Goal: Information Seeking & Learning: Learn about a topic

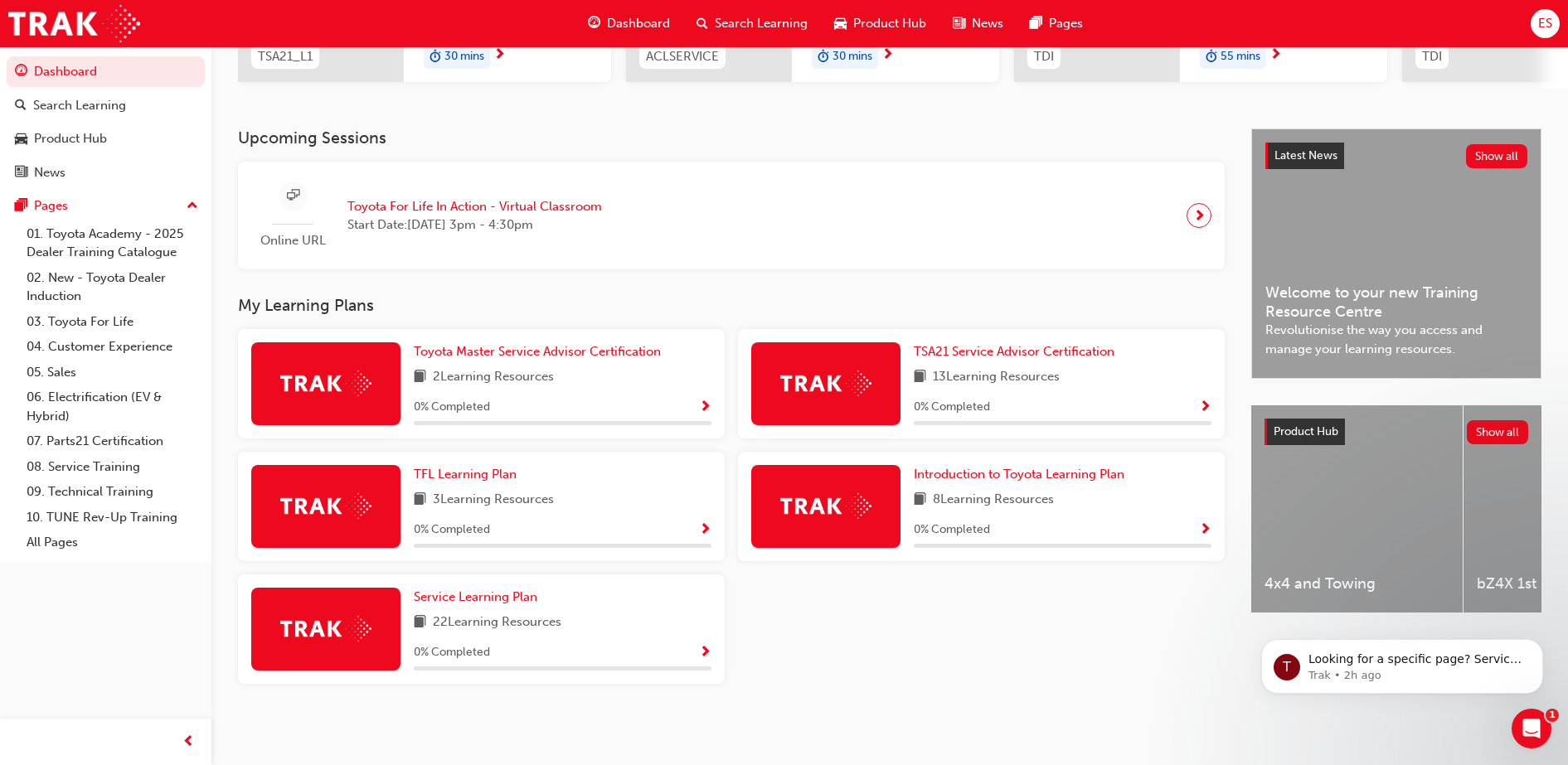
scroll to position [0, 20]
click at [1012, 386] on span "13 Learning Resources" at bounding box center [996, 377] width 127 height 20
click at [946, 470] on span "Introduction to Toyota Learning Plan" at bounding box center [1019, 473] width 211 height 14
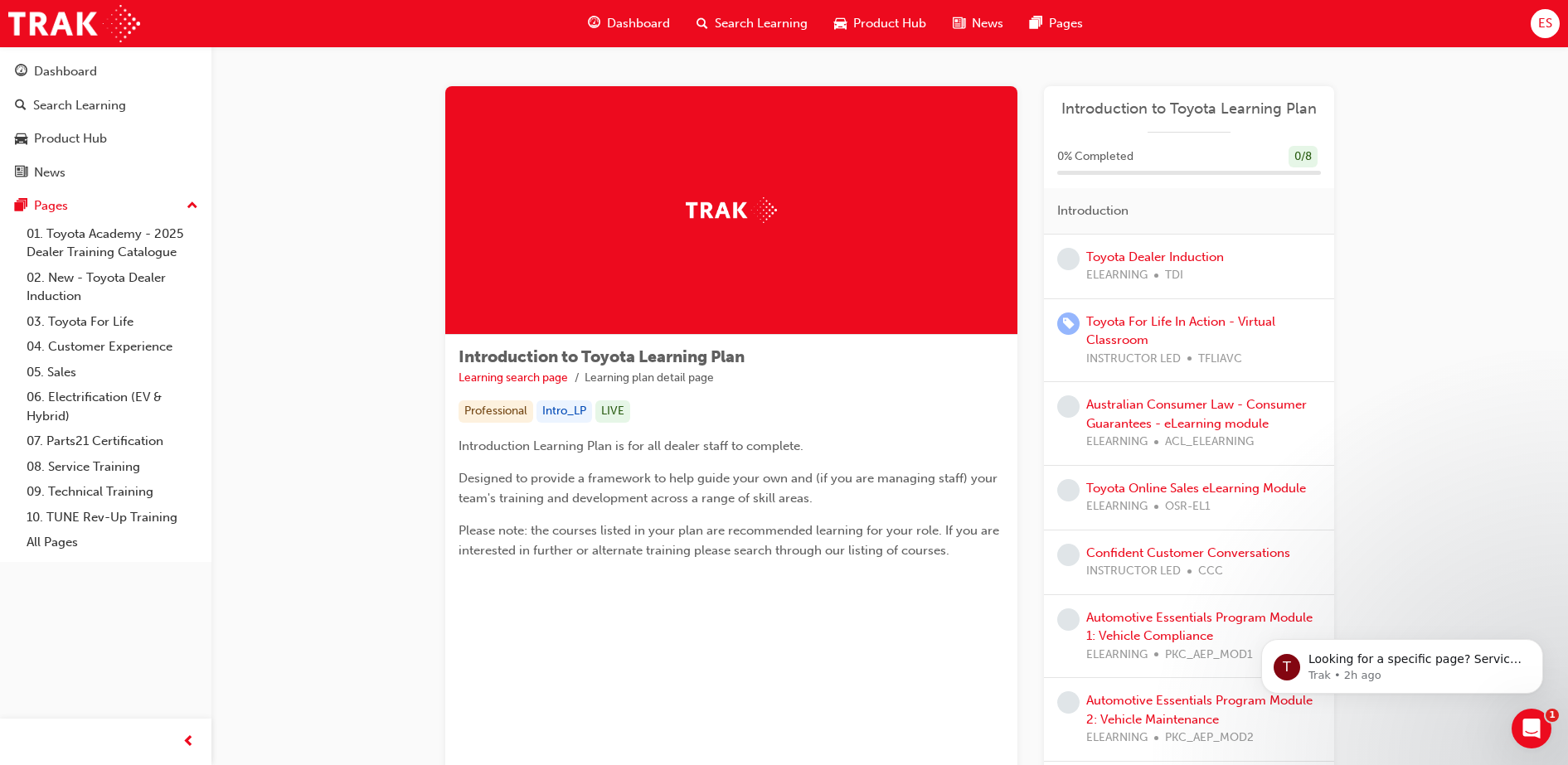
click at [755, 232] on div at bounding box center [731, 211] width 572 height 249
click at [1136, 256] on link "Toyota Dealer Induction" at bounding box center [1155, 256] width 137 height 14
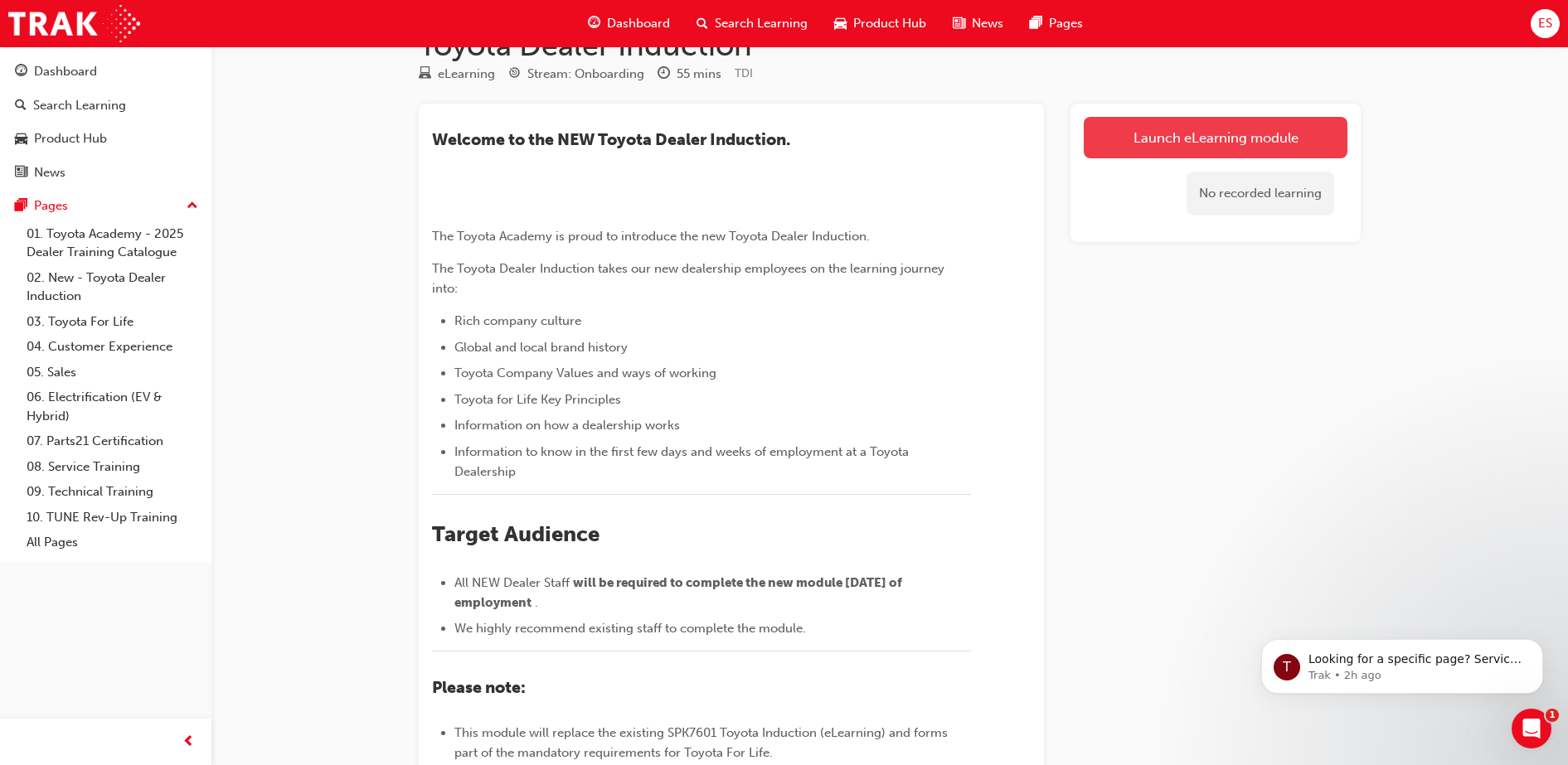
scroll to position [42, 0]
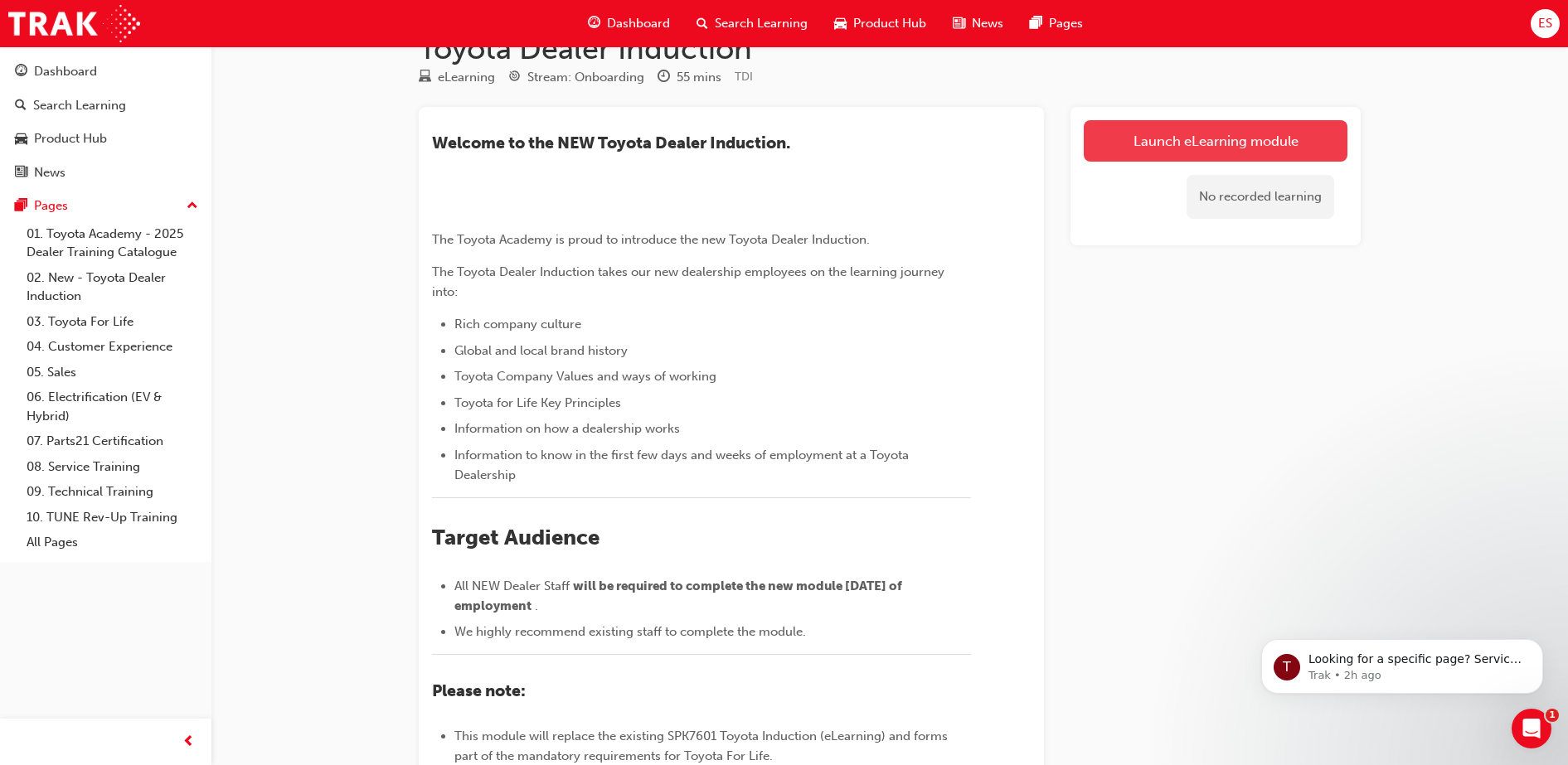
click at [1244, 137] on link "Launch eLearning module" at bounding box center [1215, 140] width 264 height 42
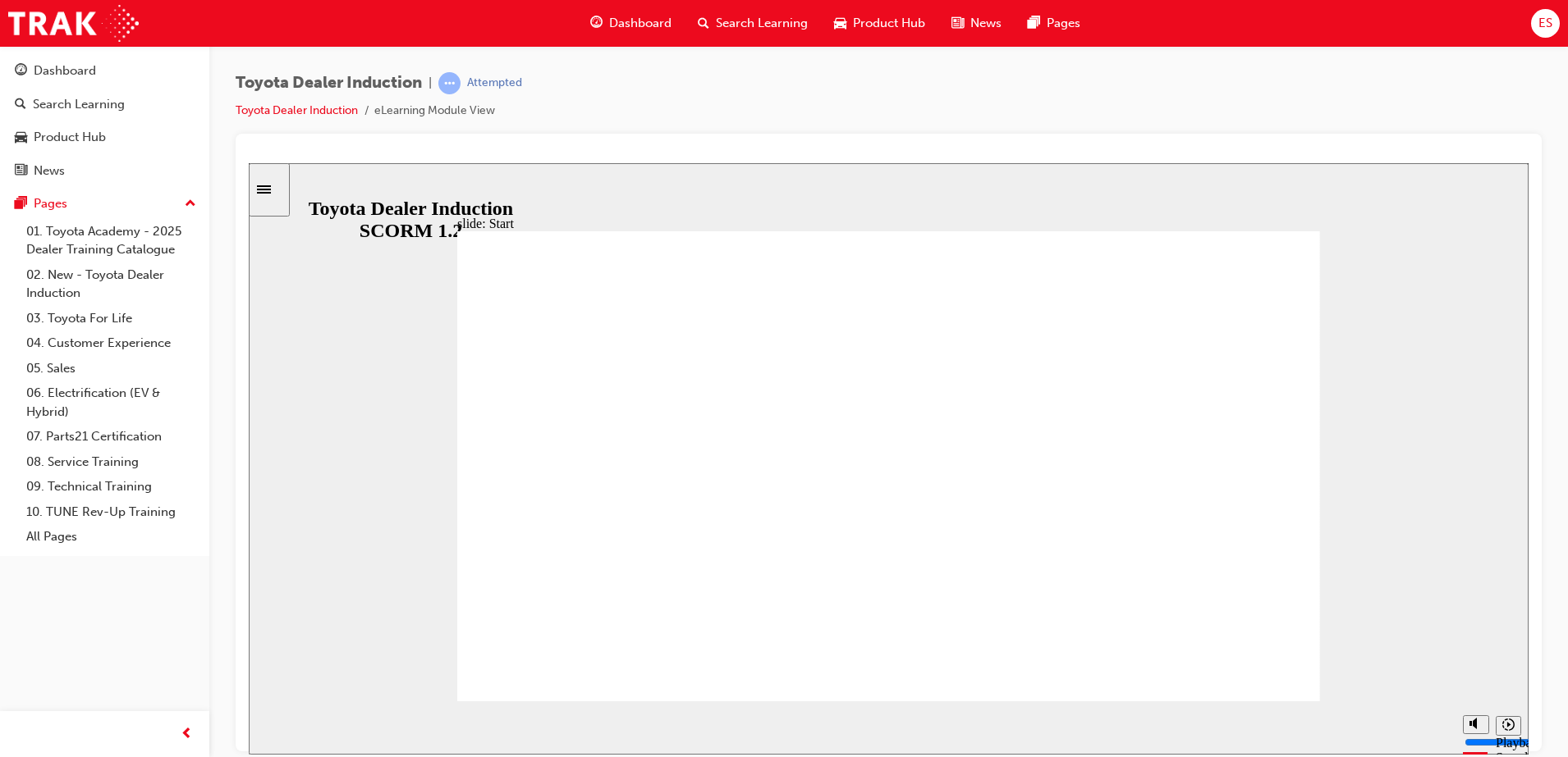
type input "7700"
type input "6"
type input "7800"
type input "6"
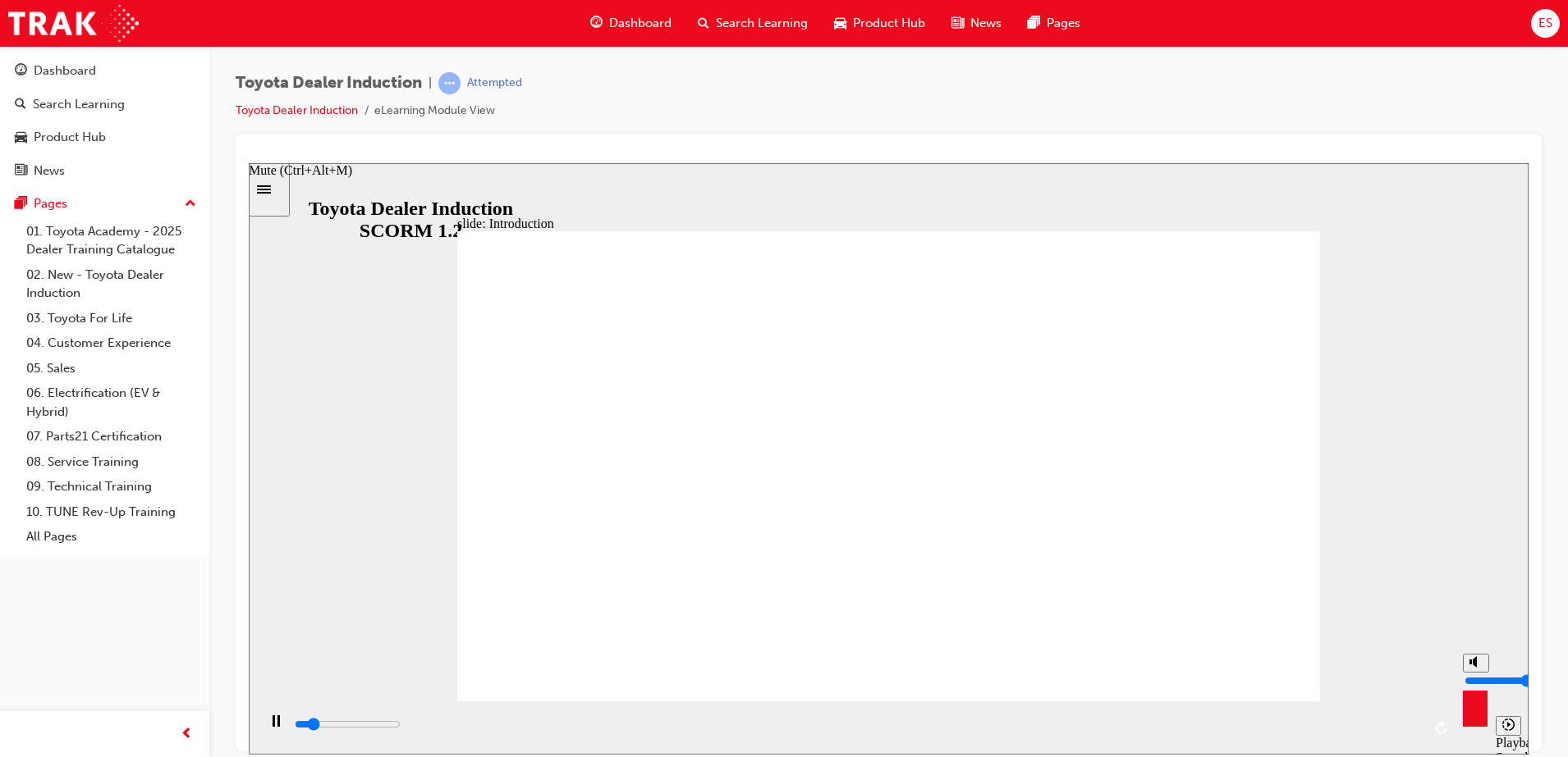
click at [1476, 675] on input "volume" at bounding box center [1516, 681] width 106 height 13
type input "9800"
type input "4"
type input "9900"
type input "4"
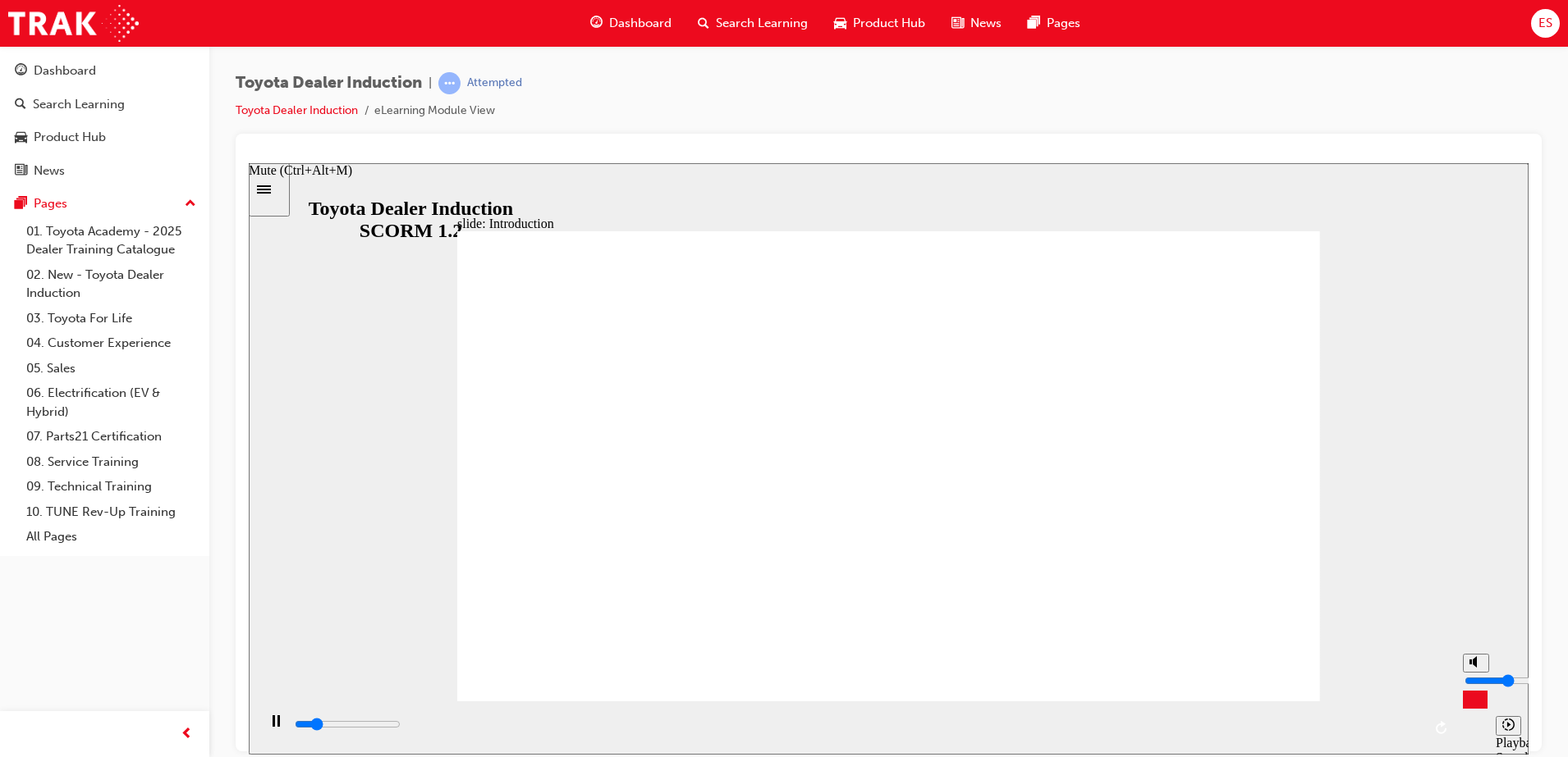
click at [1473, 681] on input "volume" at bounding box center [1516, 681] width 106 height 13
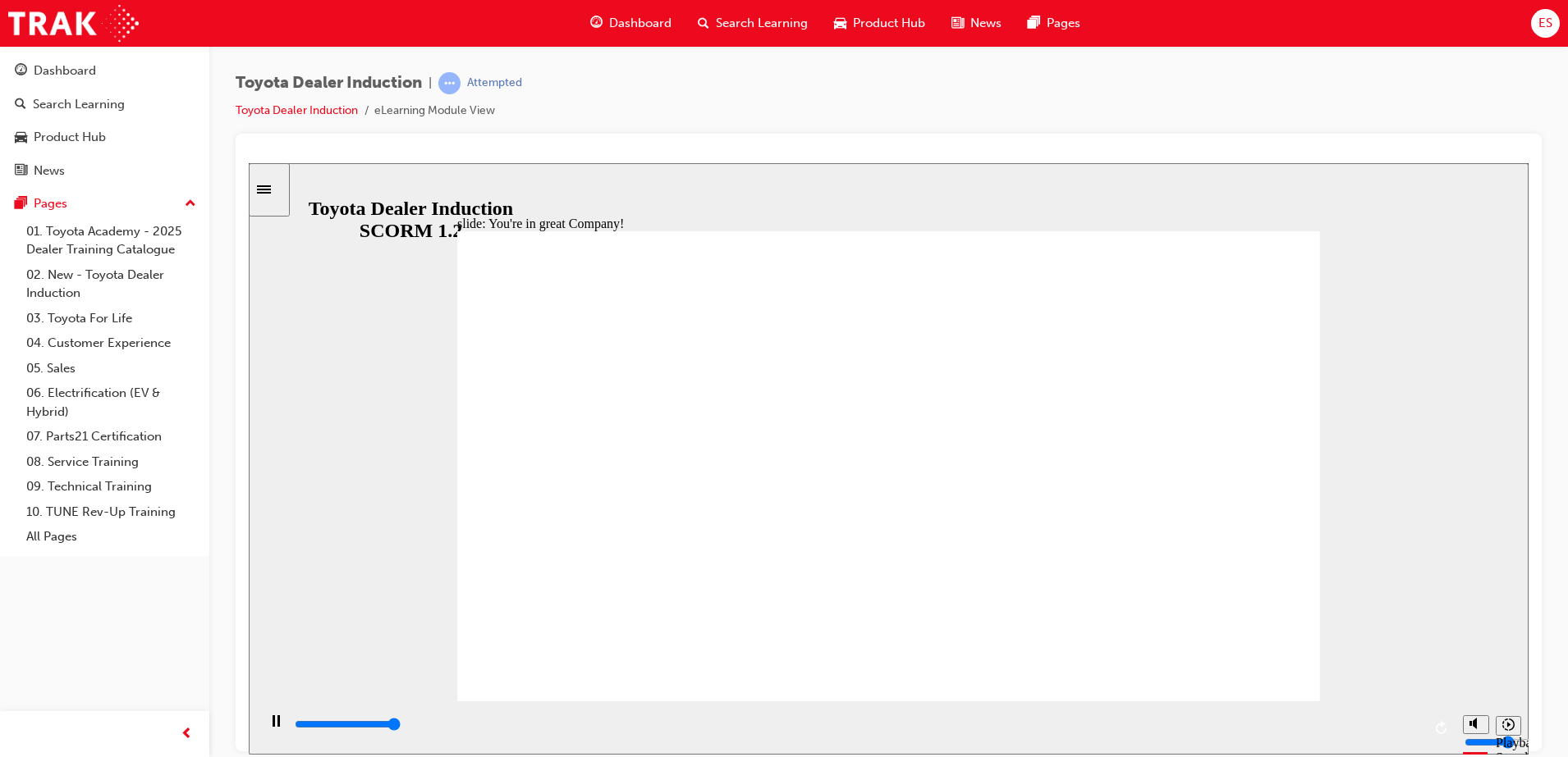
type input "7500"
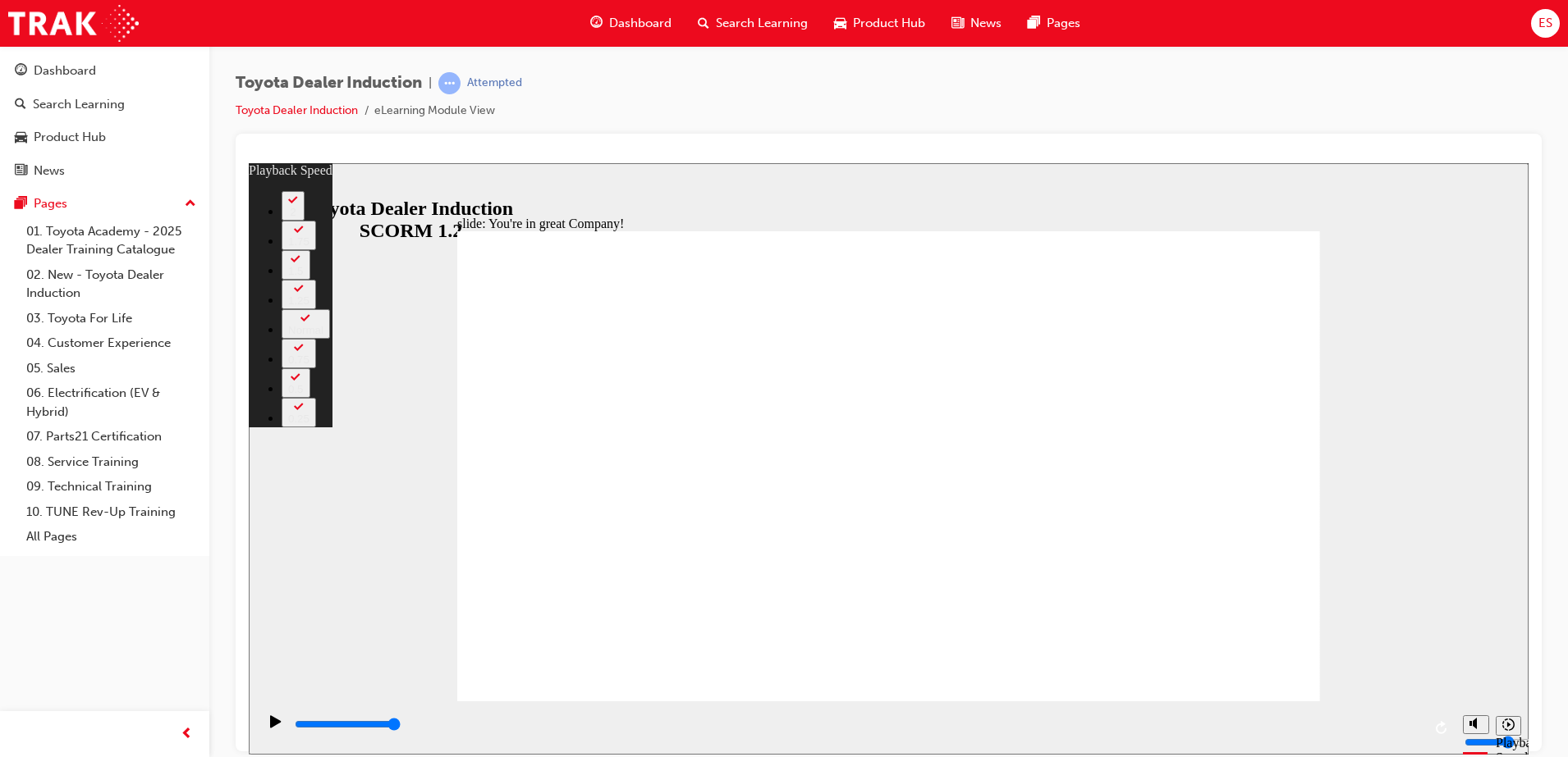
type input "156"
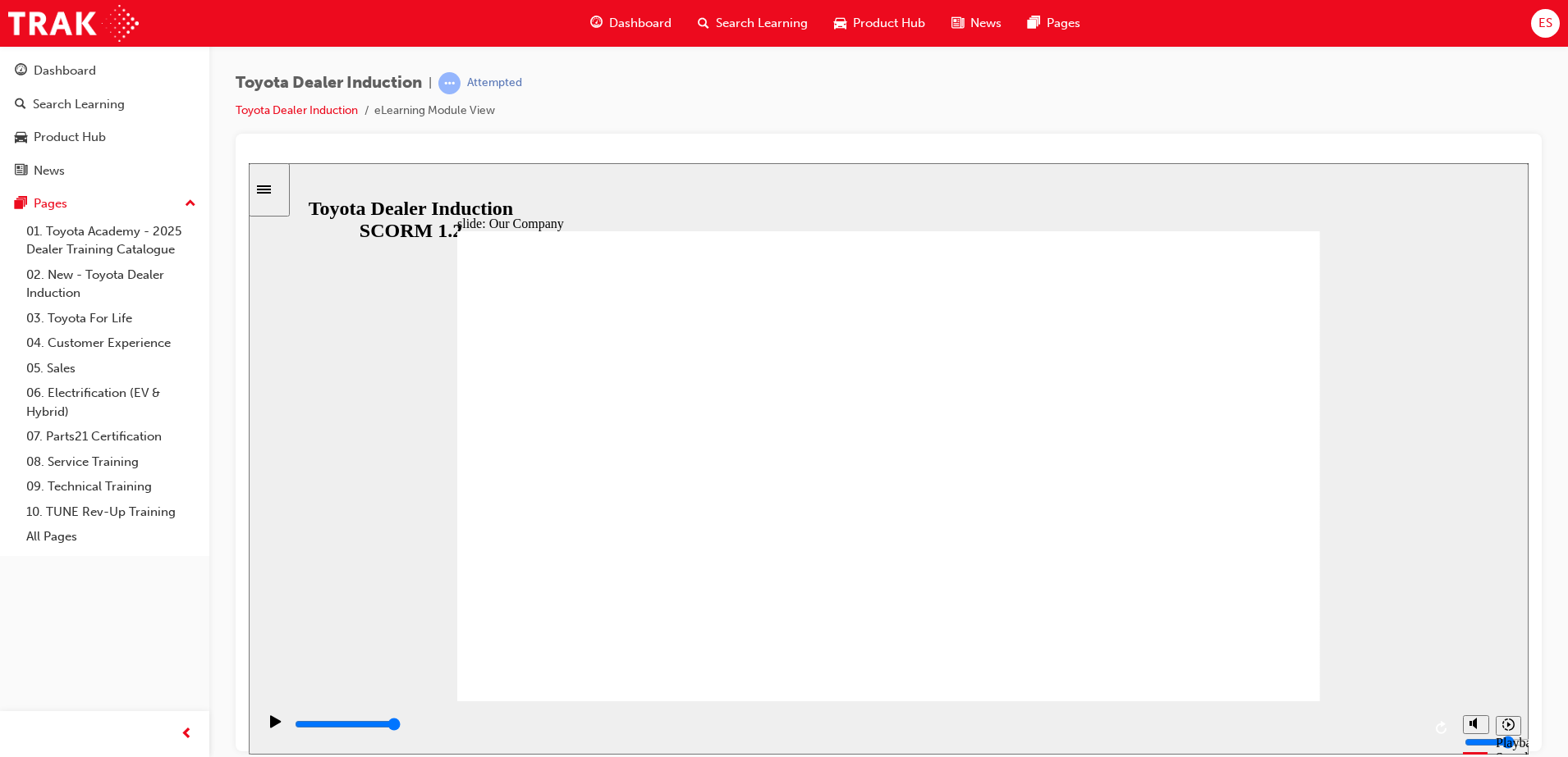
drag, startPoint x: 635, startPoint y: 605, endPoint x: 699, endPoint y: 600, distance: 64.2
drag, startPoint x: 647, startPoint y: 603, endPoint x: 896, endPoint y: 633, distance: 250.8
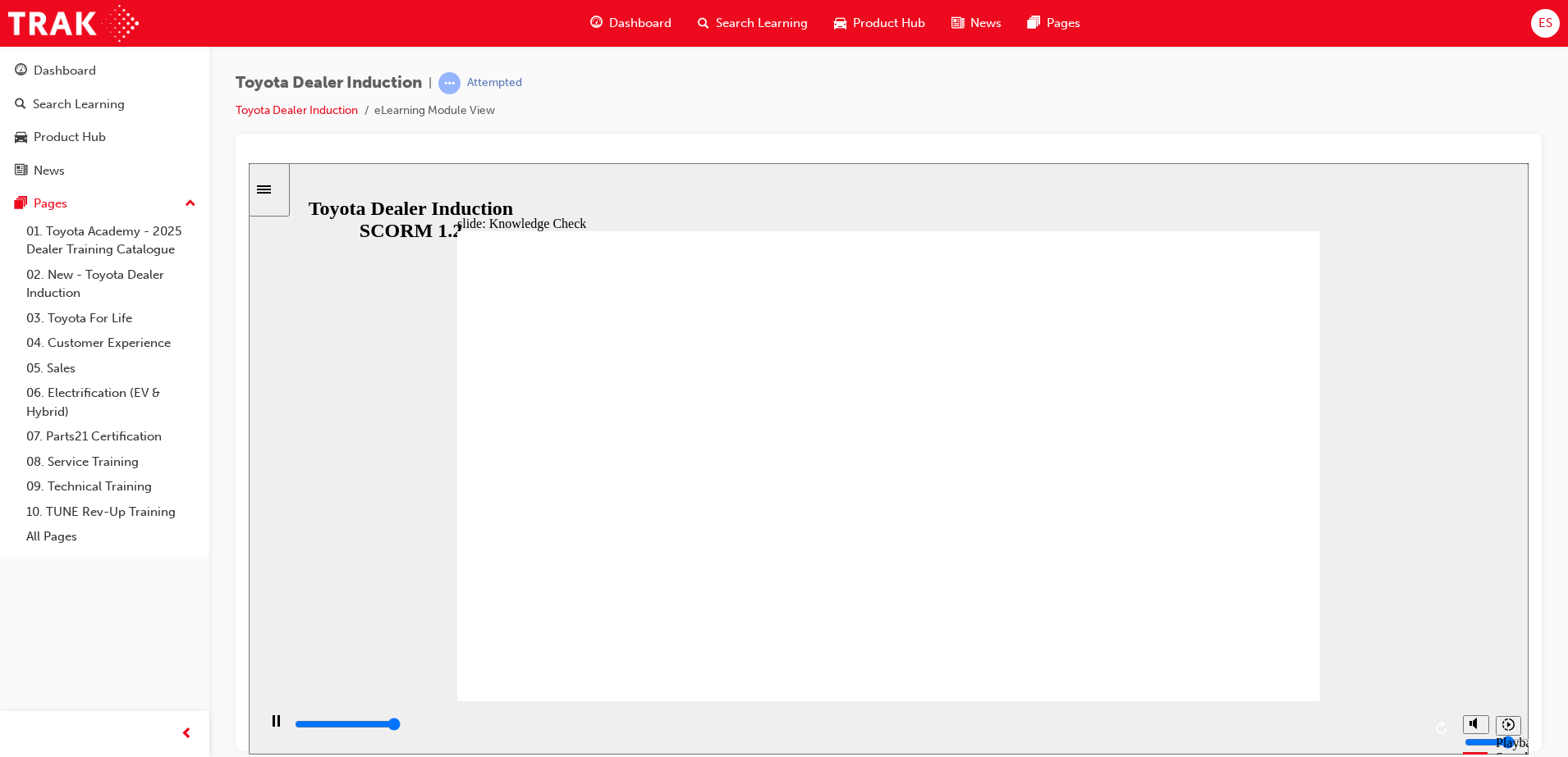
type input "5000"
radio input "true"
type input "4600"
radio input "true"
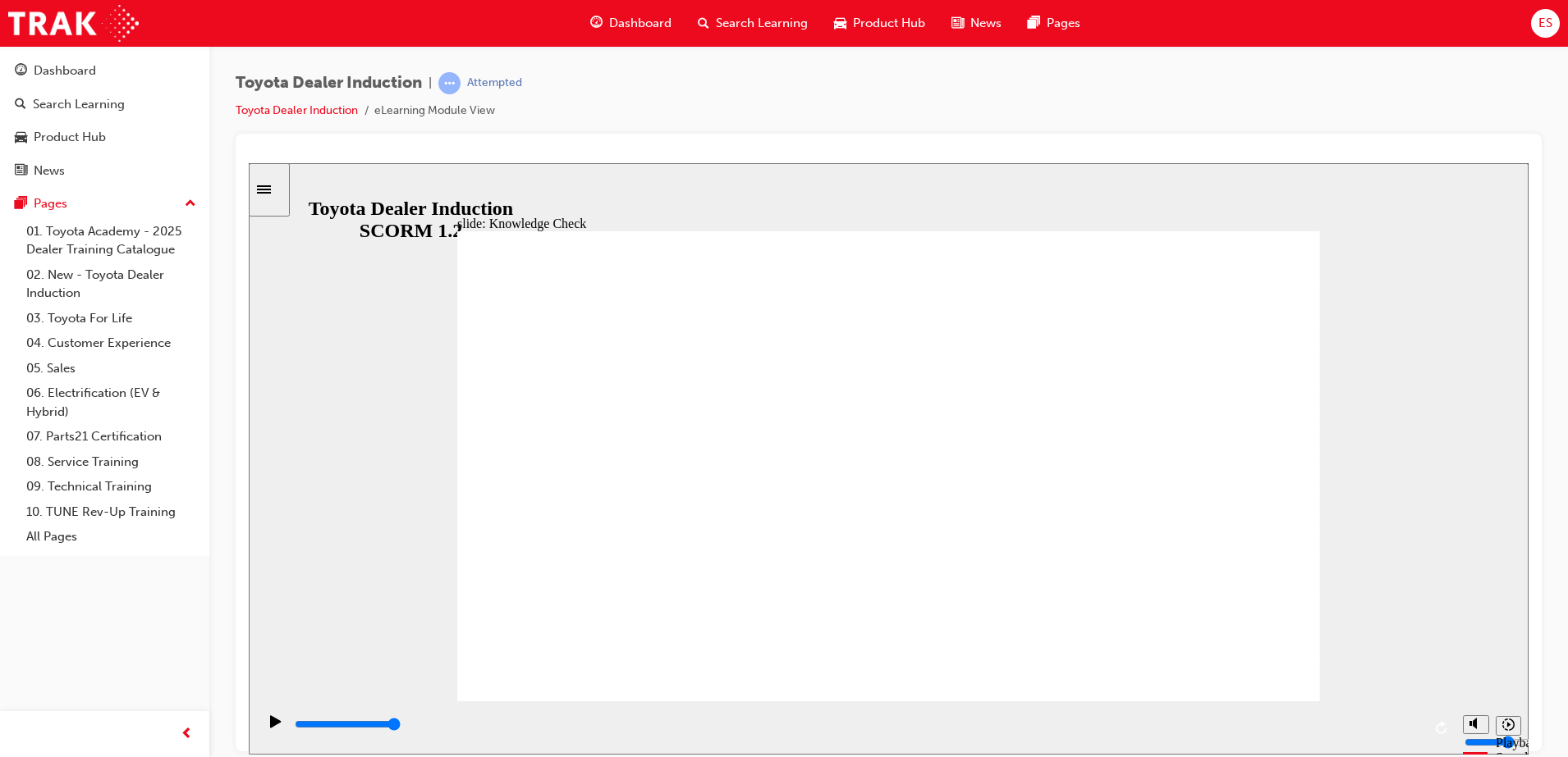
drag, startPoint x: 1264, startPoint y: 257, endPoint x: 1270, endPoint y: 238, distance: 19.9
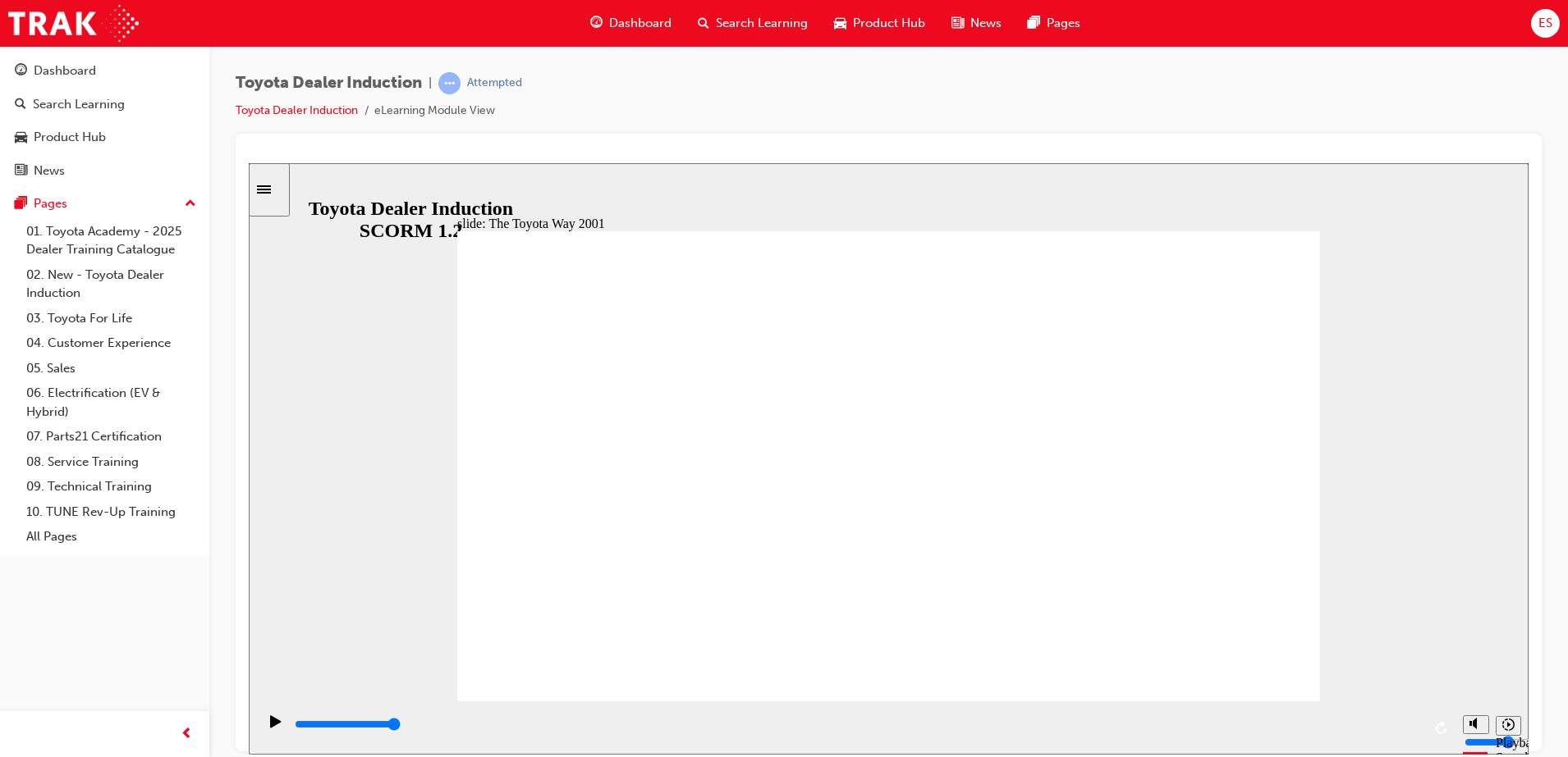
drag, startPoint x: 611, startPoint y: 334, endPoint x: 598, endPoint y: 399, distance: 66.3
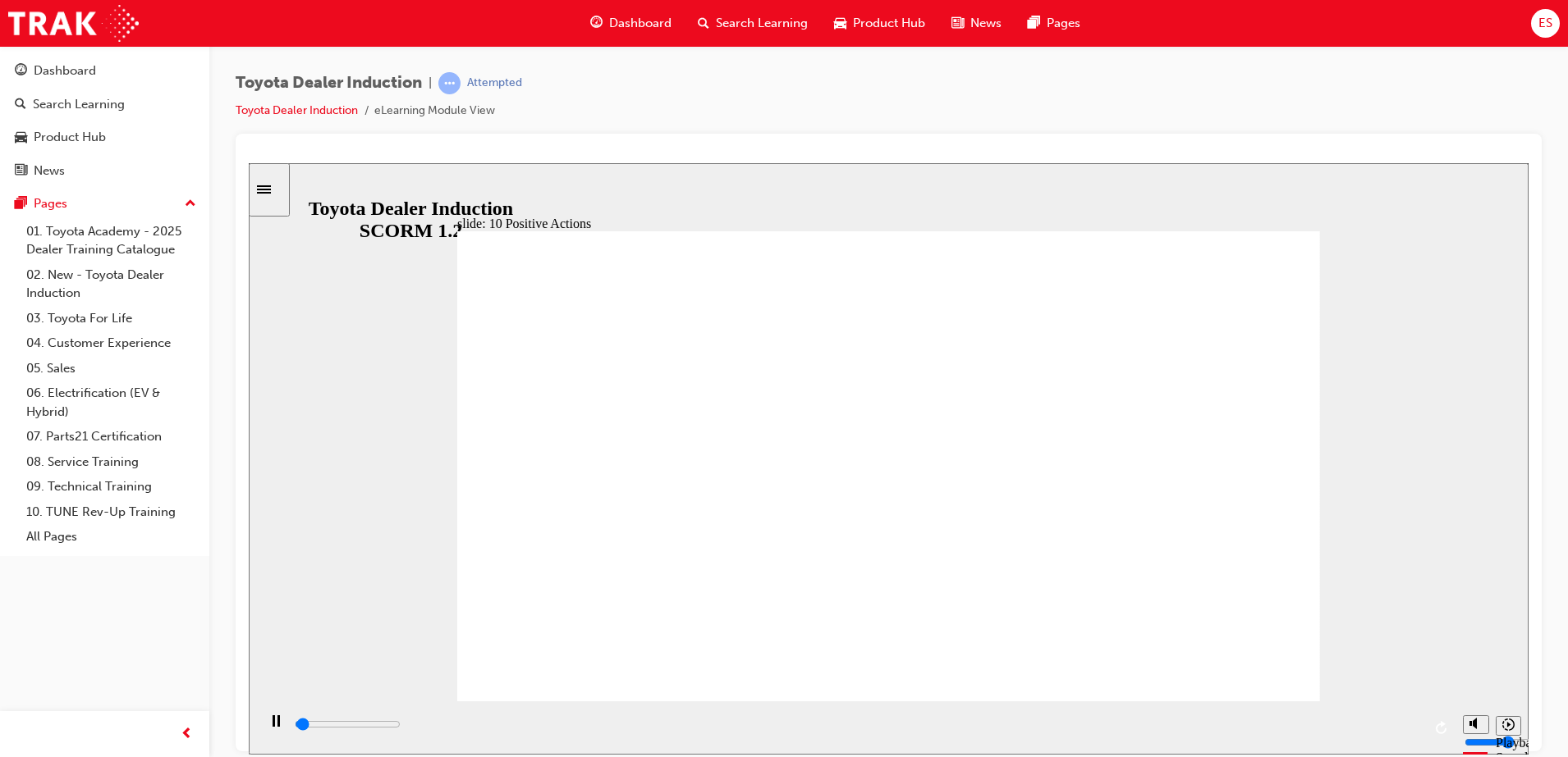
drag, startPoint x: 1229, startPoint y: 675, endPoint x: 1231, endPoint y: 647, distance: 28.1
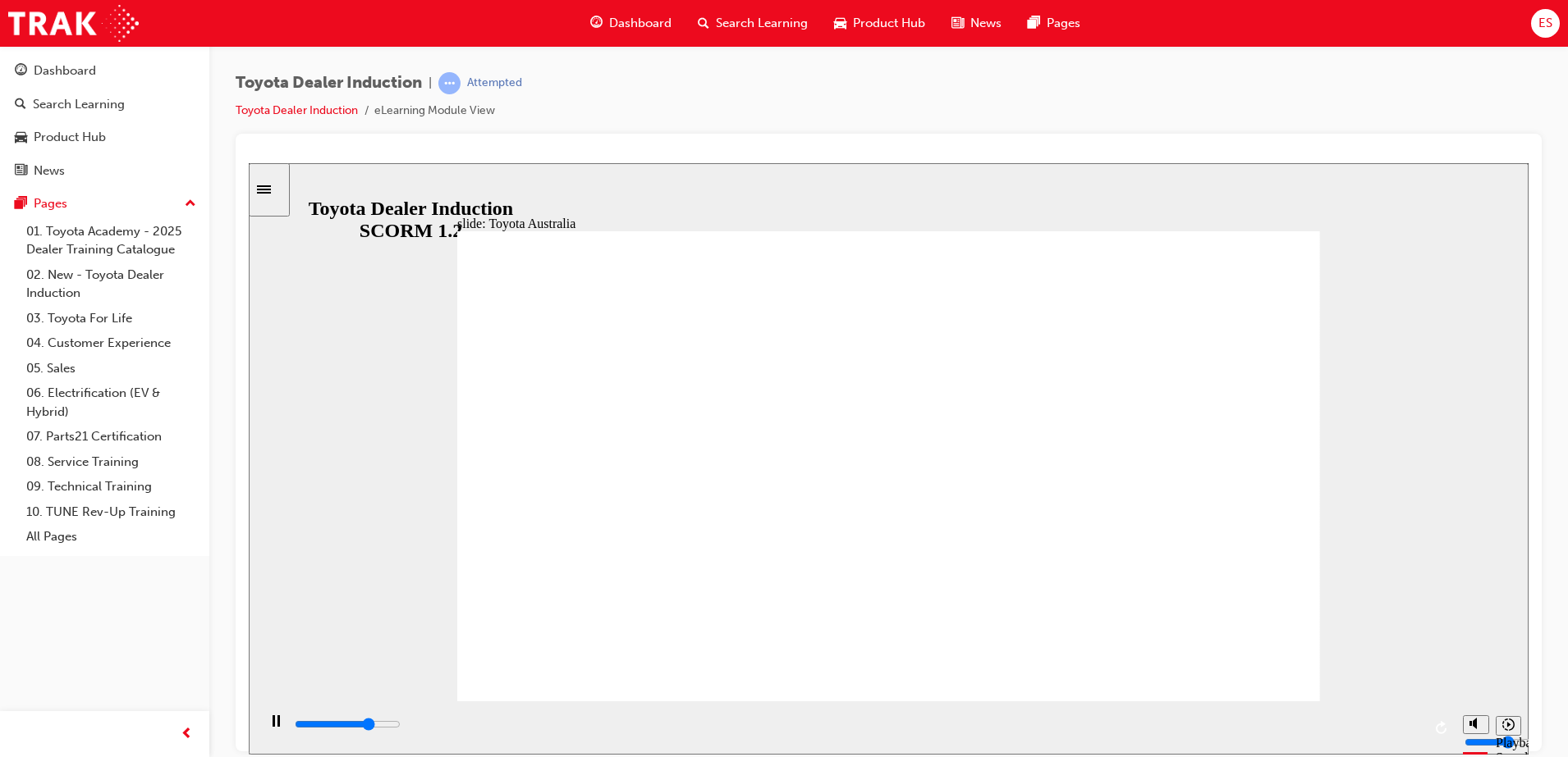
type input "15300"
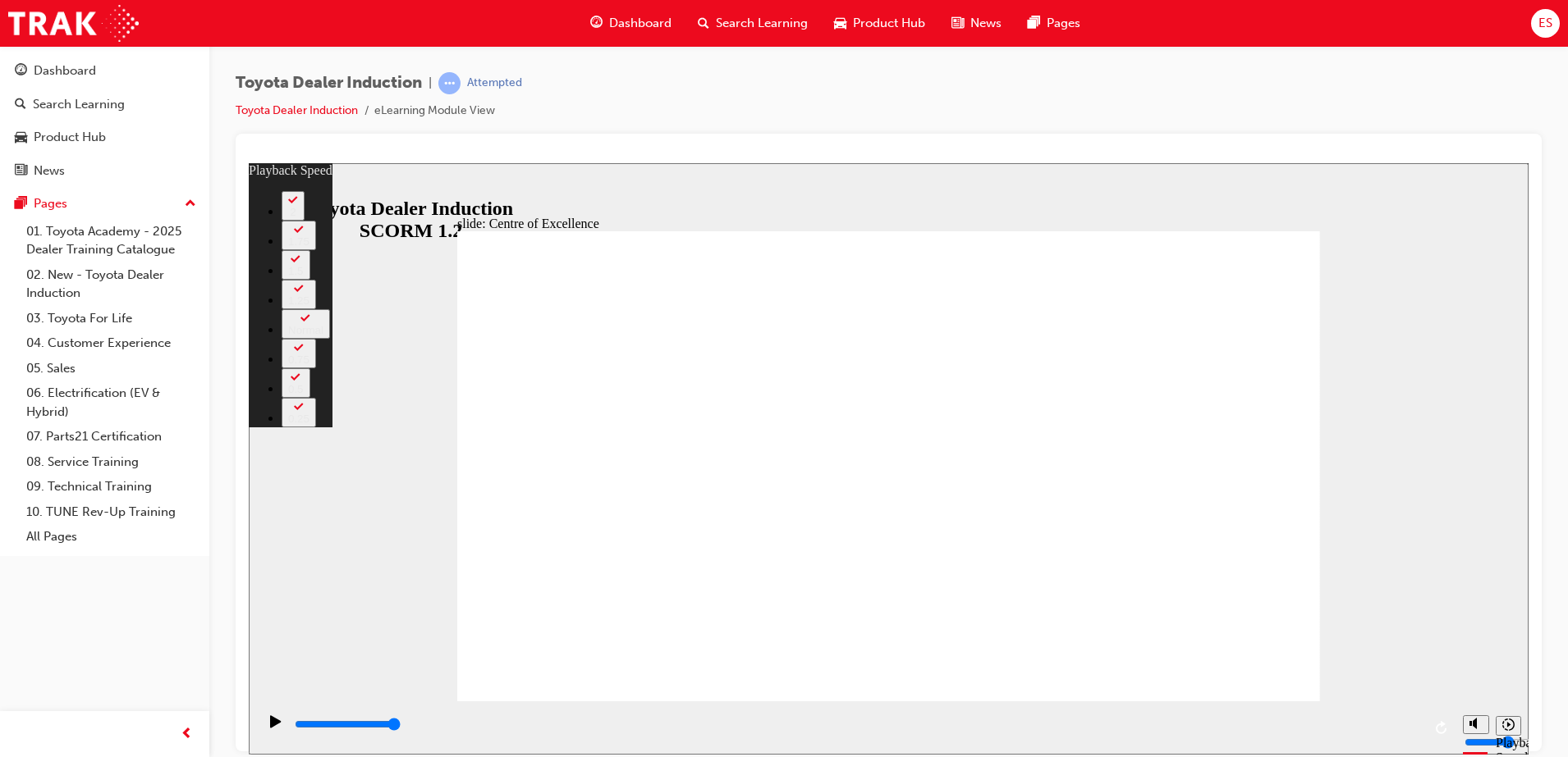
drag, startPoint x: 1111, startPoint y: 642, endPoint x: 1063, endPoint y: 576, distance: 81.6
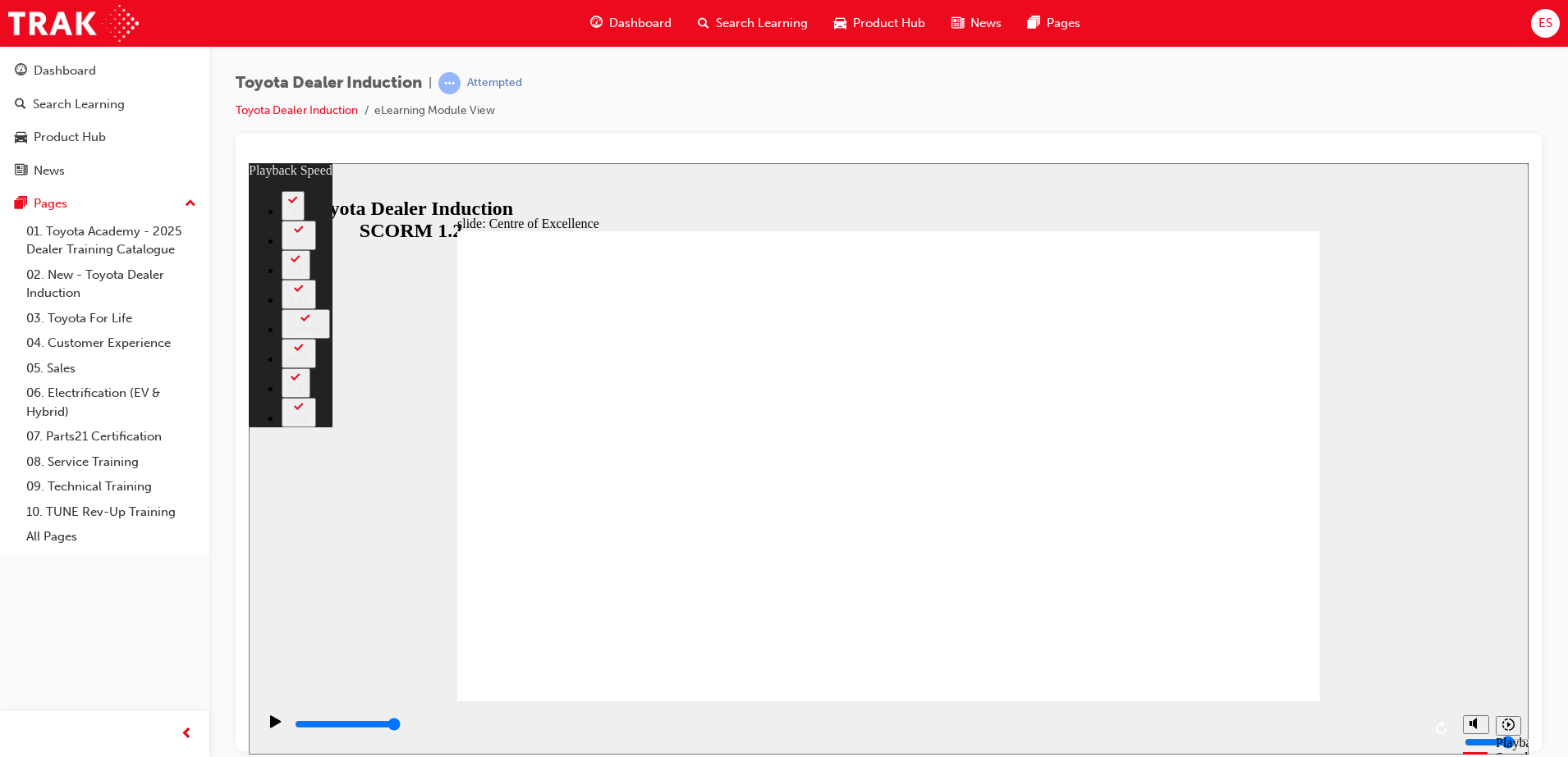
type input "248"
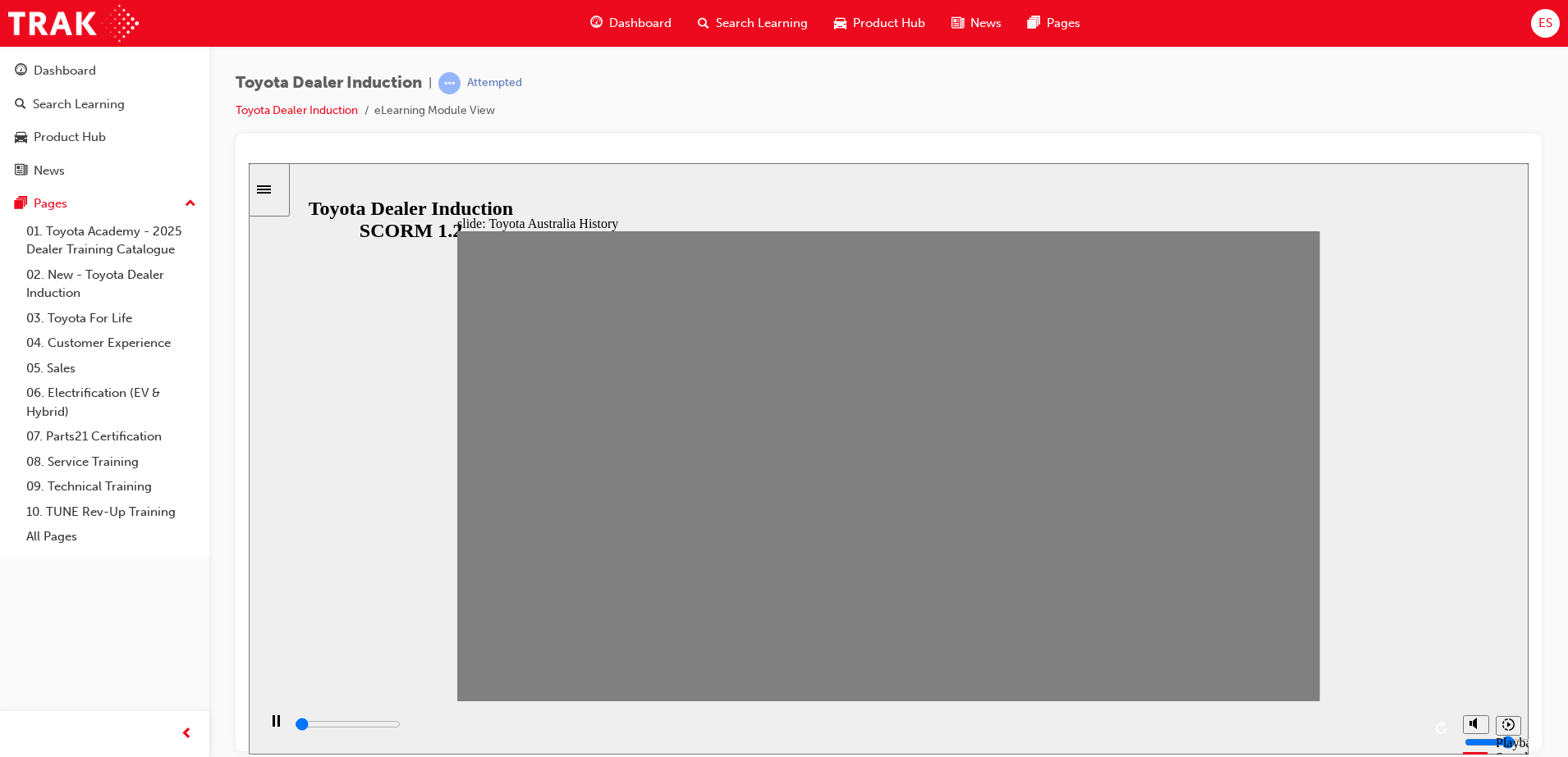
drag, startPoint x: 478, startPoint y: 481, endPoint x: 530, endPoint y: 478, distance: 52.1
drag, startPoint x: 543, startPoint y: 483, endPoint x: 563, endPoint y: 478, distance: 20.6
drag, startPoint x: 520, startPoint y: 480, endPoint x: 567, endPoint y: 477, distance: 47.1
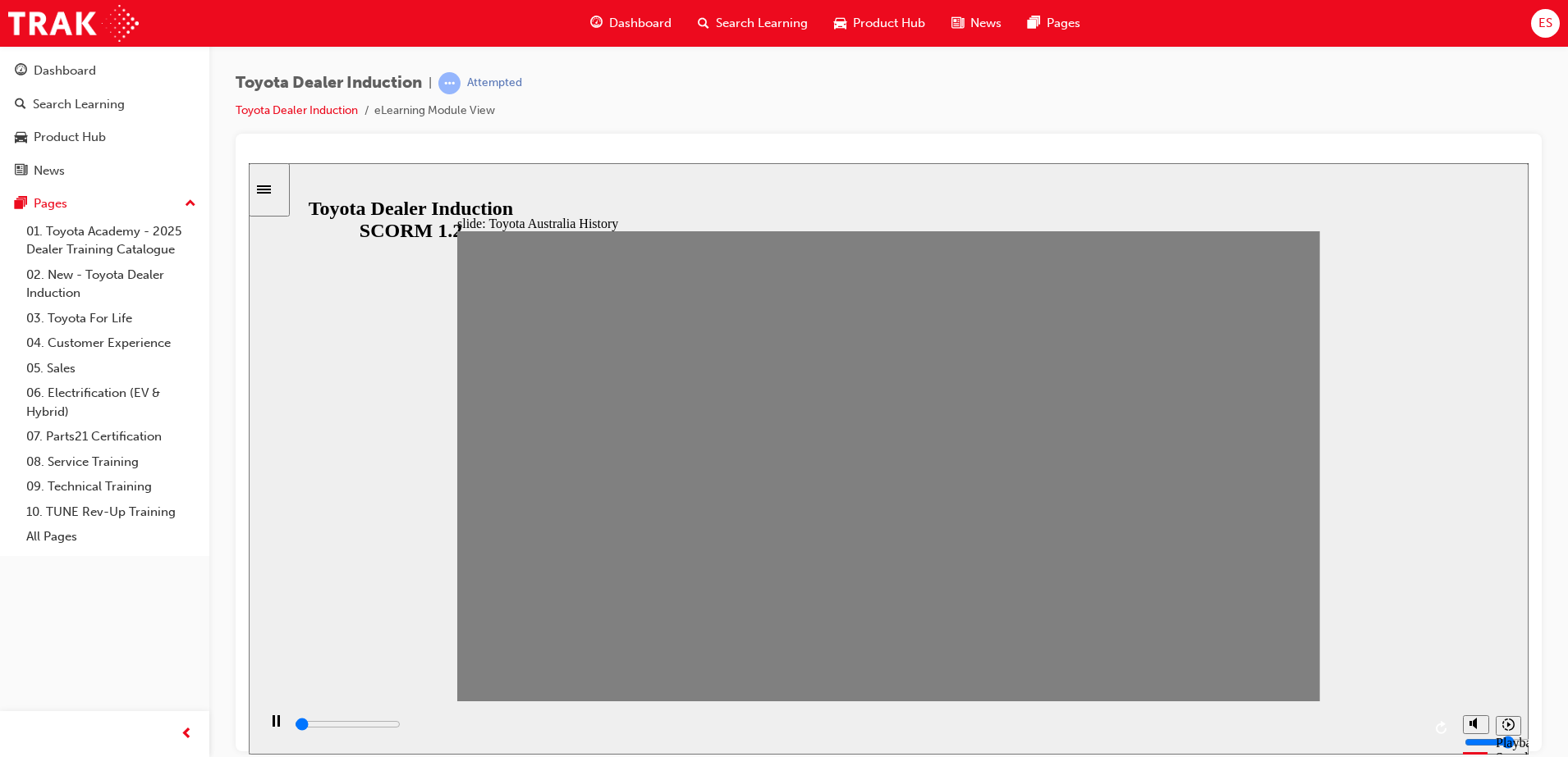
drag, startPoint x: 567, startPoint y: 477, endPoint x: 642, endPoint y: 467, distance: 75.7
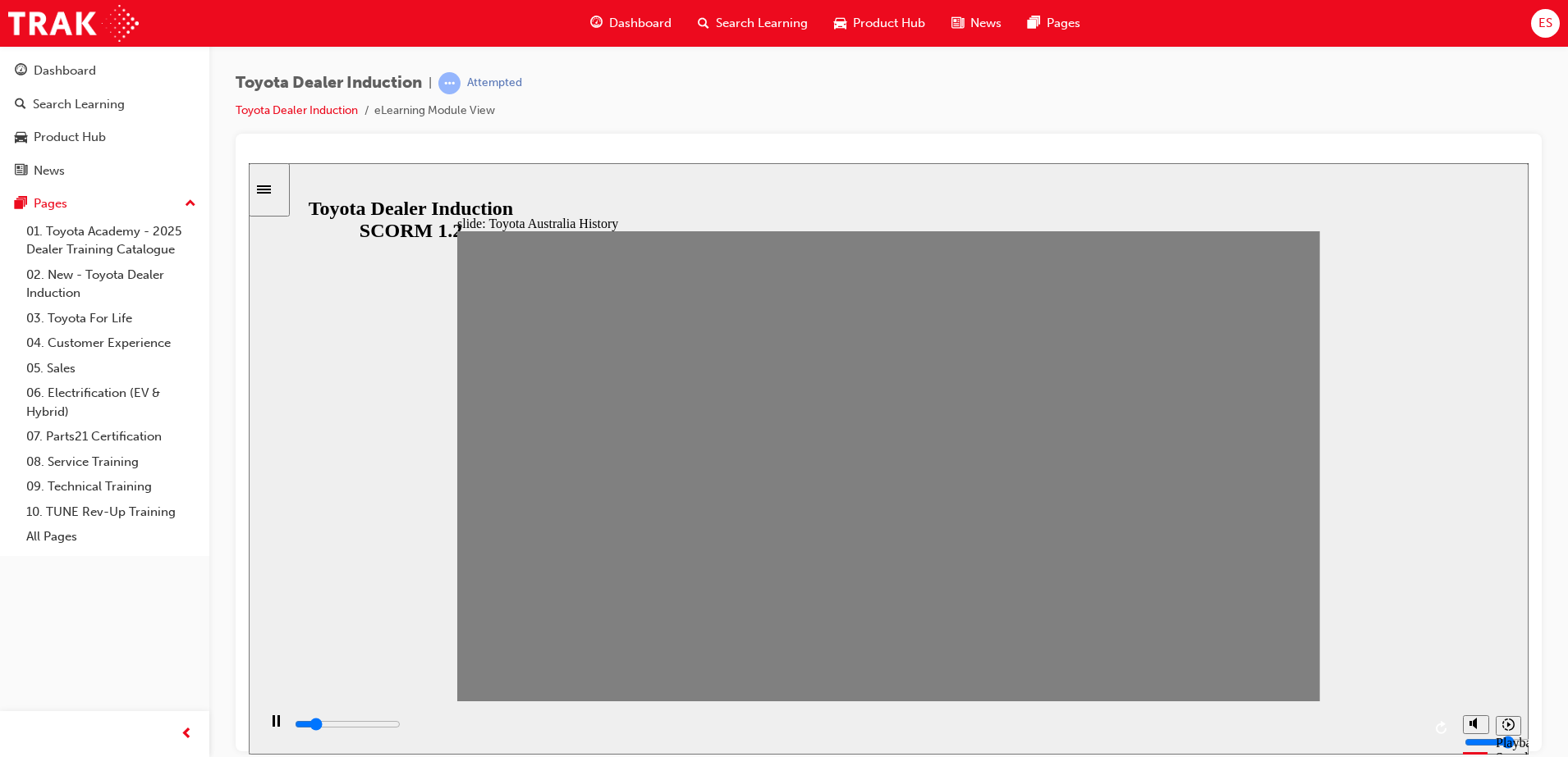
drag, startPoint x: 642, startPoint y: 467, endPoint x: 604, endPoint y: 462, distance: 38.3
type input "0"
type input "3"
drag, startPoint x: 645, startPoint y: 471, endPoint x: 599, endPoint y: 480, distance: 46.9
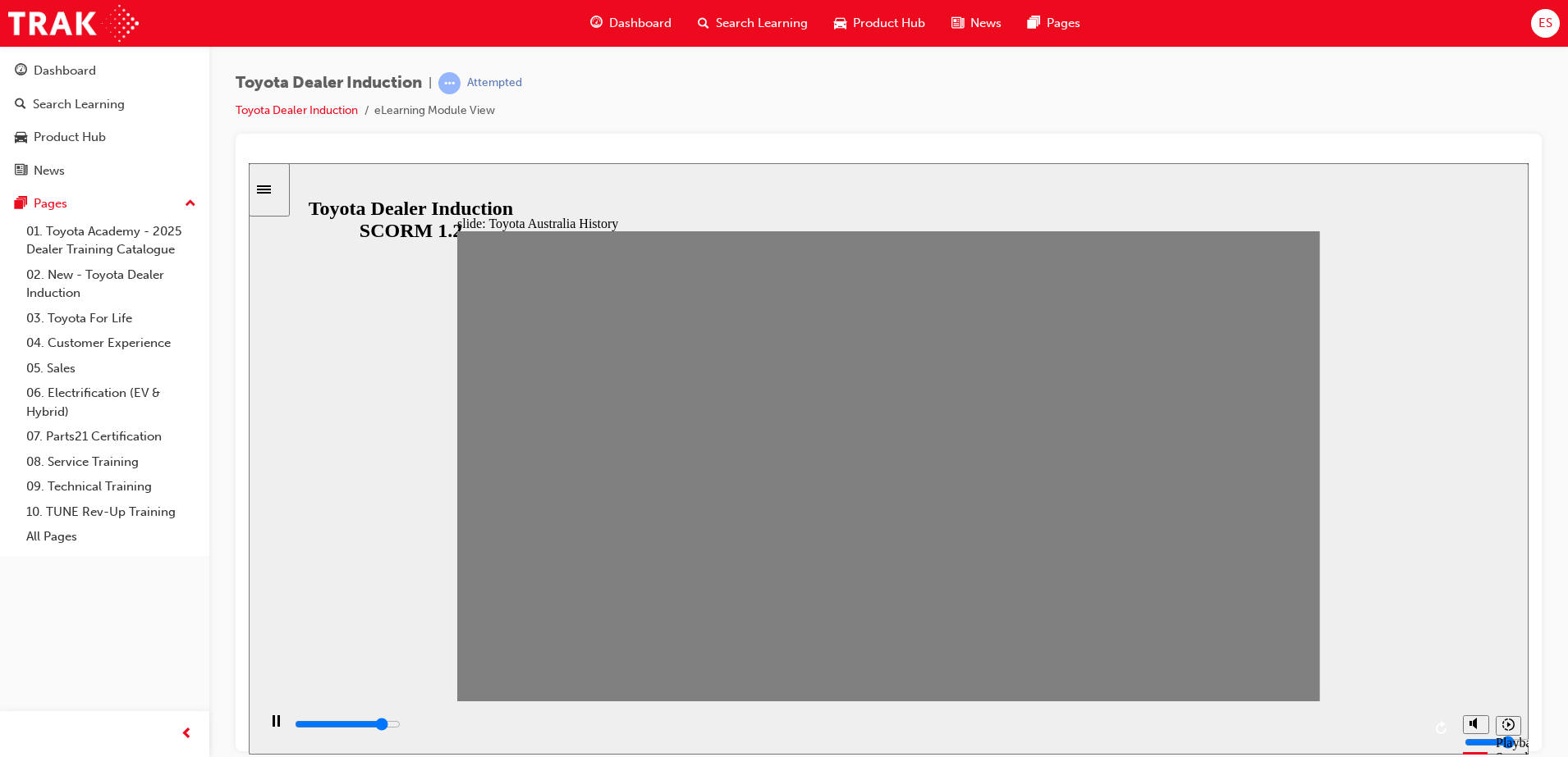
type input "0"
type input "4"
drag, startPoint x: 599, startPoint y: 480, endPoint x: 629, endPoint y: 478, distance: 30.1
drag, startPoint x: 644, startPoint y: 484, endPoint x: 687, endPoint y: 480, distance: 43.2
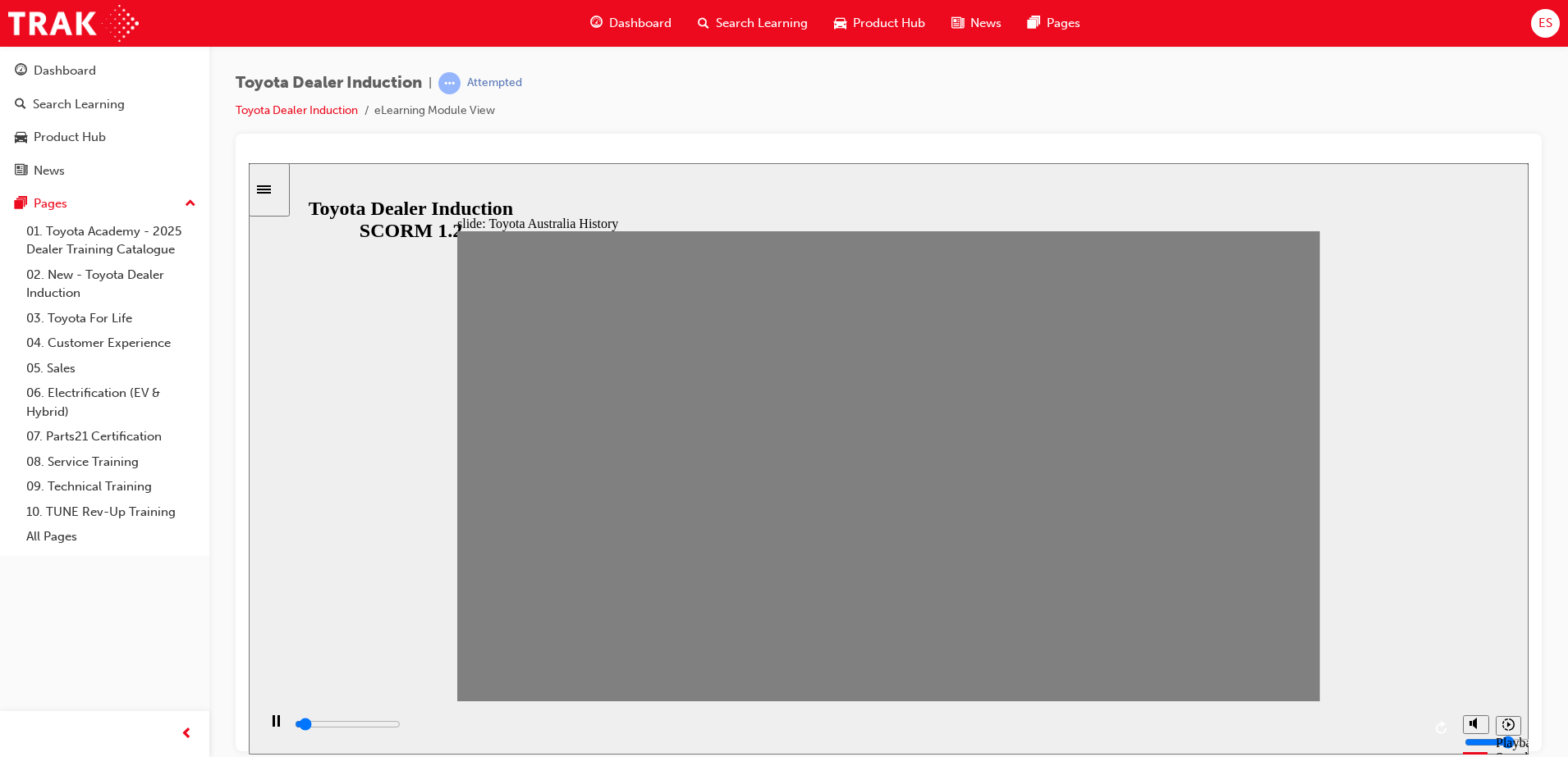
drag, startPoint x: 687, startPoint y: 480, endPoint x: 717, endPoint y: 478, distance: 30.1
drag, startPoint x: 717, startPoint y: 478, endPoint x: 770, endPoint y: 477, distance: 53.0
drag, startPoint x: 770, startPoint y: 477, endPoint x: 802, endPoint y: 476, distance: 32.0
drag, startPoint x: 802, startPoint y: 476, endPoint x: 848, endPoint y: 475, distance: 46.0
drag, startPoint x: 848, startPoint y: 475, endPoint x: 904, endPoint y: 472, distance: 56.1
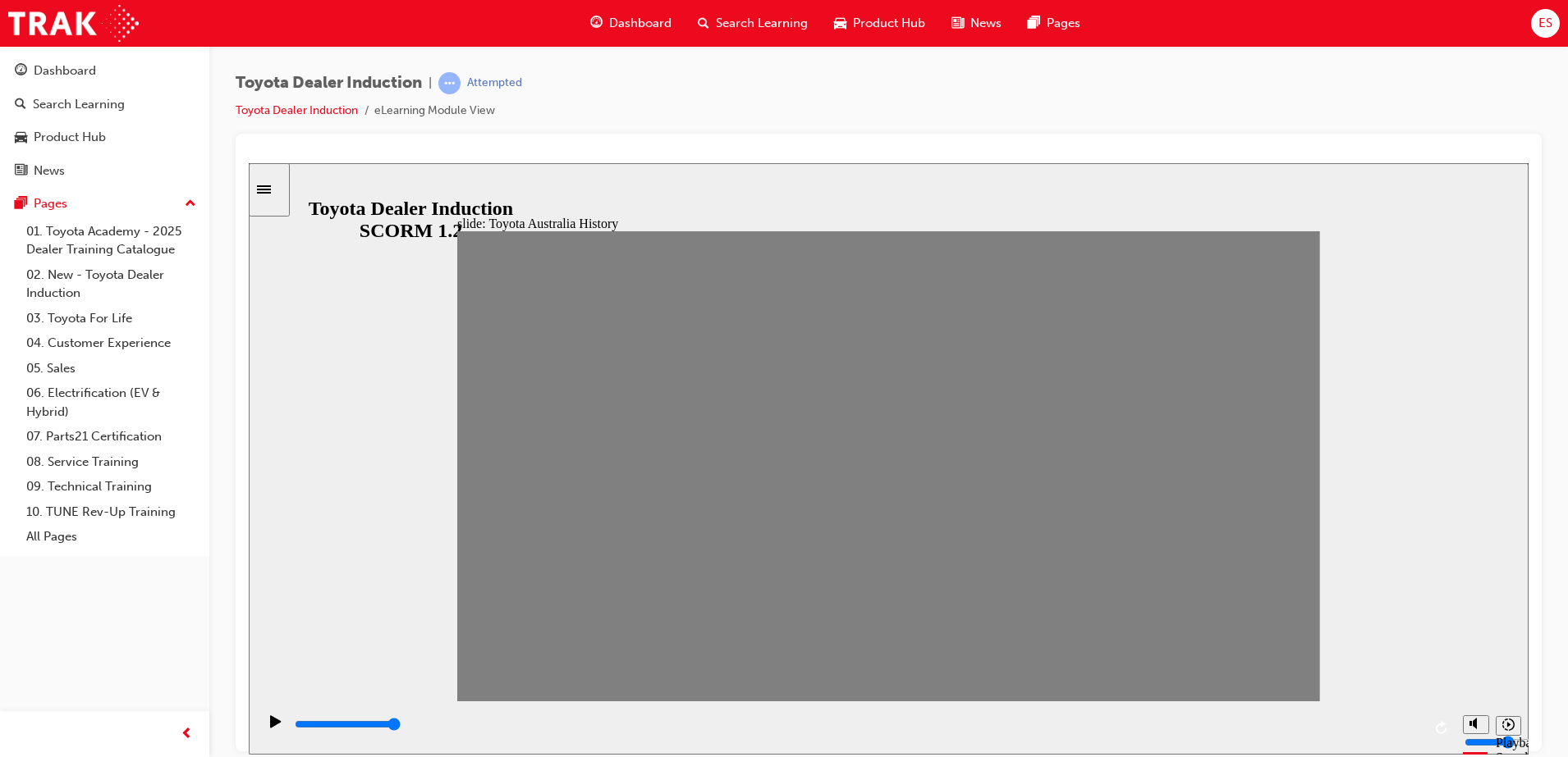
drag, startPoint x: 884, startPoint y: 476, endPoint x: 926, endPoint y: 471, distance: 42.3
drag, startPoint x: 926, startPoint y: 471, endPoint x: 955, endPoint y: 470, distance: 29.0
drag, startPoint x: 955, startPoint y: 470, endPoint x: 989, endPoint y: 479, distance: 35.2
drag, startPoint x: 1002, startPoint y: 480, endPoint x: 1035, endPoint y: 482, distance: 33.1
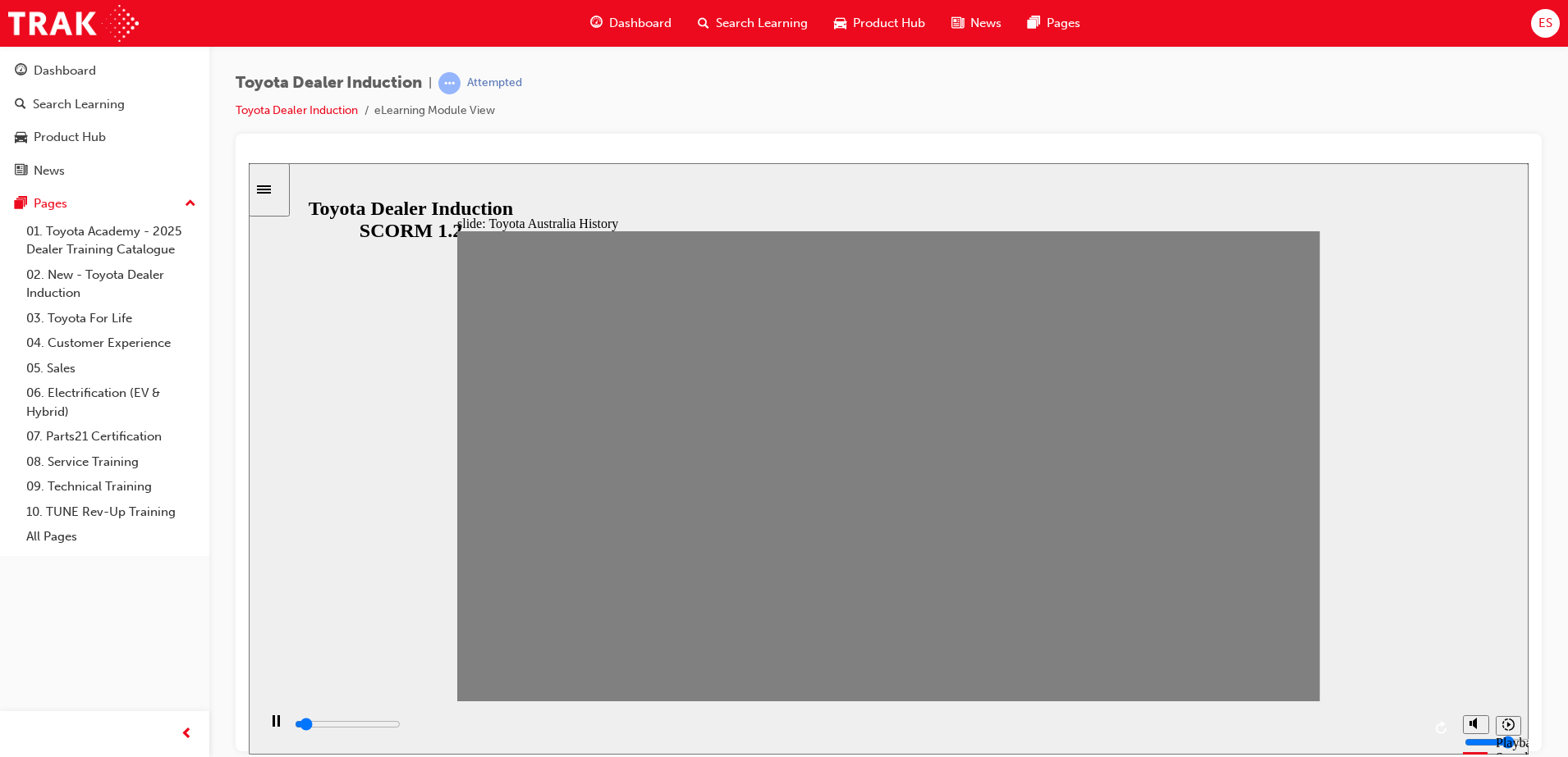
drag, startPoint x: 1035, startPoint y: 482, endPoint x: 1070, endPoint y: 482, distance: 35.0
drag, startPoint x: 1074, startPoint y: 484, endPoint x: 1117, endPoint y: 486, distance: 43.0
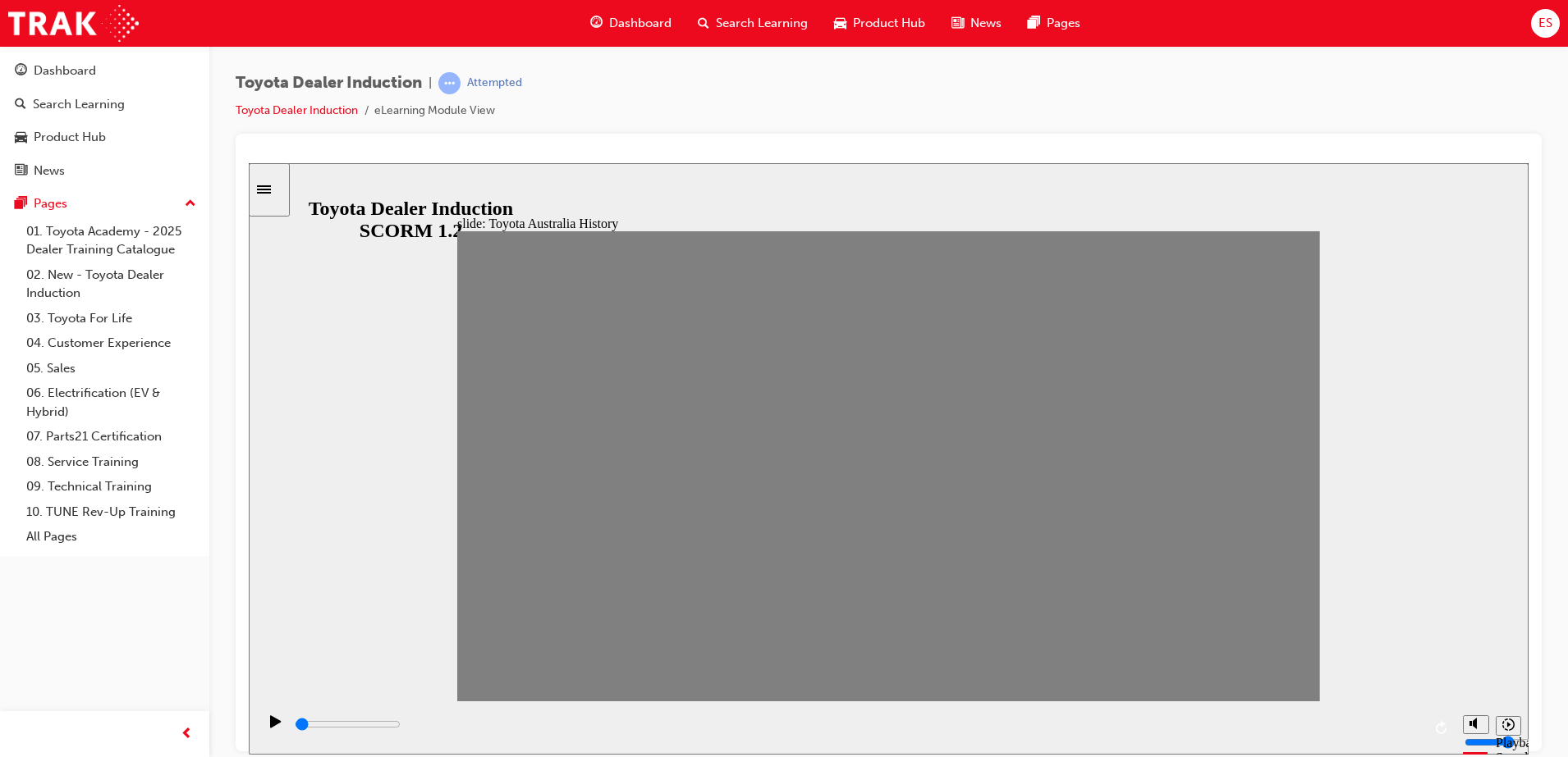
drag, startPoint x: 1117, startPoint y: 486, endPoint x: 1184, endPoint y: 475, distance: 67.9
type input "100"
type input "17"
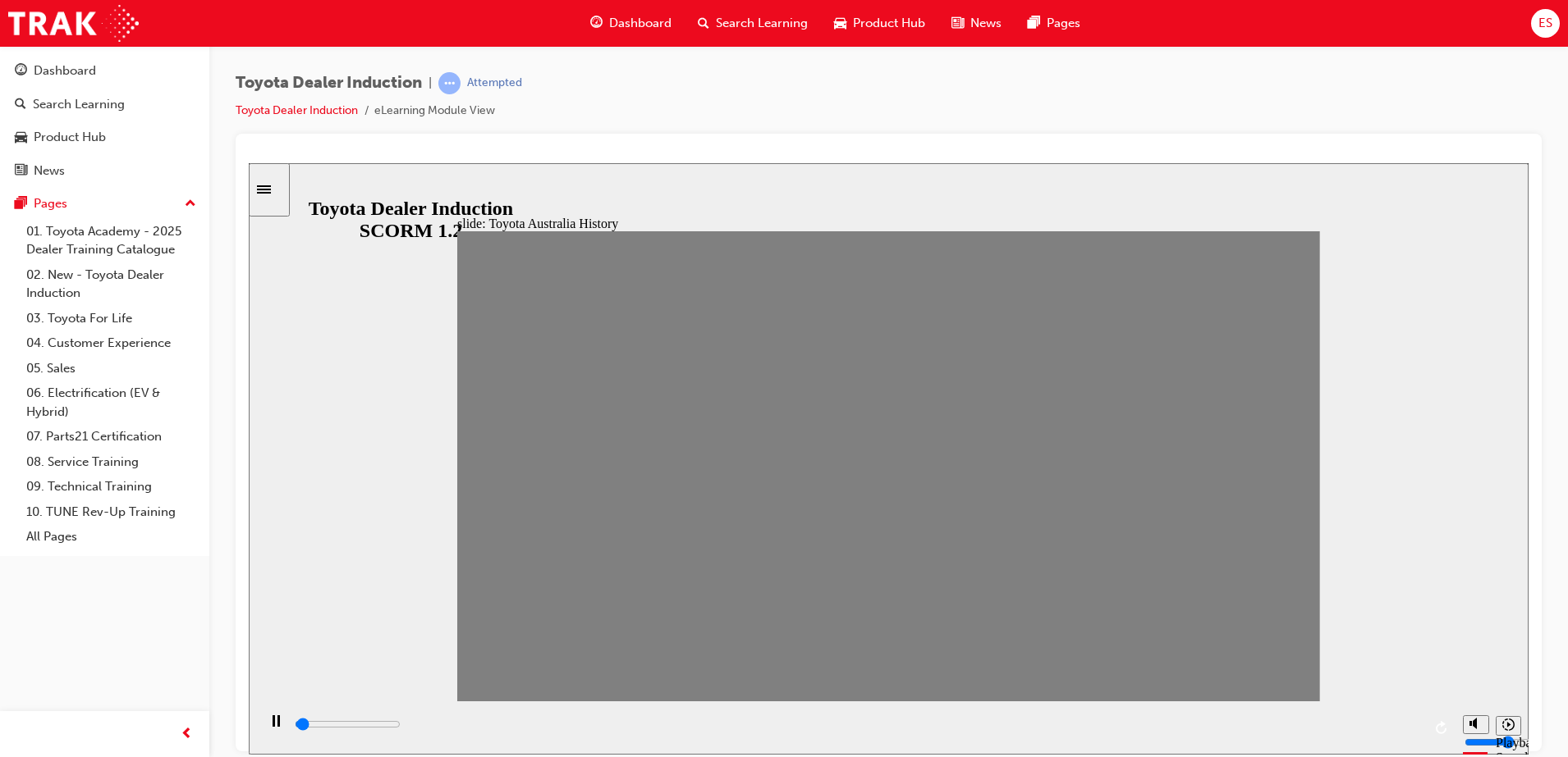
drag, startPoint x: 1186, startPoint y: 481, endPoint x: 1161, endPoint y: 475, distance: 25.7
type input "100"
type input "18"
drag, startPoint x: 1162, startPoint y: 476, endPoint x: 1188, endPoint y: 474, distance: 26.1
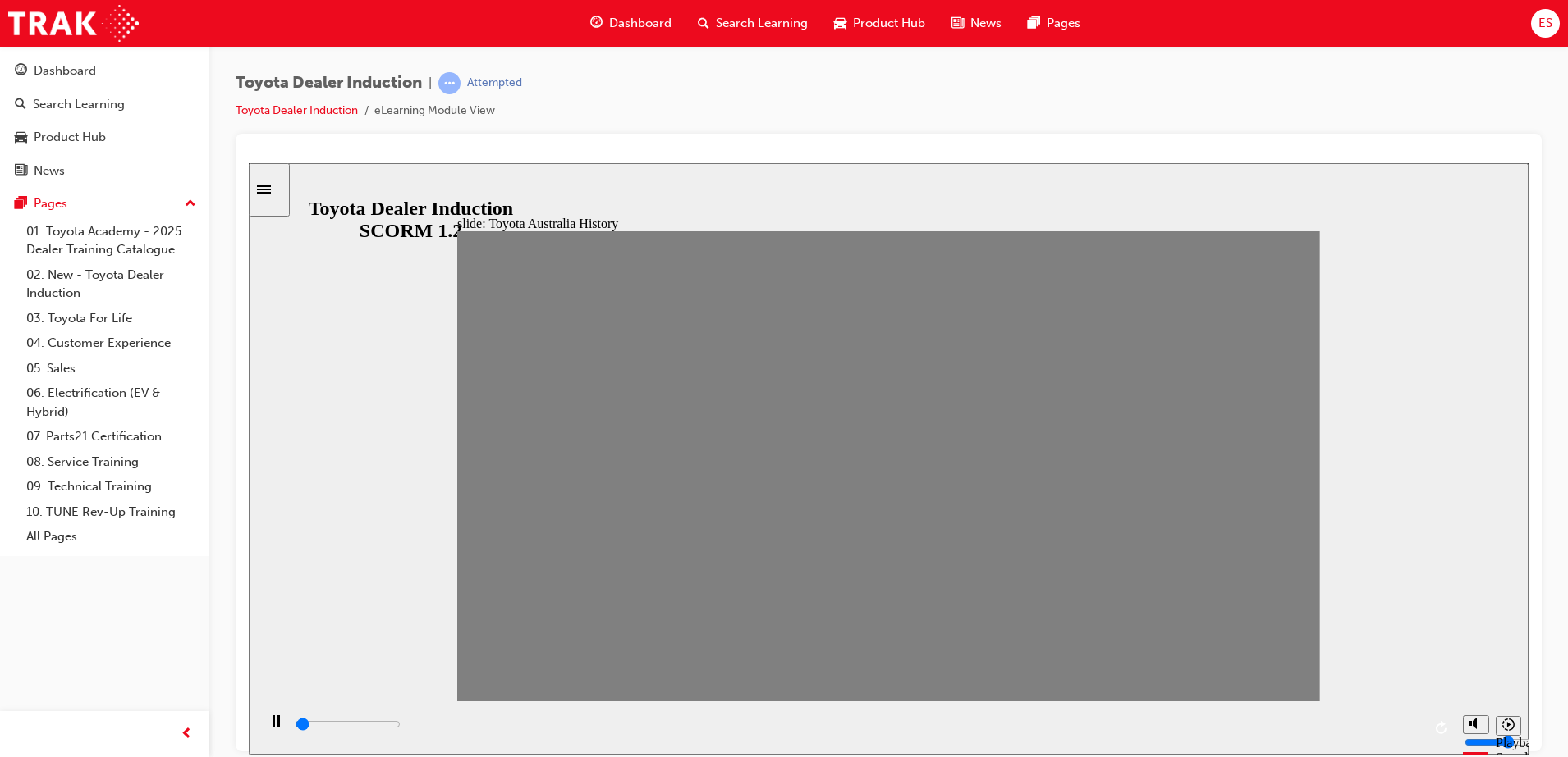
drag, startPoint x: 1188, startPoint y: 475, endPoint x: 1226, endPoint y: 477, distance: 38.1
drag, startPoint x: 1235, startPoint y: 479, endPoint x: 1284, endPoint y: 477, distance: 49.0
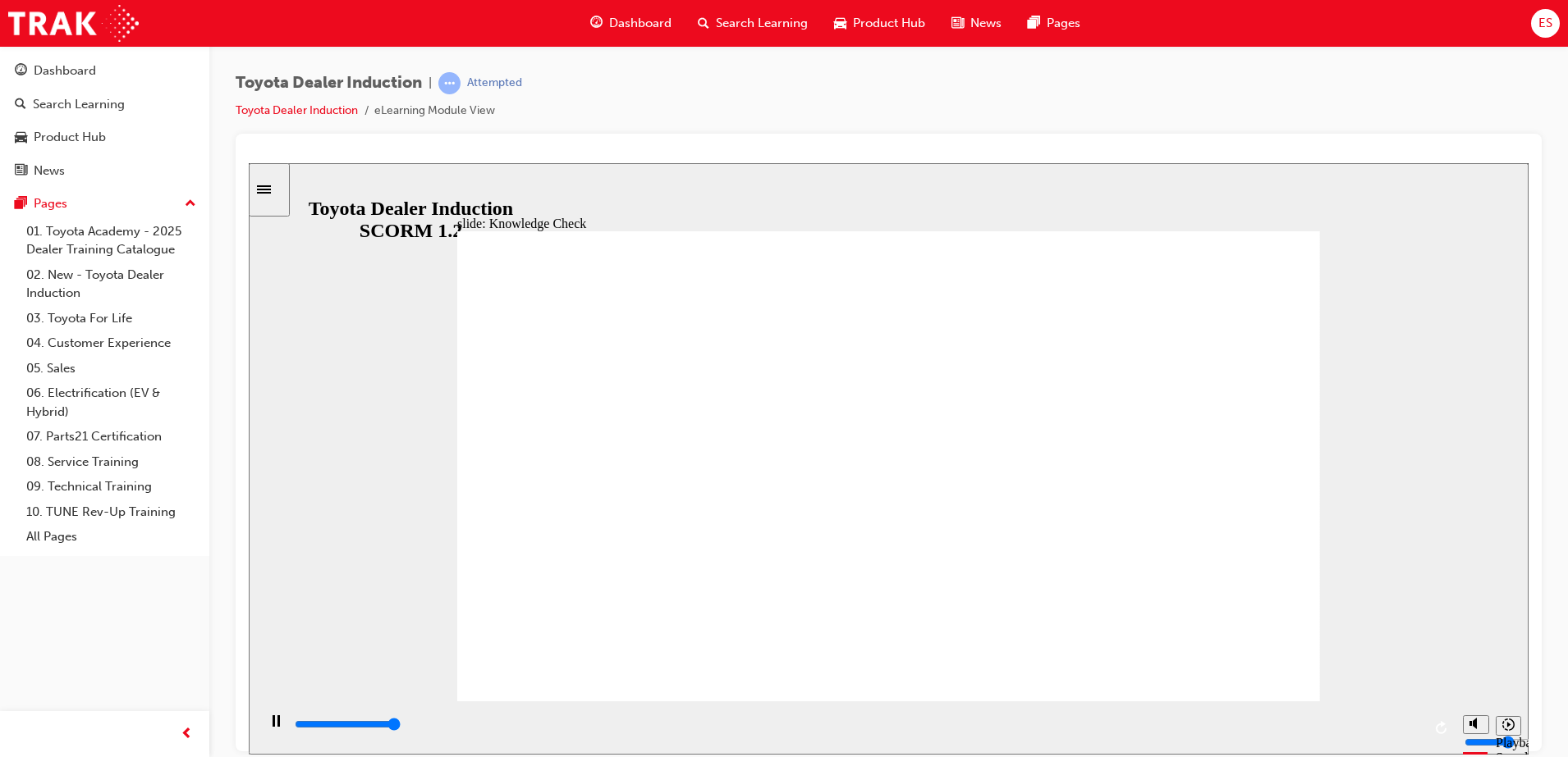
type input "5000"
radio input "true"
type input "5000"
radio input "true"
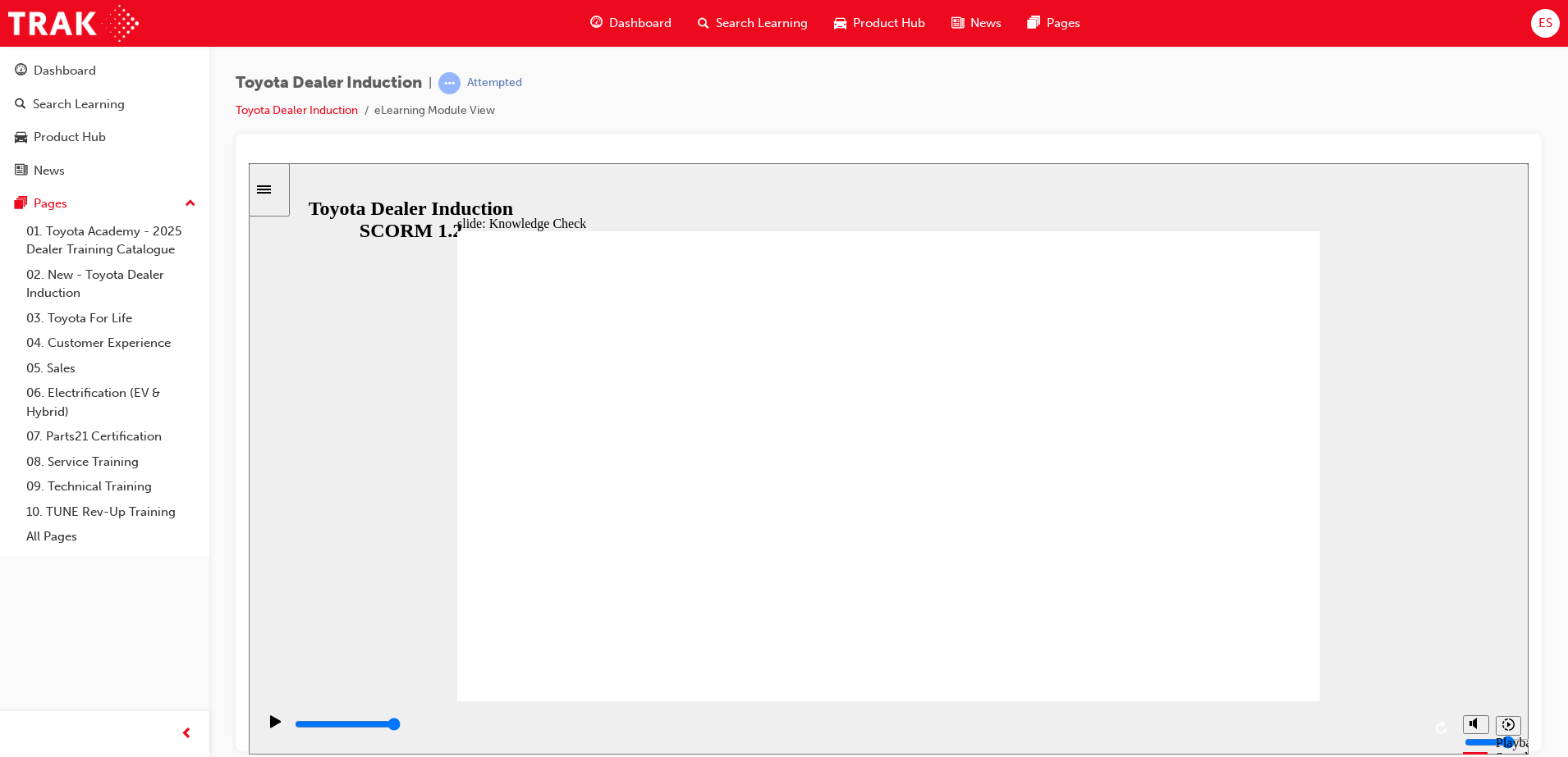
type input "5000"
radio input "true"
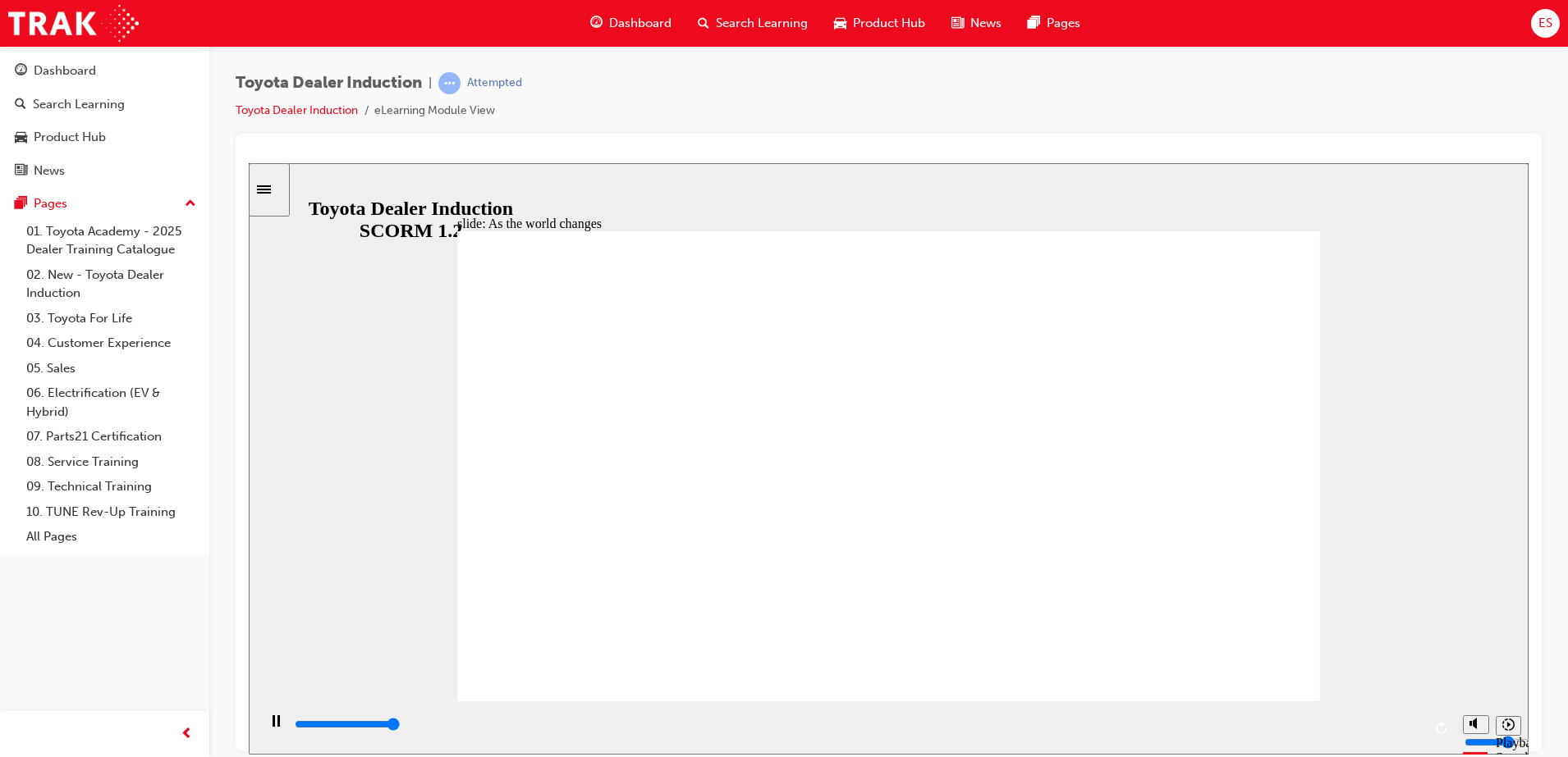
type input "9200"
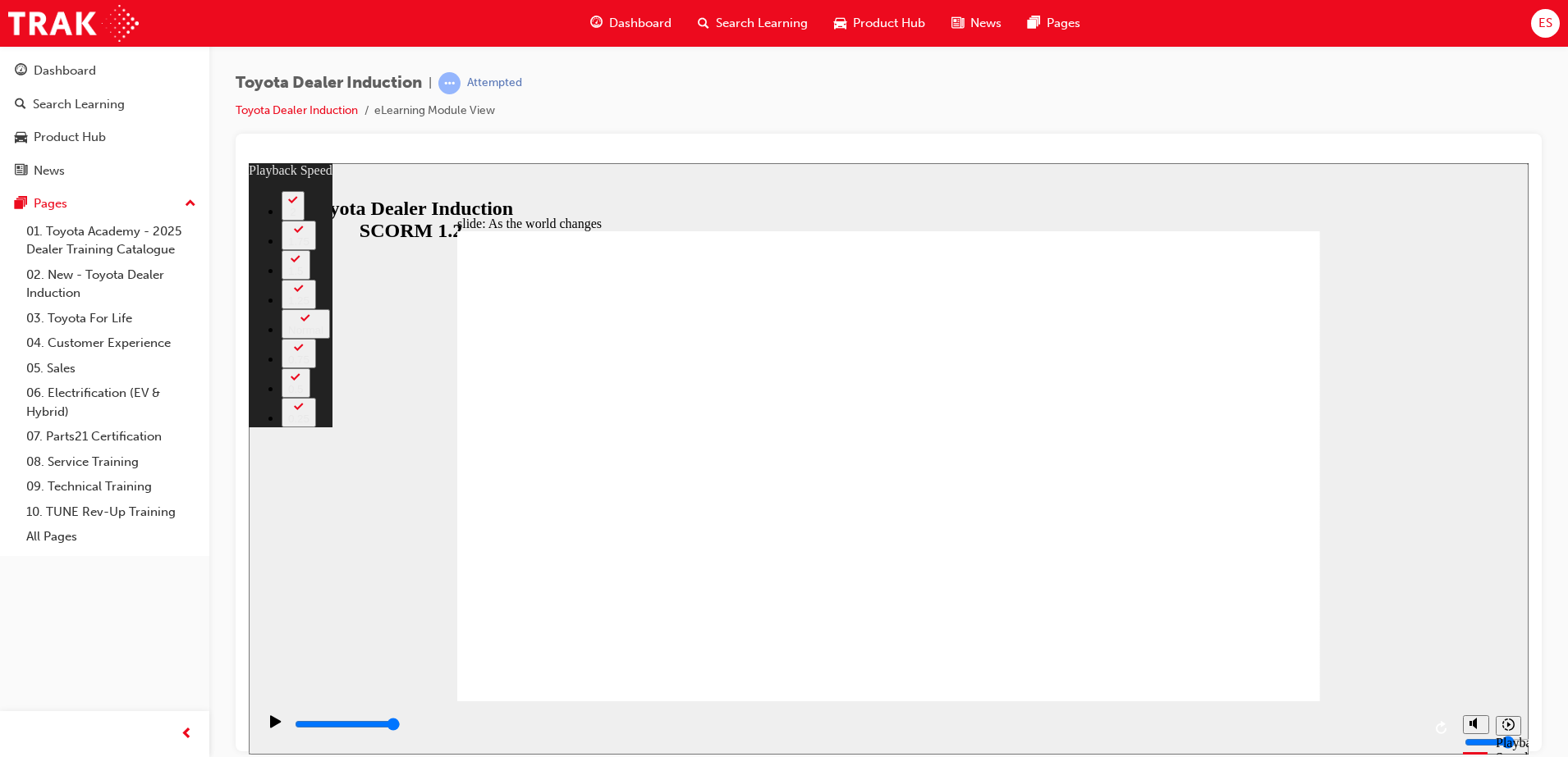
type input "128"
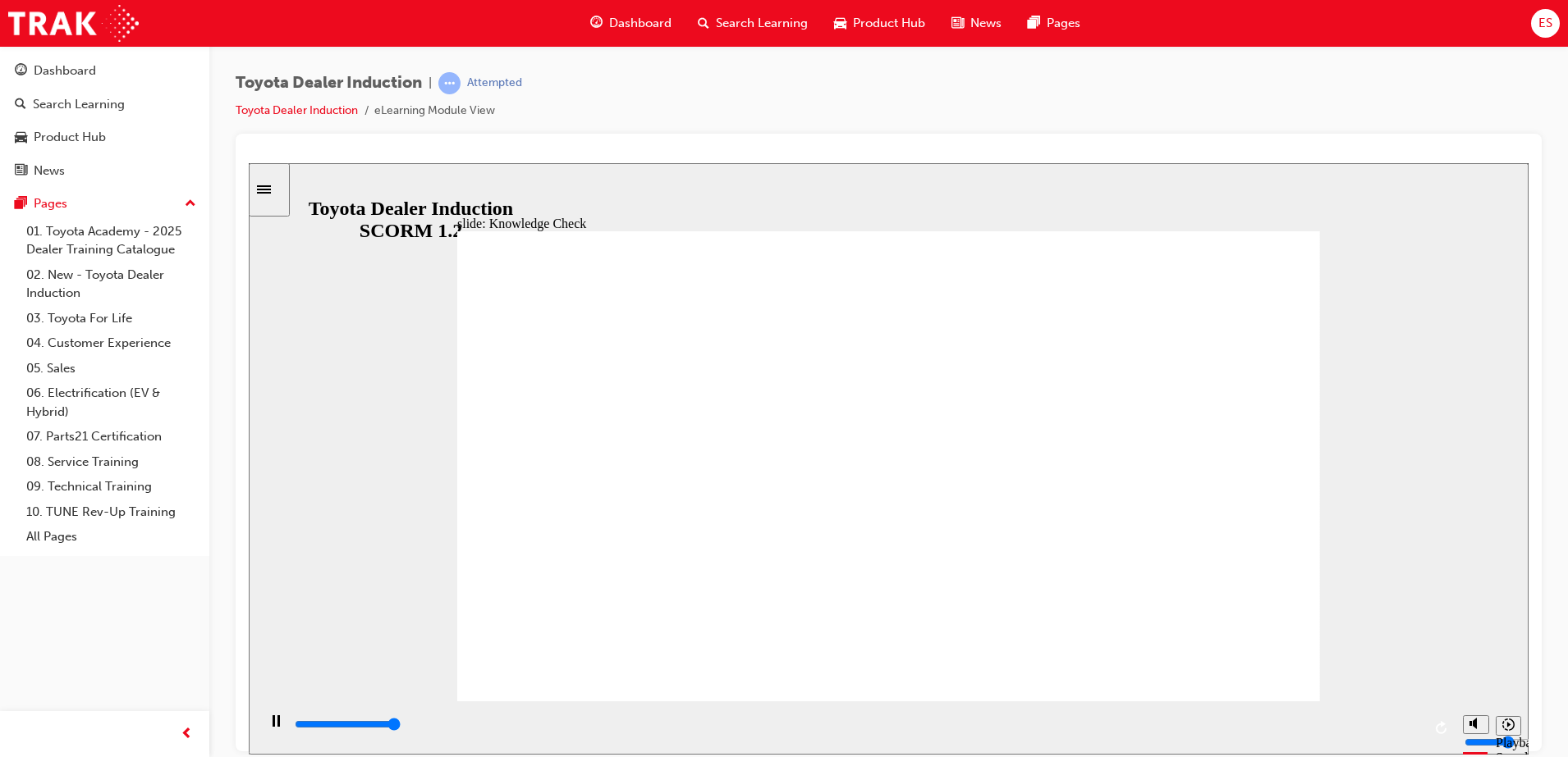
type input "5000"
type input "m"
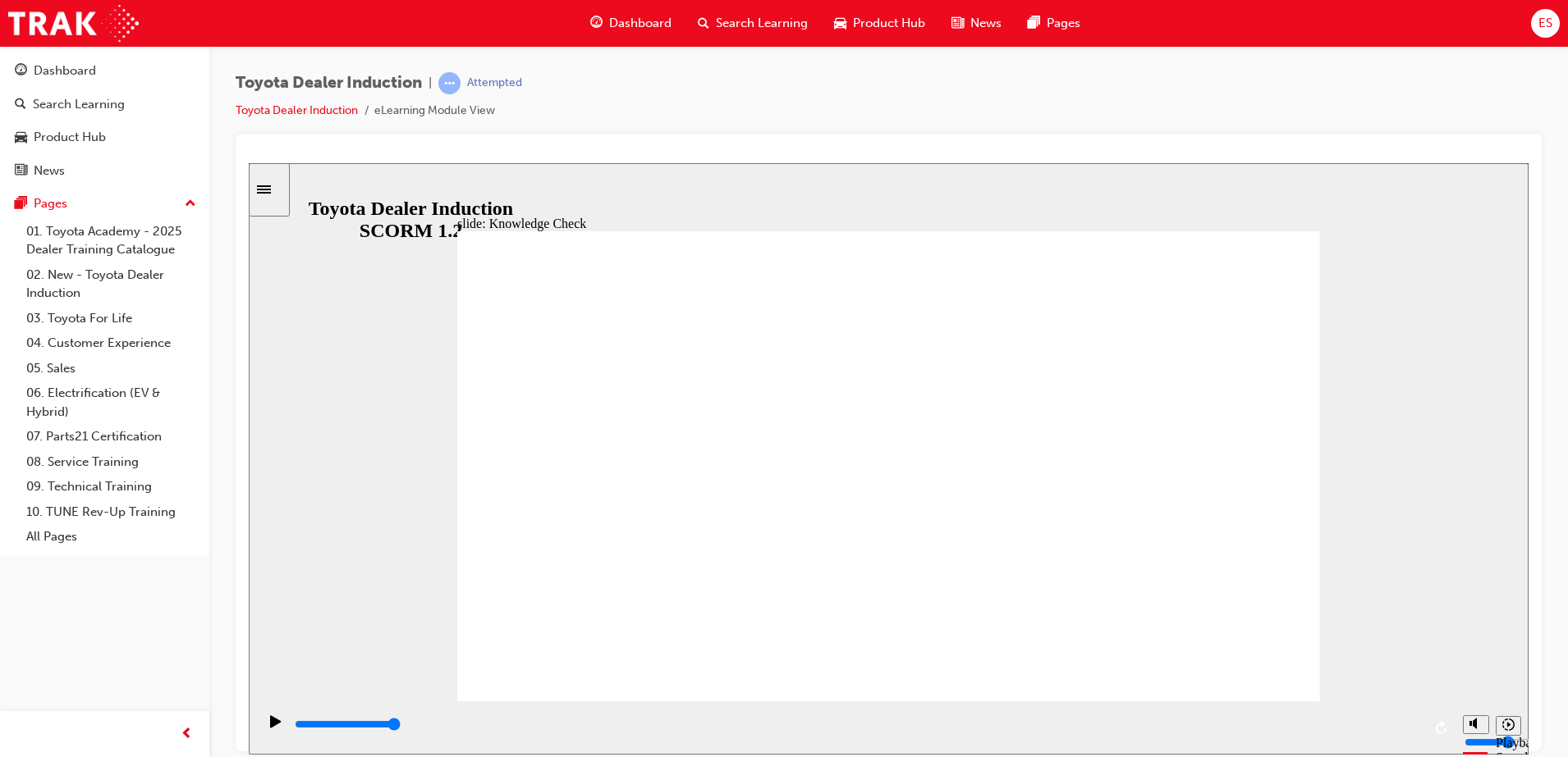
type input "m"
type input "mo"
type input "mob"
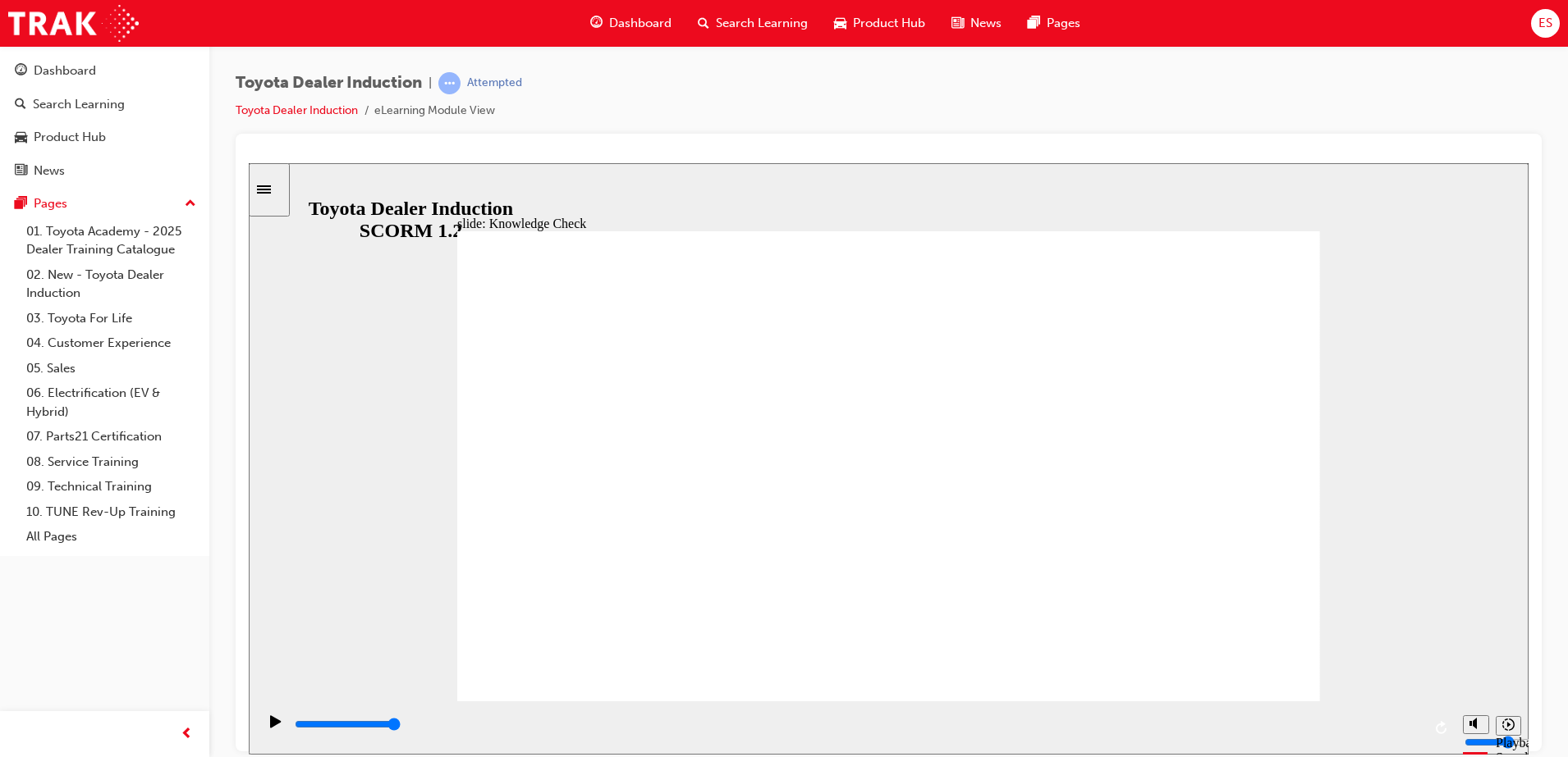
type input "mobo"
type input "mobol"
type input "moboli"
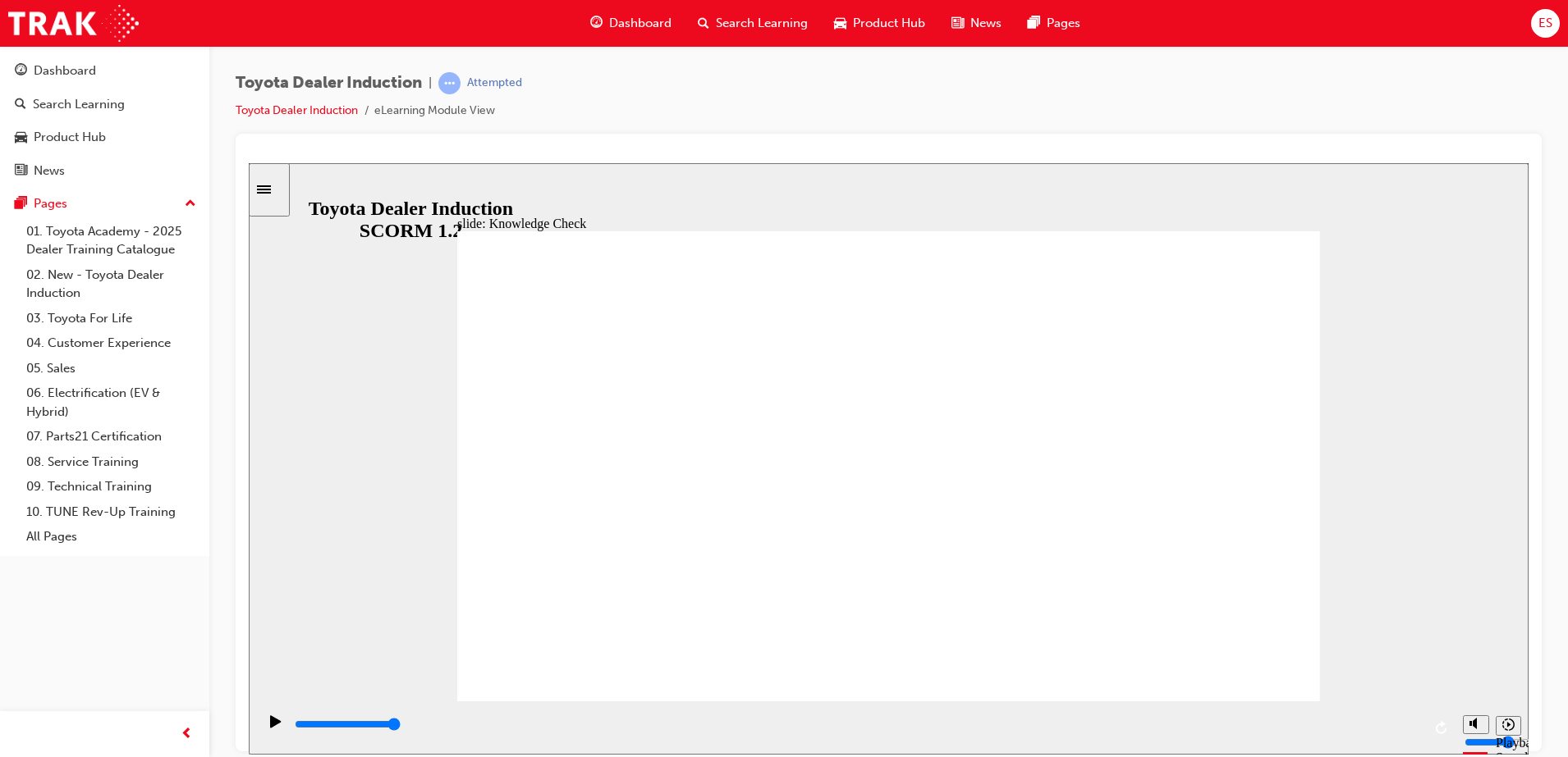
type input "moboli"
type input "mobolit"
type input "mobolity"
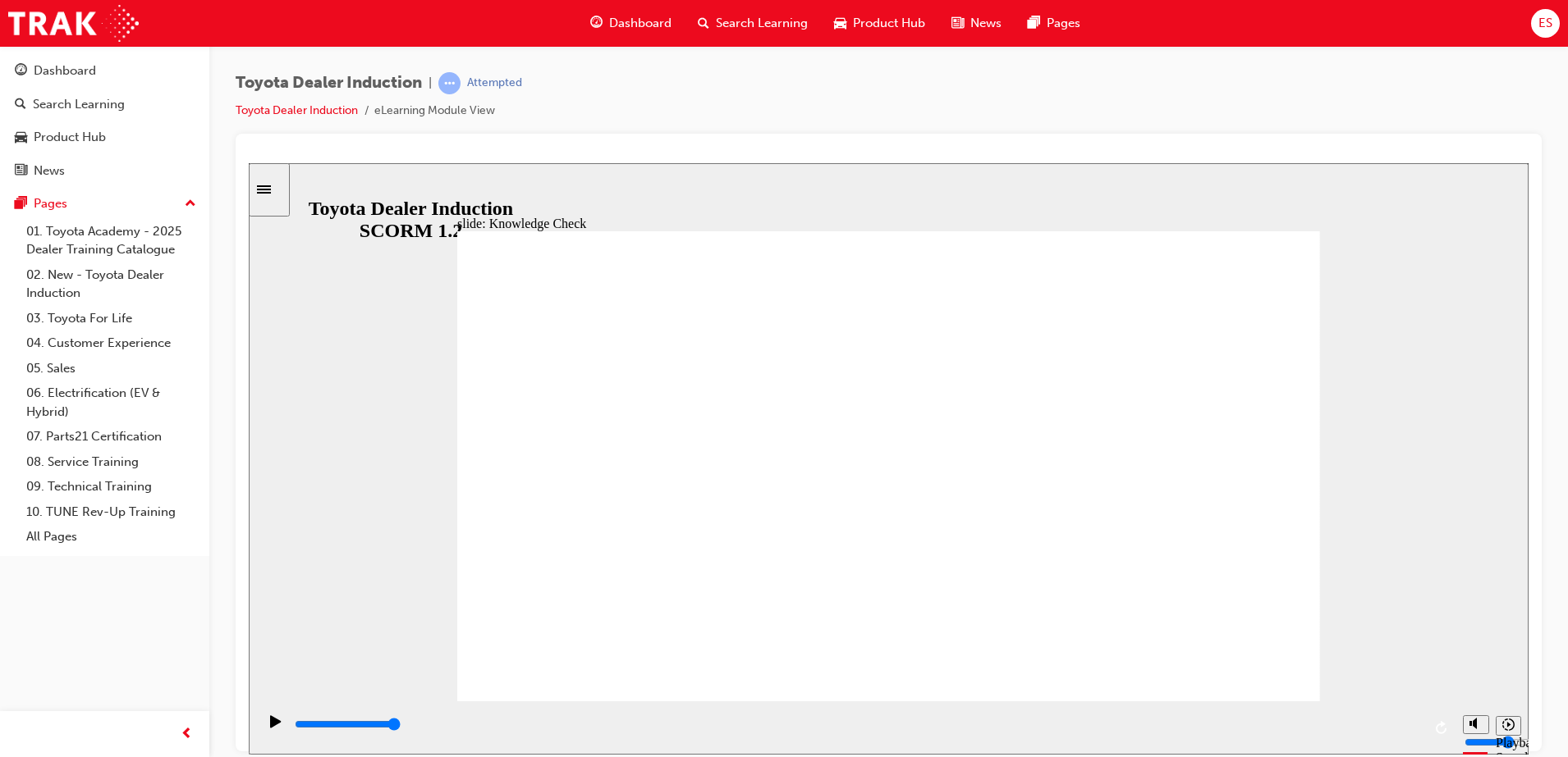
type input "mobolity"
type input "5000"
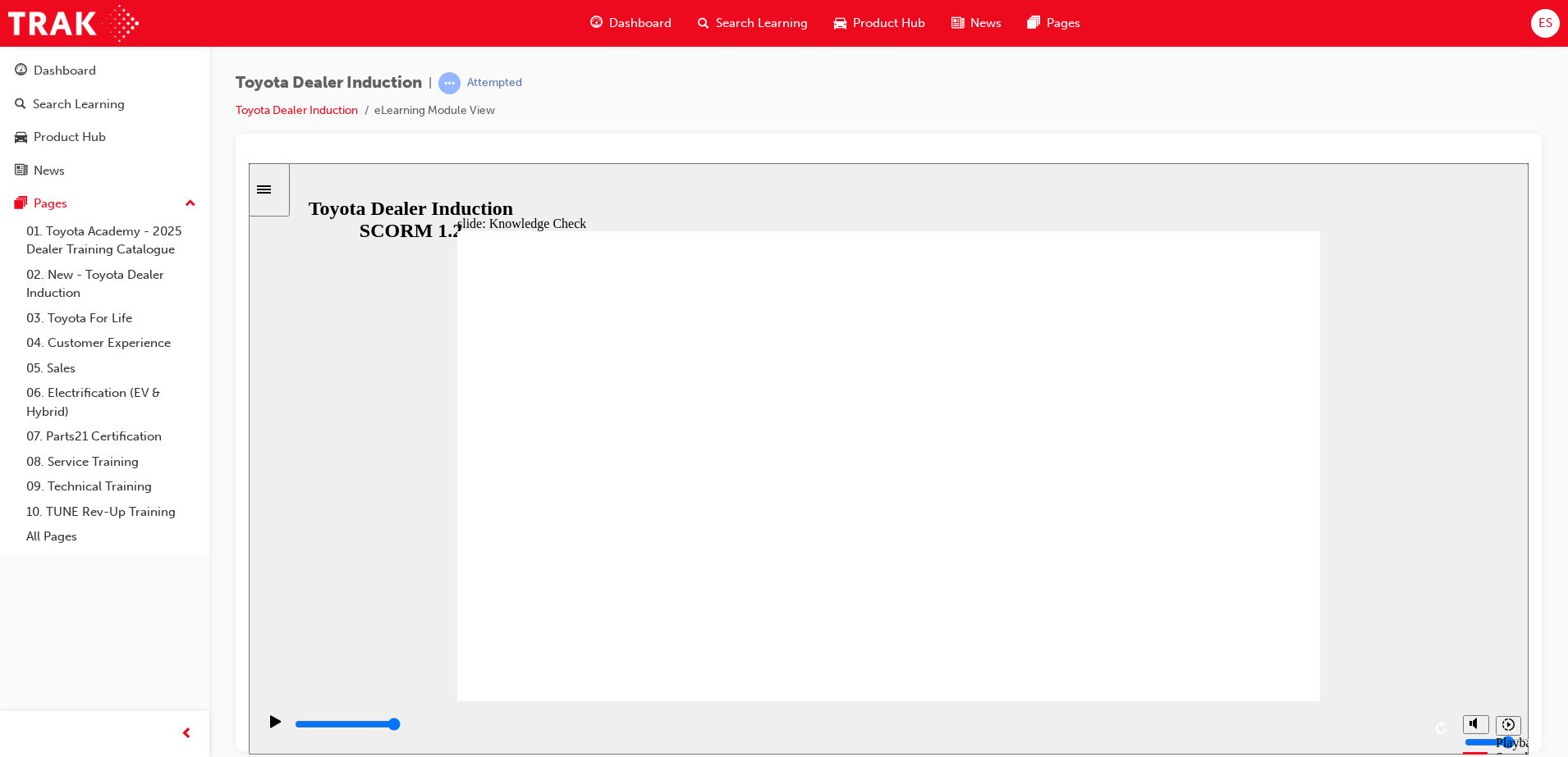
type input "h"
type input "ha"
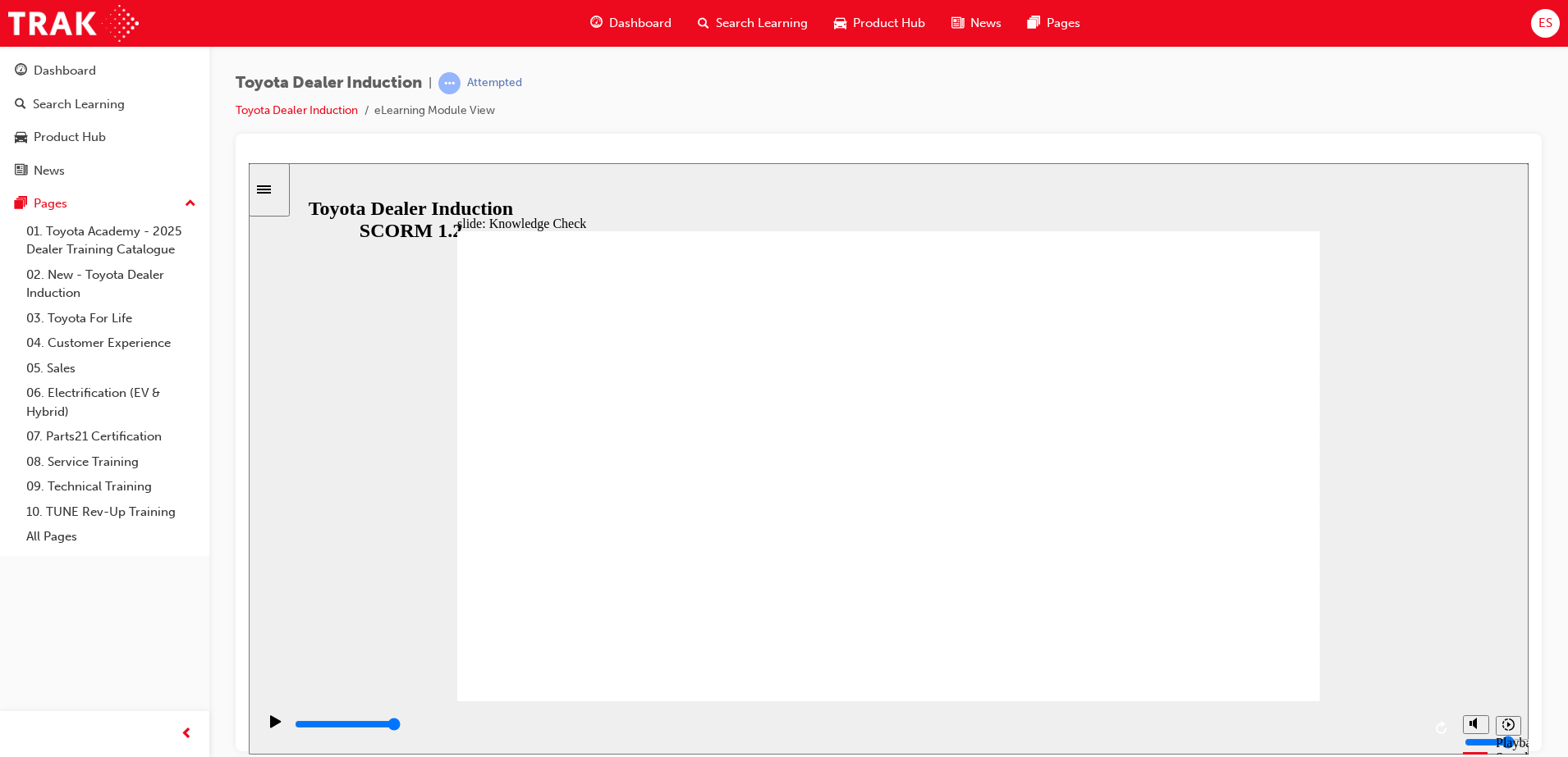
type input "hap"
type input "happ"
type input "happy"
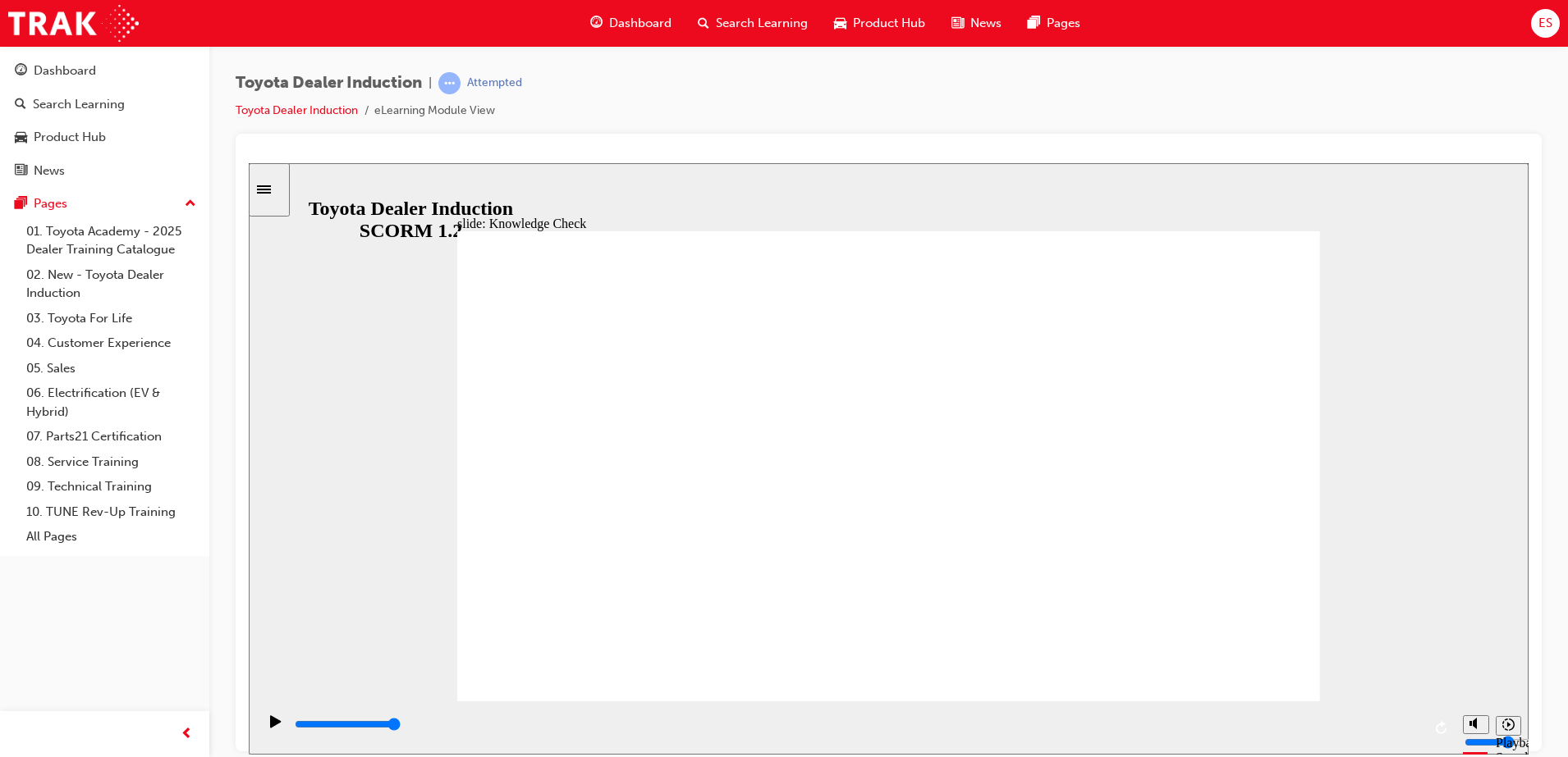
type input "happy"
type input "6500"
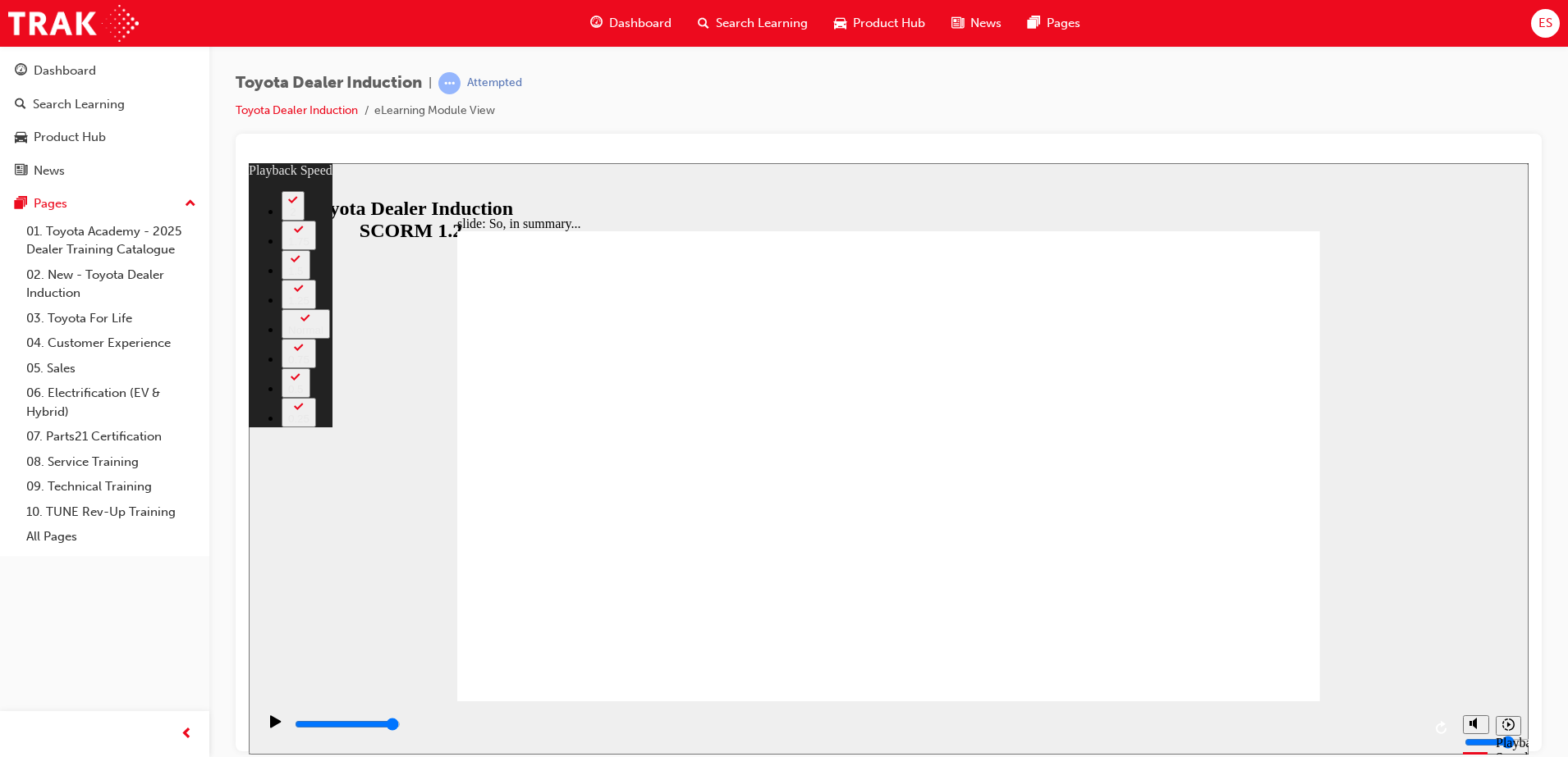
type input "128"
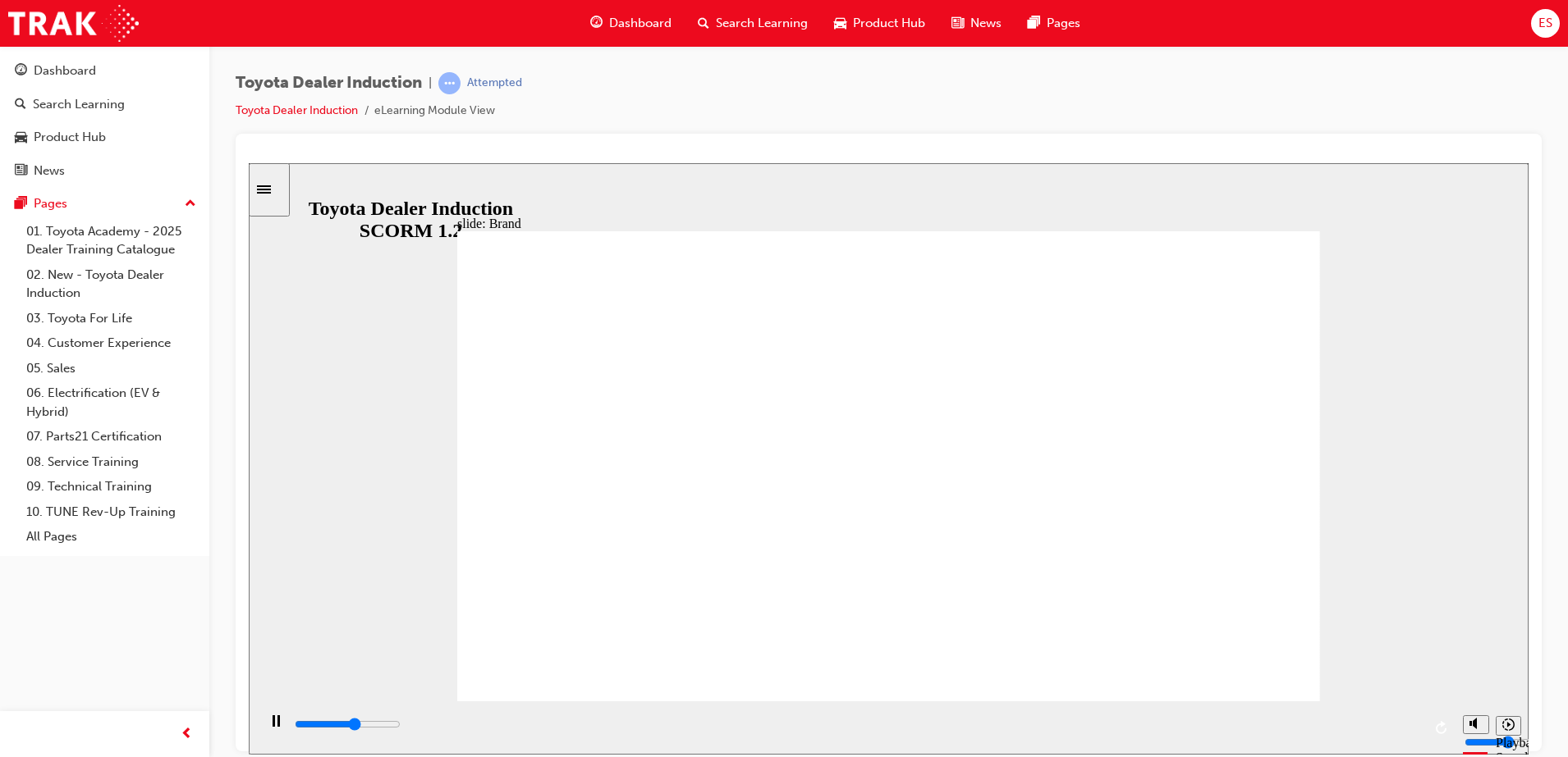
type input "8400"
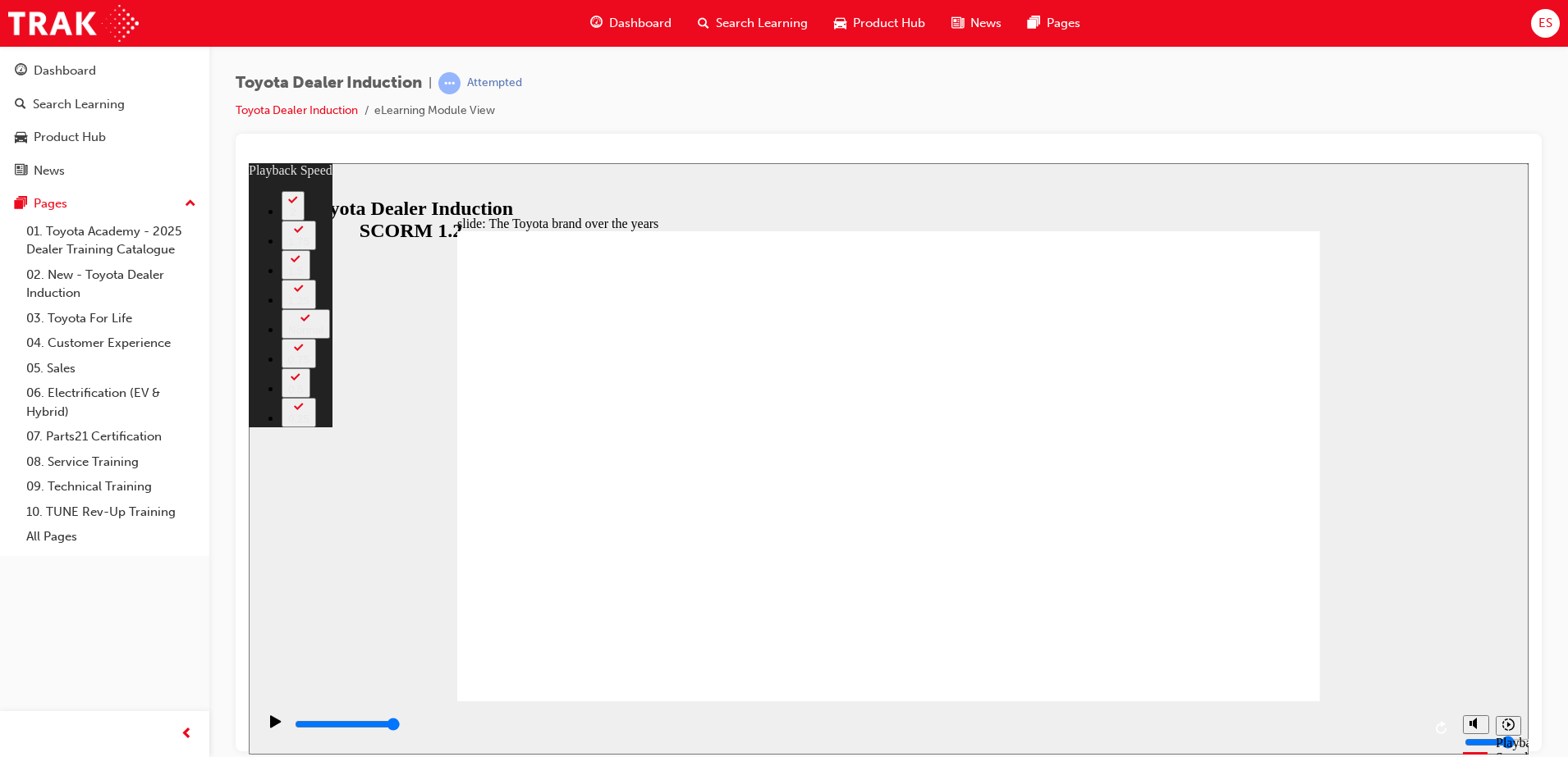
type input "165"
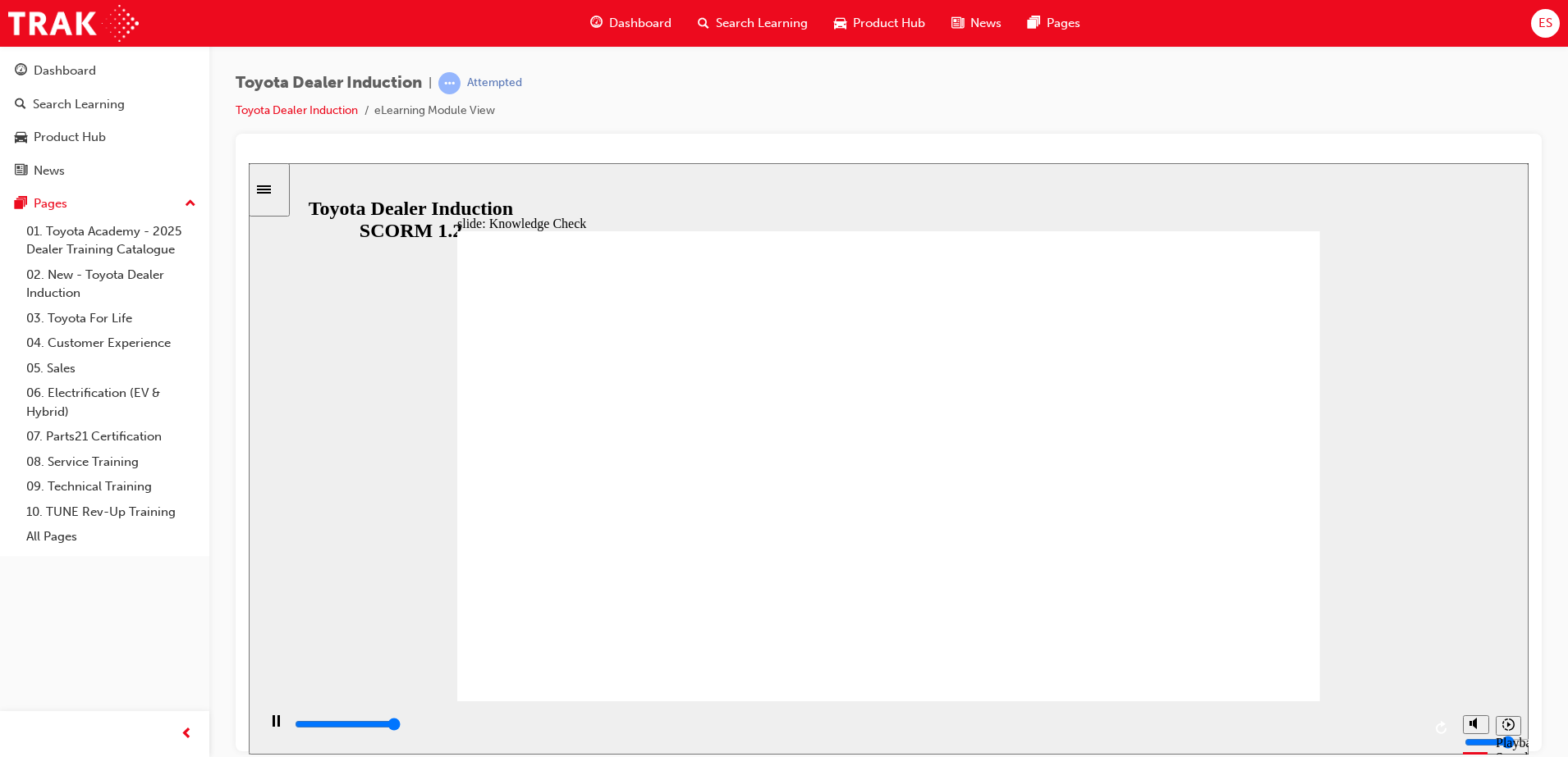
type input "5000"
radio input "true"
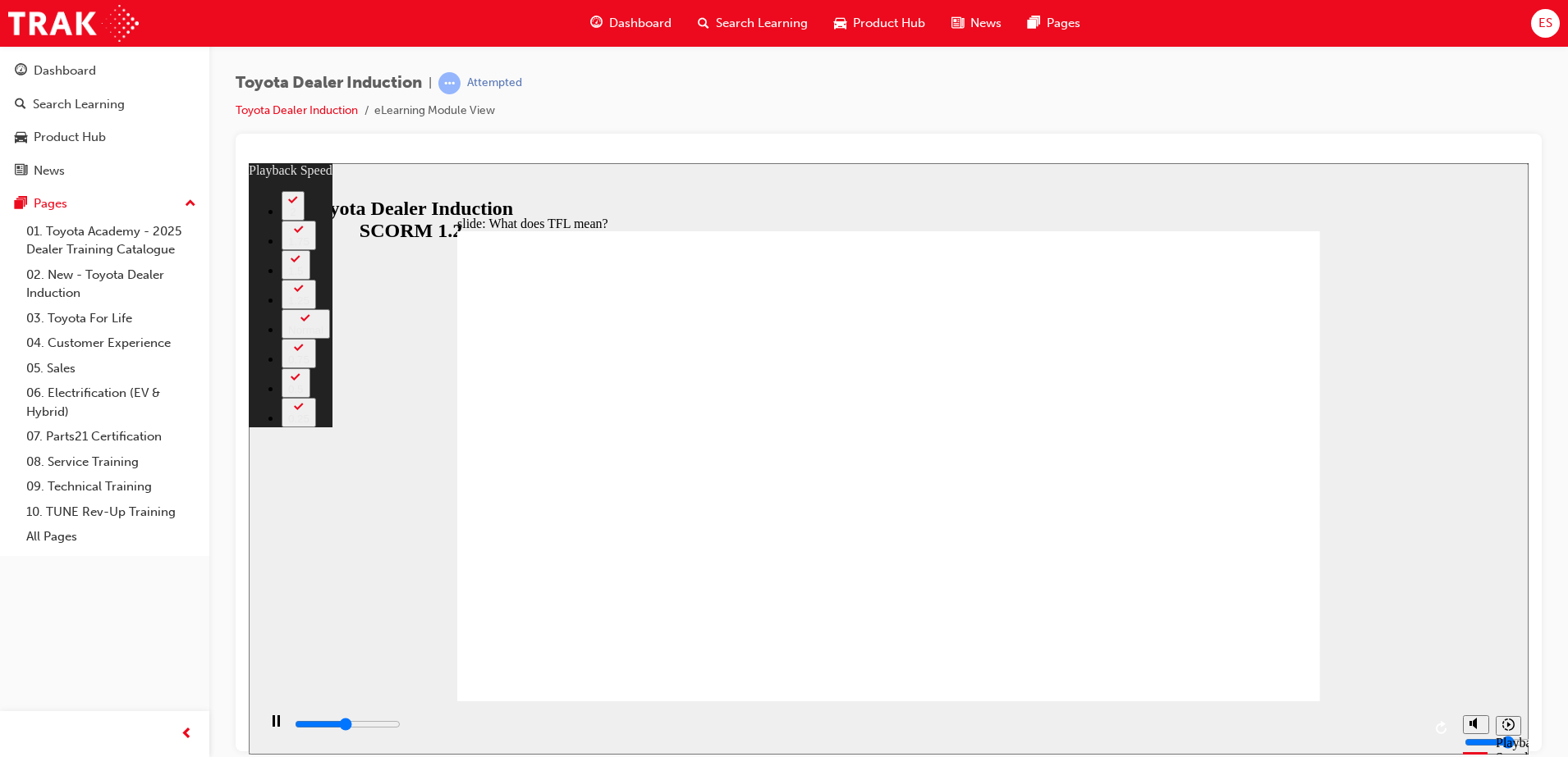
type input "5200"
type input "0"
type input "5500"
type input "1"
type input "5800"
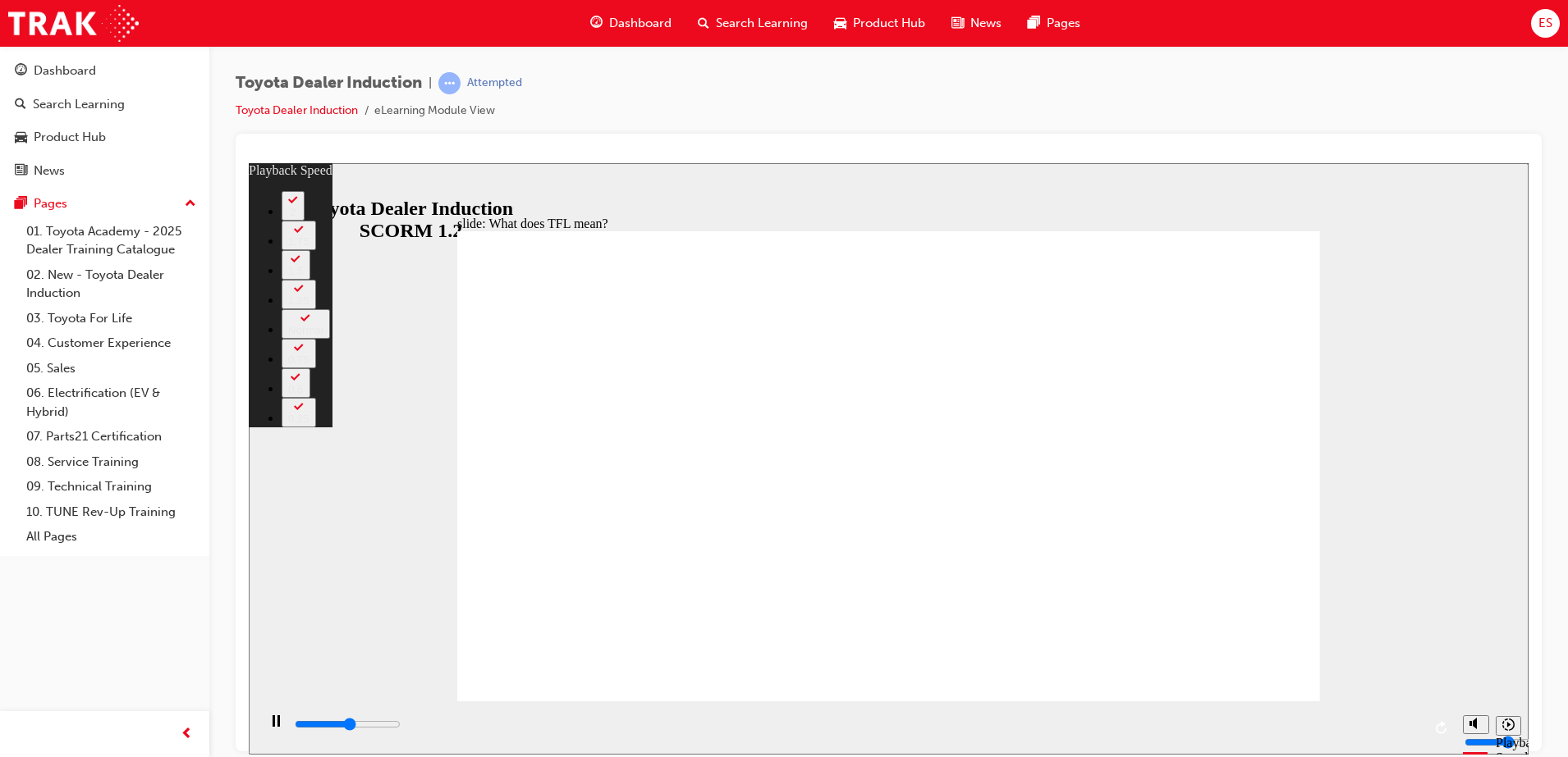
type input "1"
type input "6000"
type input "1"
type input "6300"
type input "1"
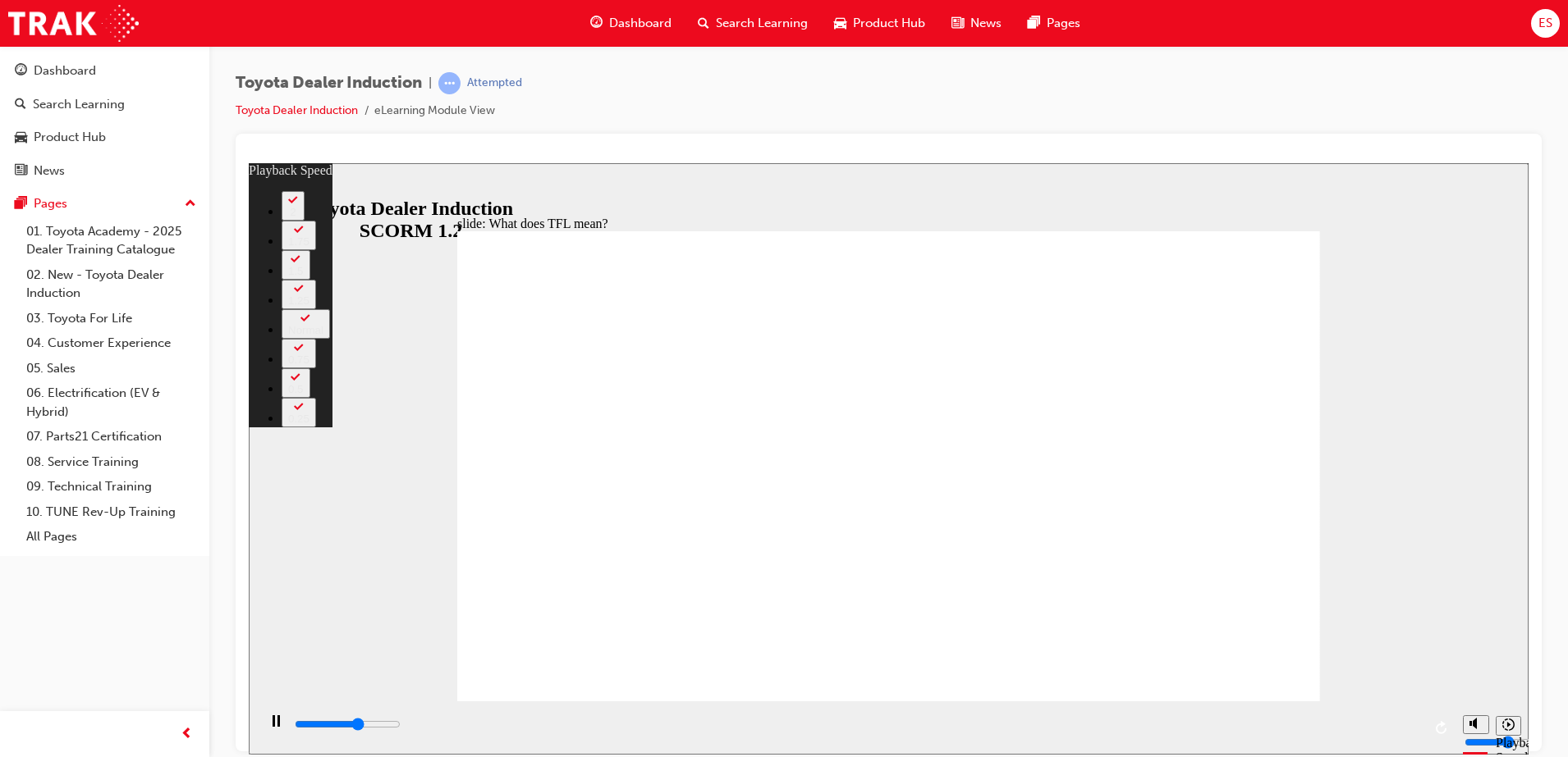
type input "6600"
type input "2"
type input "6800"
type input "2"
type input "7100"
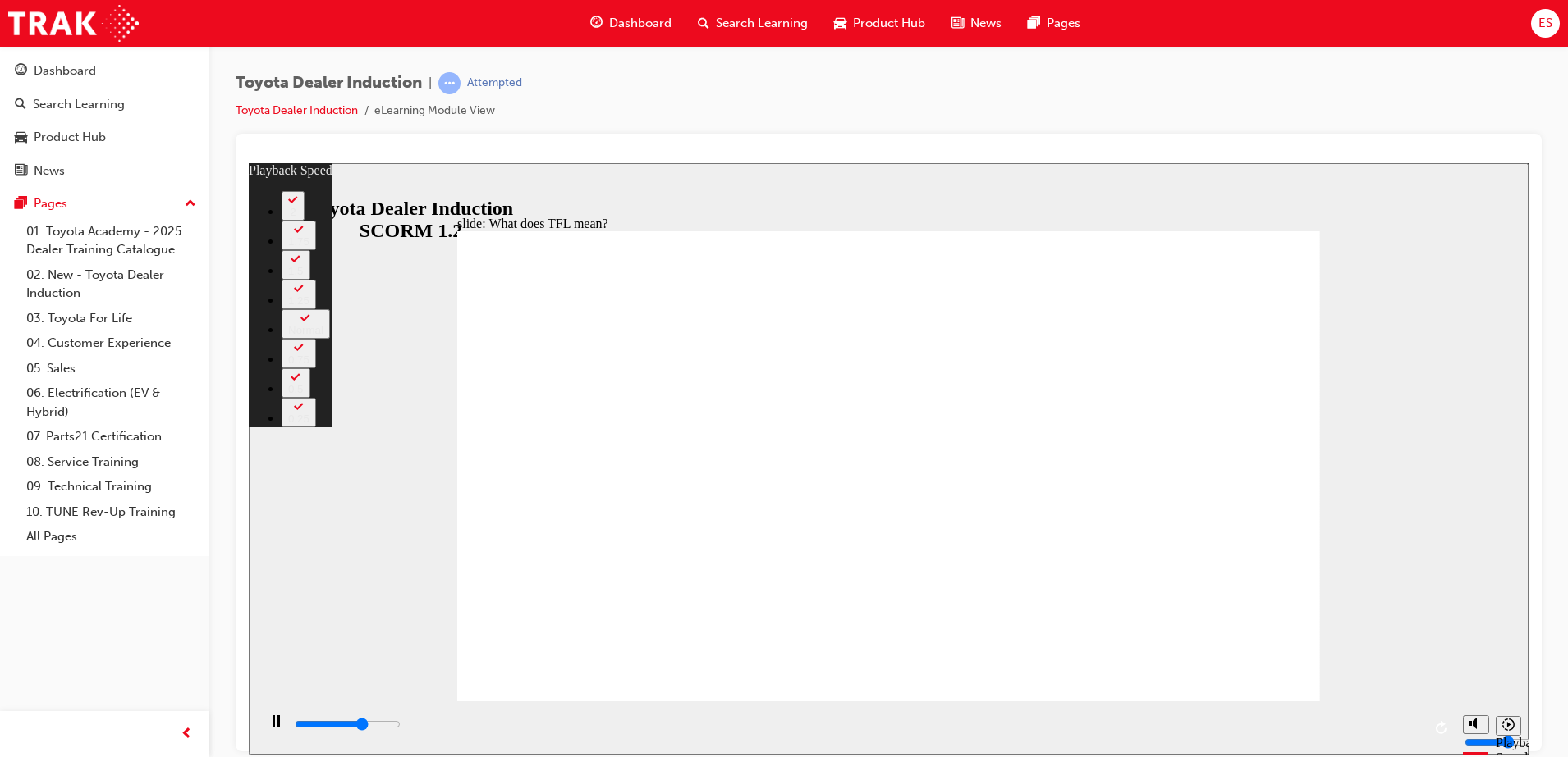
type input "2"
type input "7300"
type input "2"
type input "7600"
type input "3"
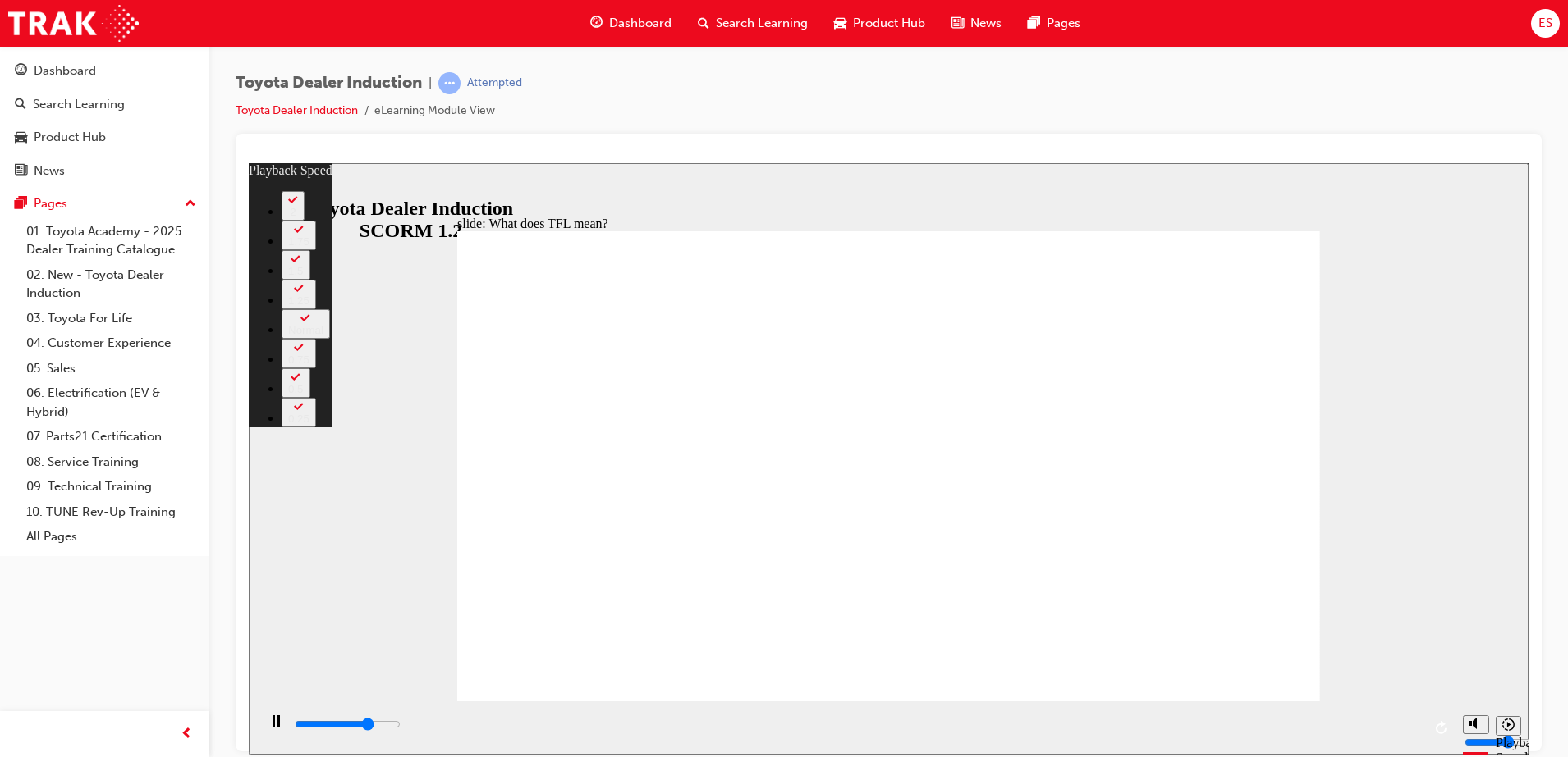
type input "7800"
type input "3"
type input "7900"
type input "3"
type input "8200"
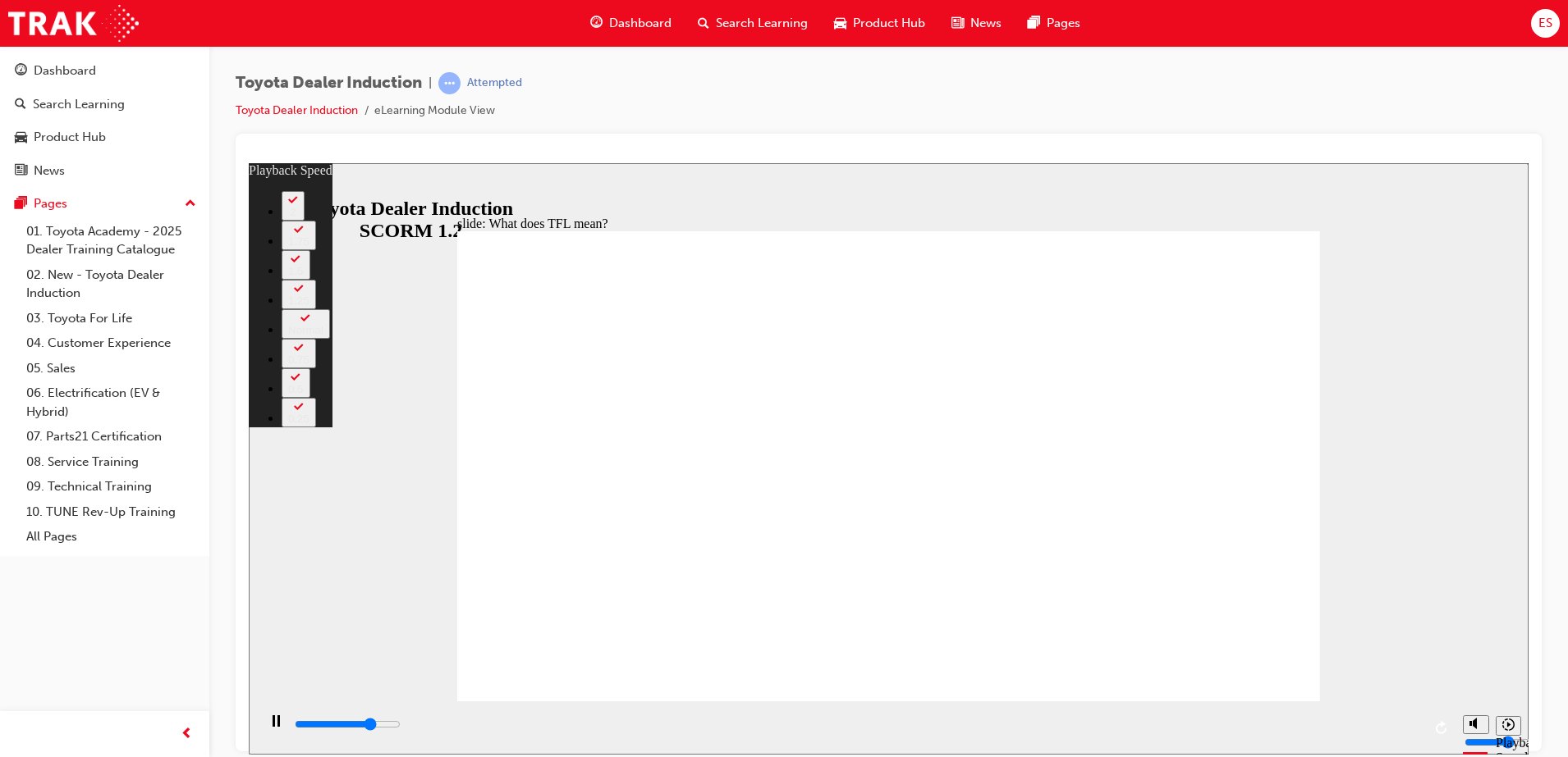
type input "3"
type input "8400"
type input "3"
type input "8700"
type input "4"
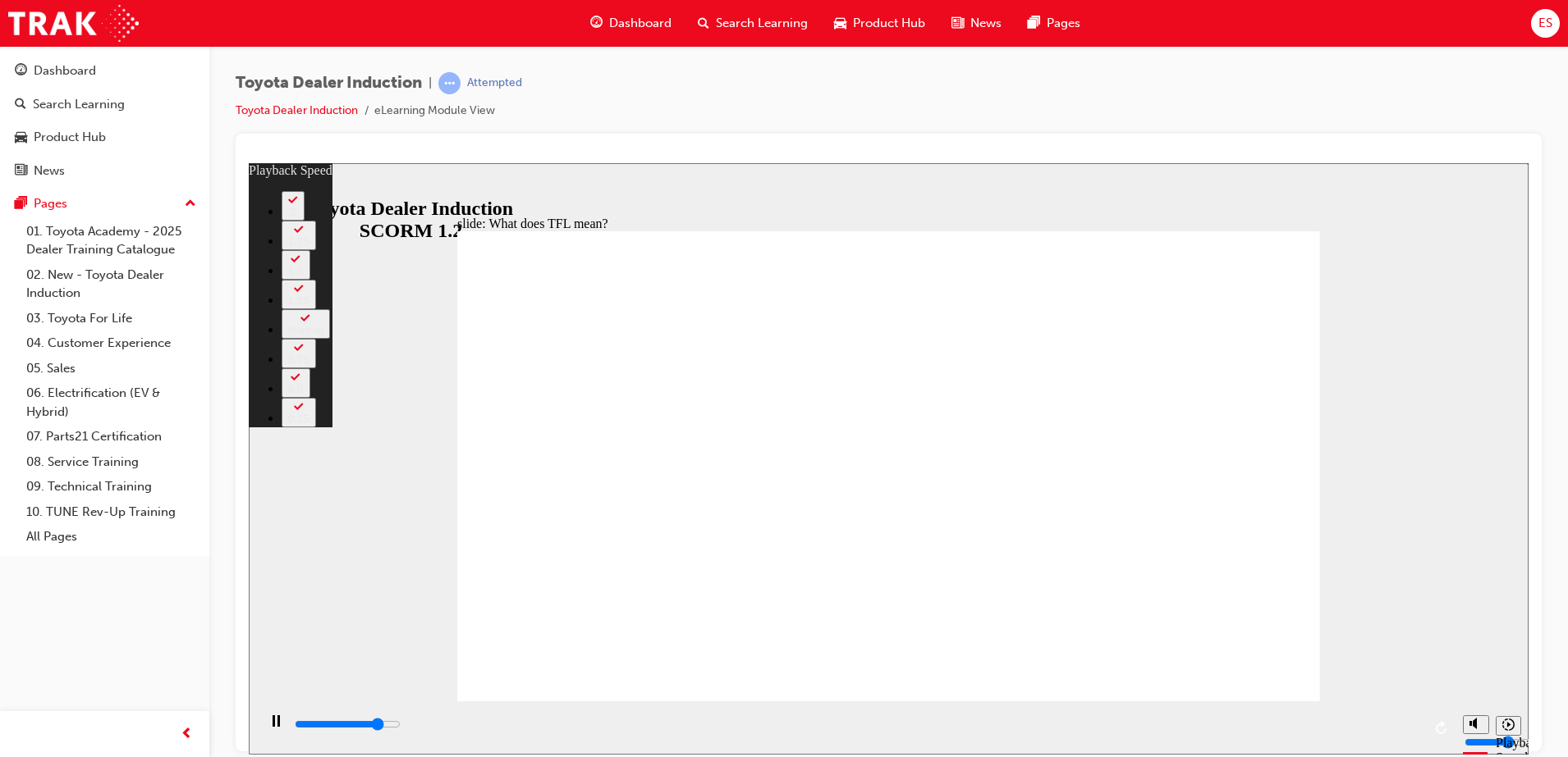
type input "8900"
type input "4"
type input "9200"
type input "4"
type input "9500"
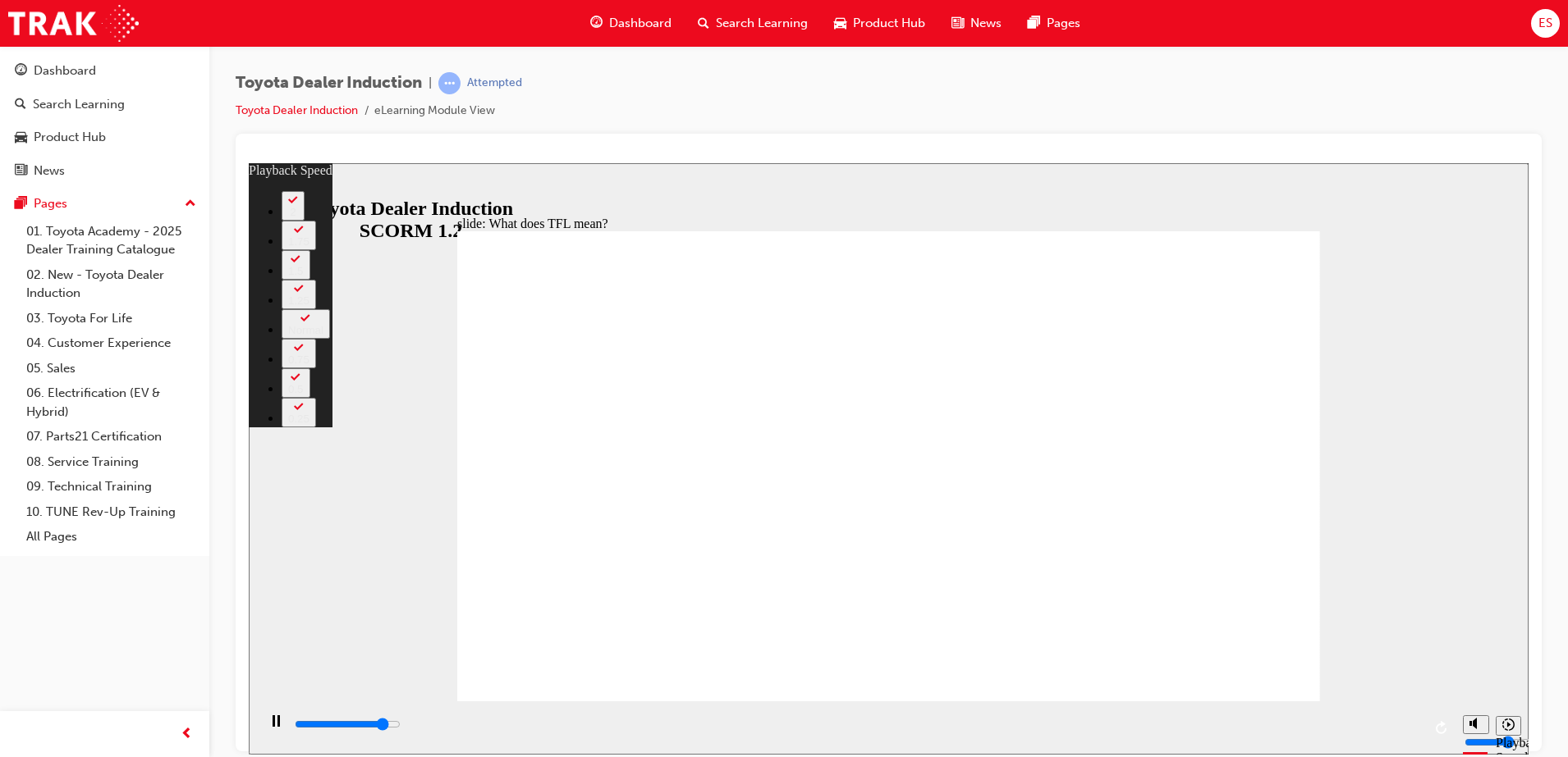
type input "5"
type input "9700"
type input "5"
type input "10000"
type input "5"
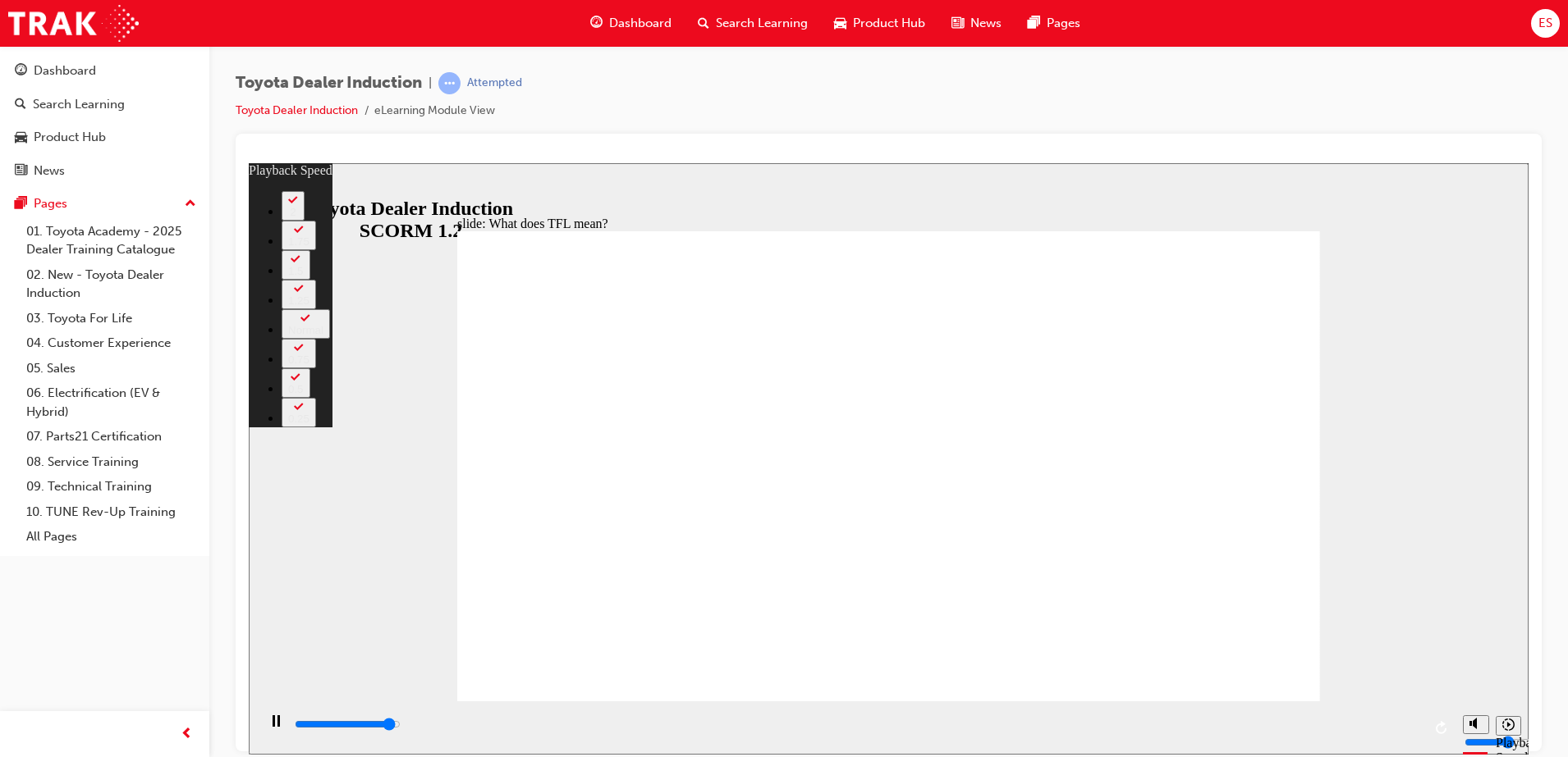
type input "10300"
type input "5"
type input "10600"
type input "6"
type input "10800"
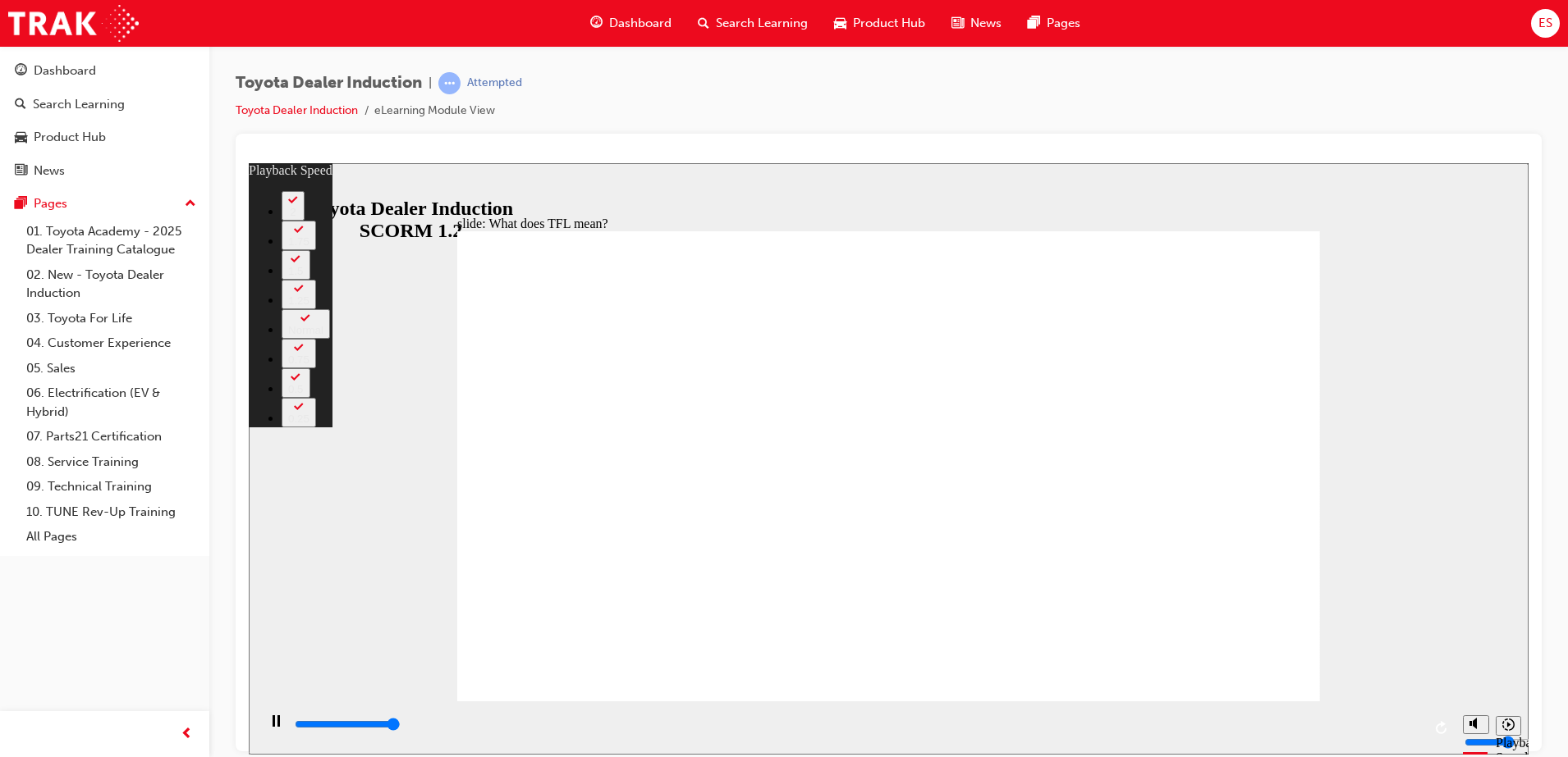
type input "6"
type input "10800"
type input "139"
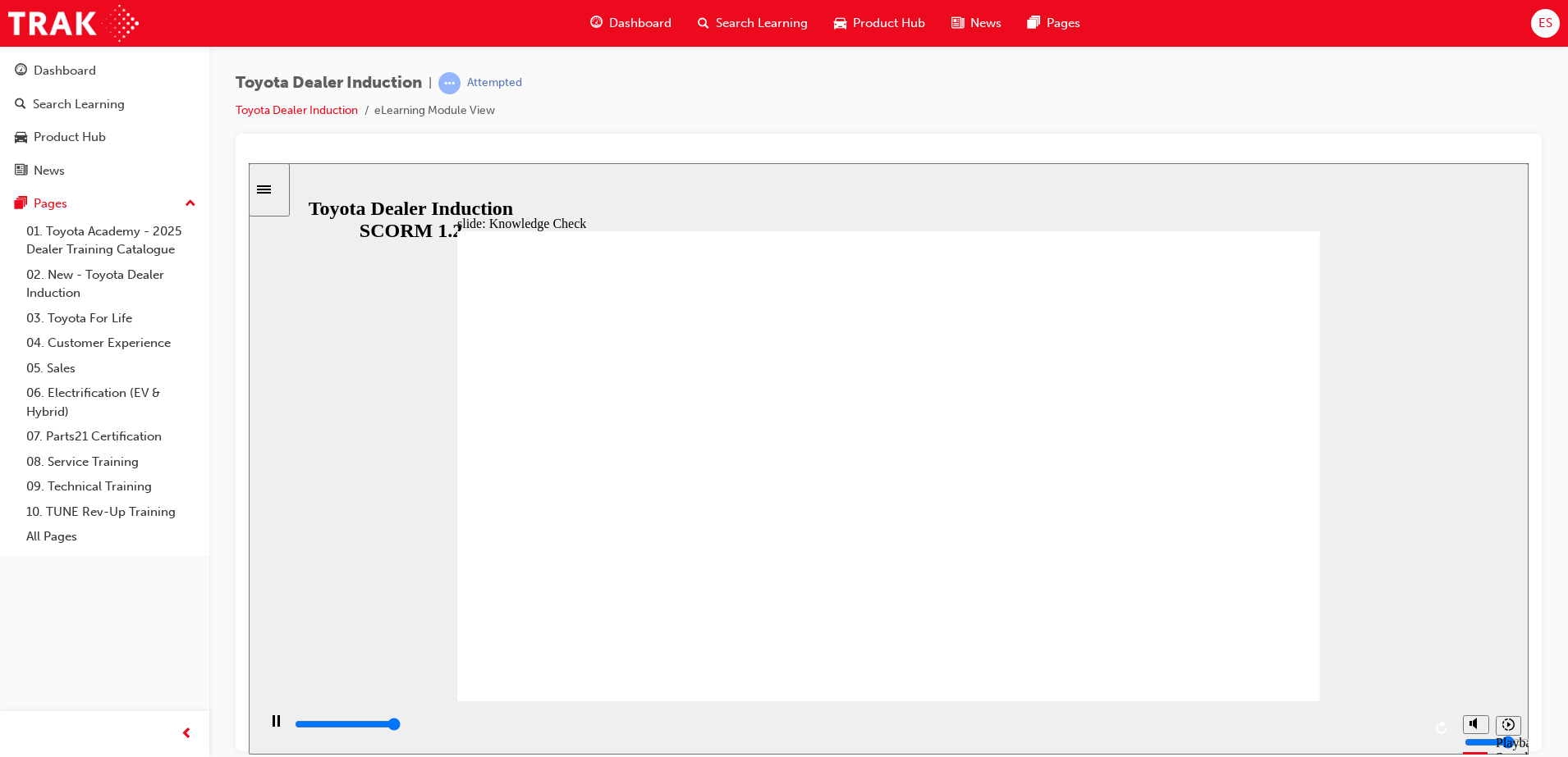
type input "5000"
radio input "true"
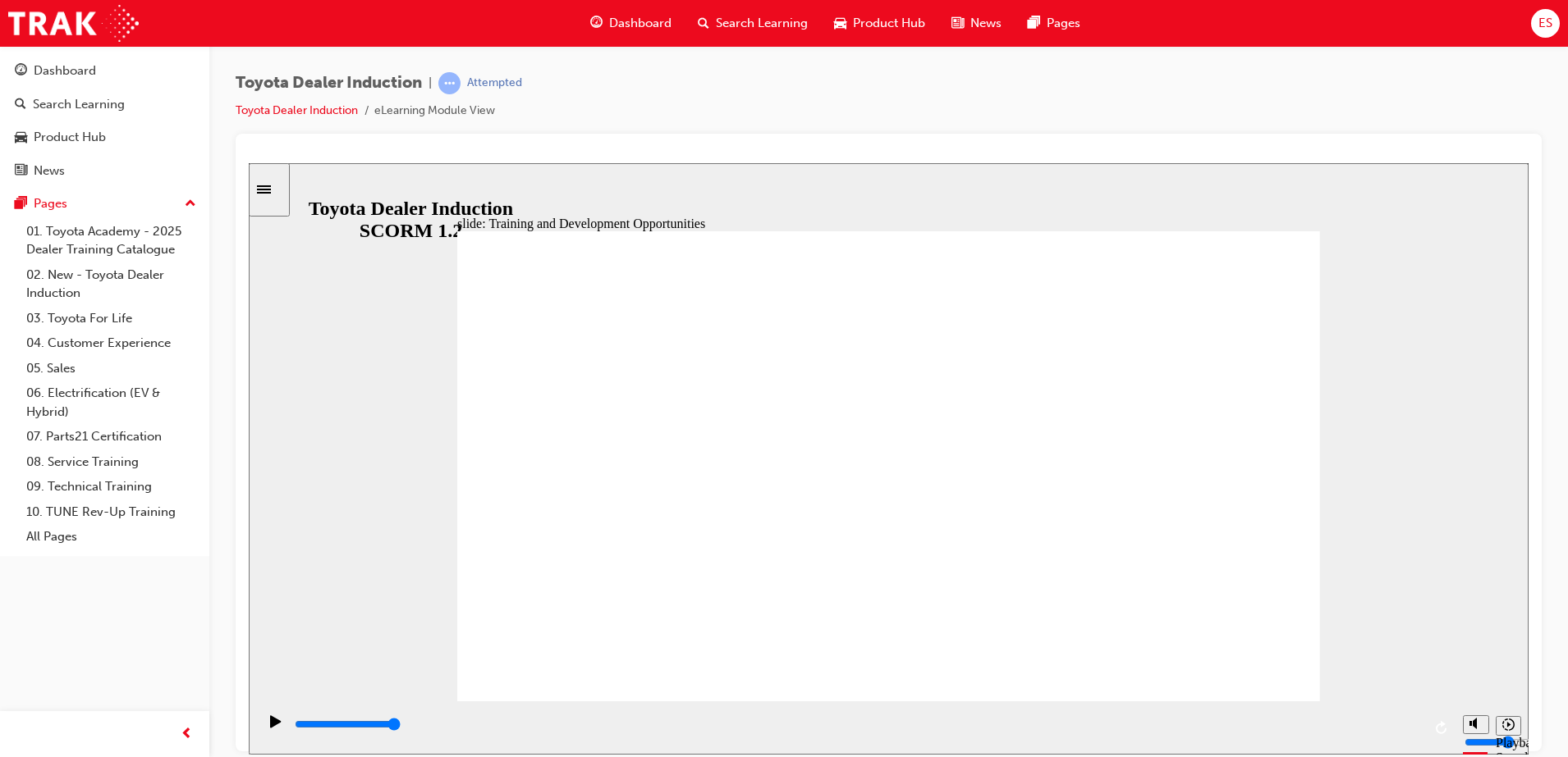
drag, startPoint x: 1068, startPoint y: 453, endPoint x: 1065, endPoint y: 559, distance: 106.0
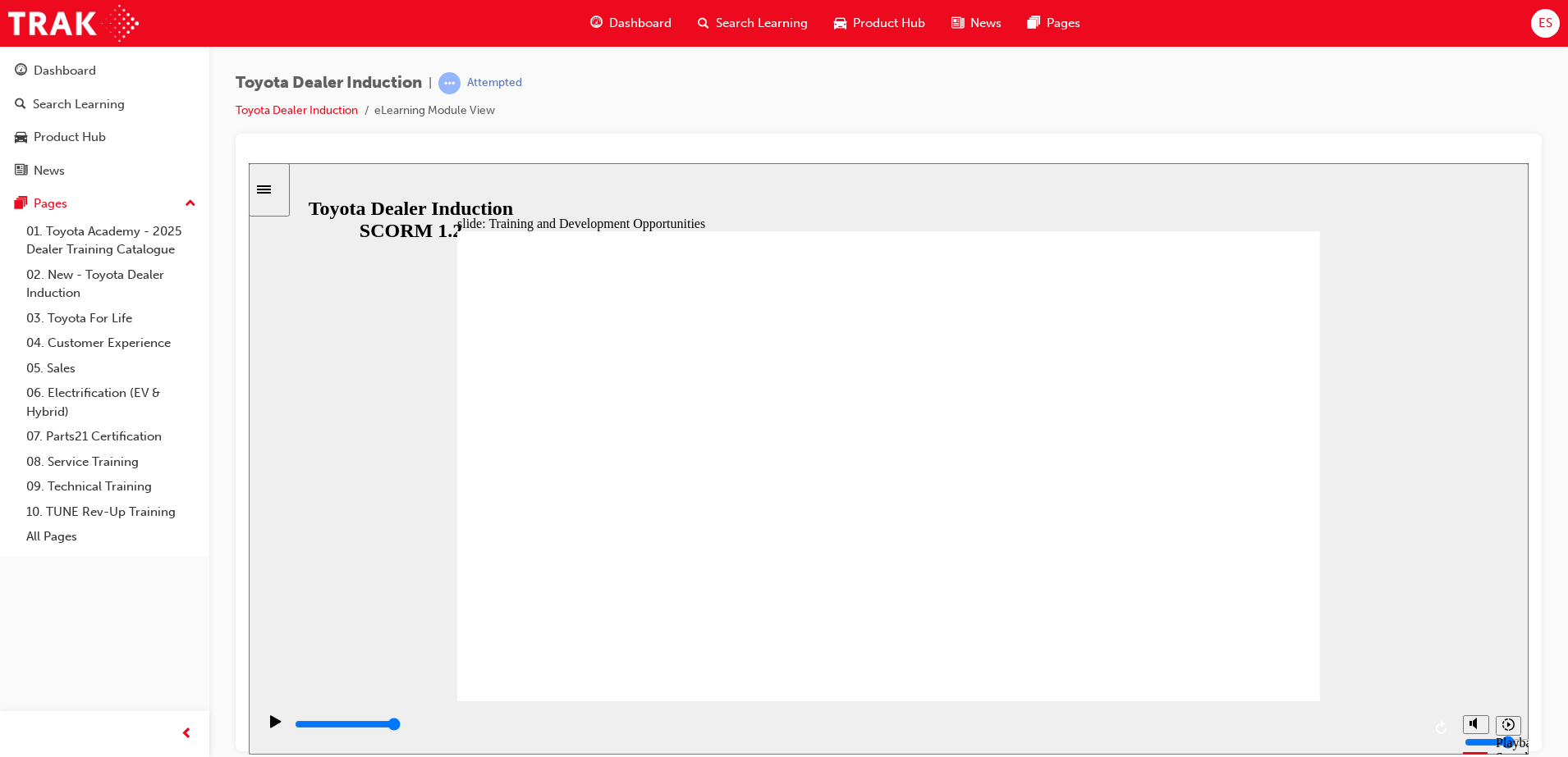
type input "5000"
radio input "true"
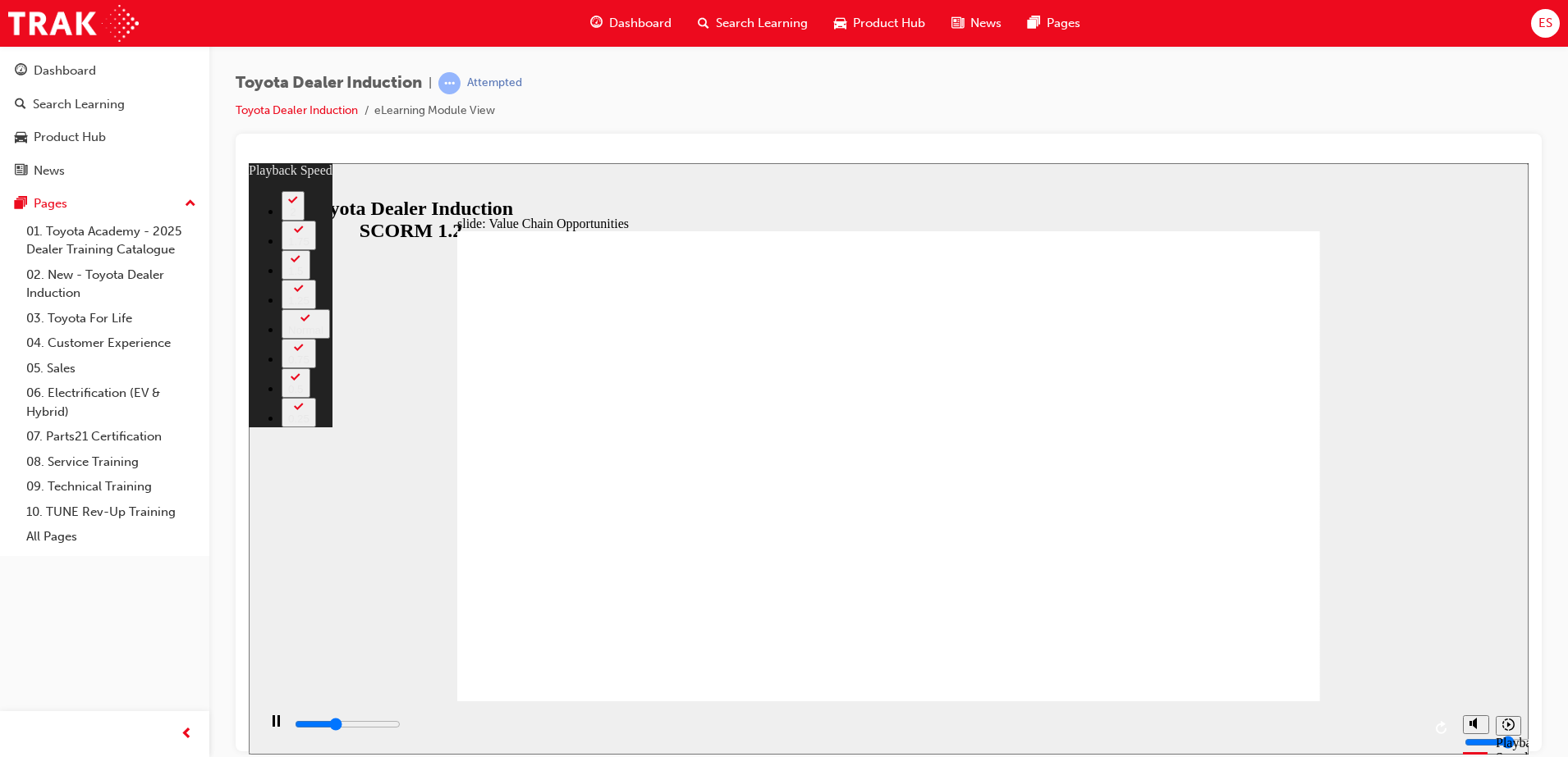
type input "4200"
type input "0"
type input "4500"
type input "0"
type input "4700"
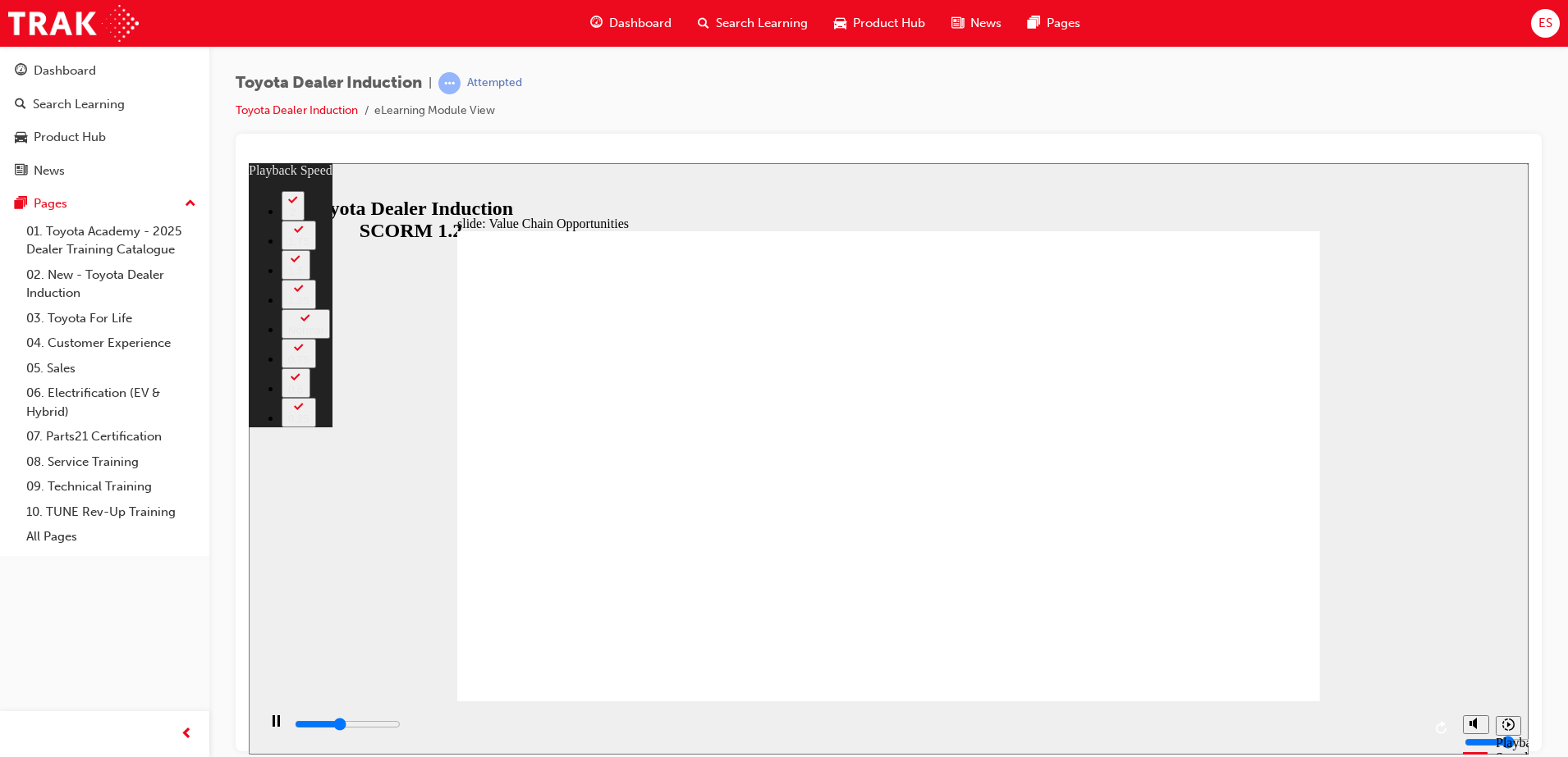
type input "1"
type input "5000"
type input "1"
type input "5200"
type input "1"
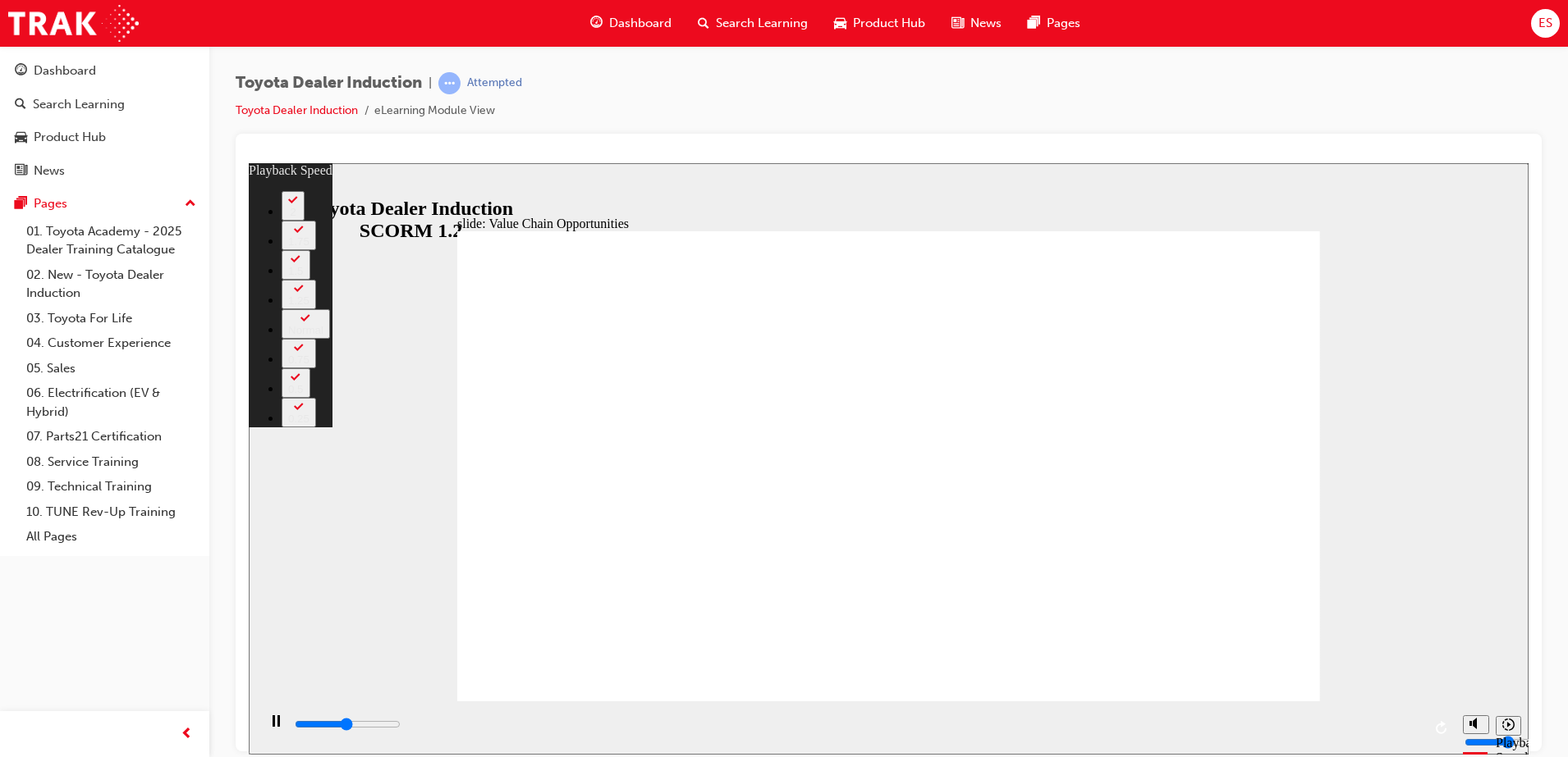
type input "5500"
type input "1"
type input "5800"
type input "2"
type input "6100"
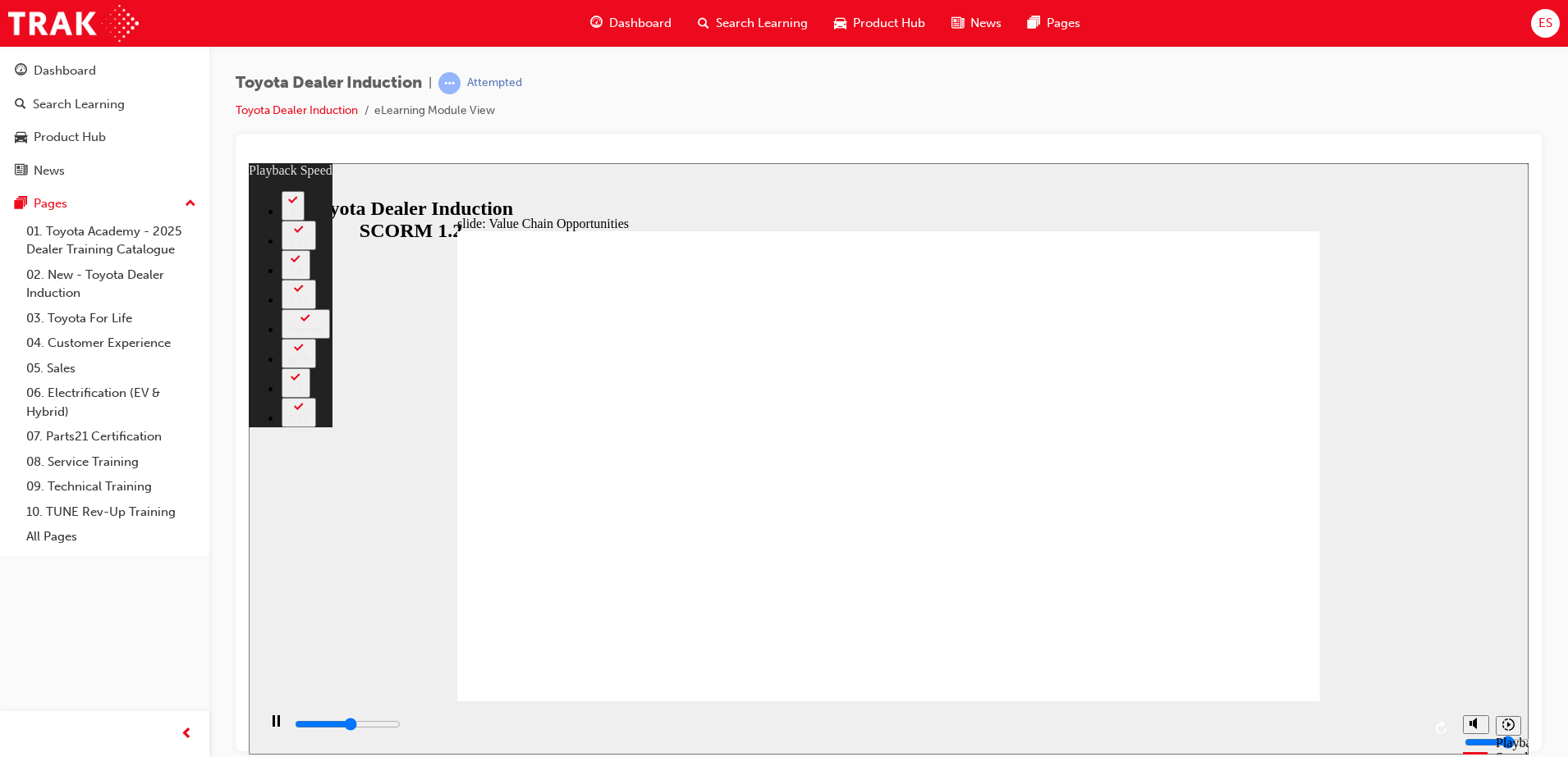
type input "2"
type input "6300"
type input "2"
type input "6600"
type input "2"
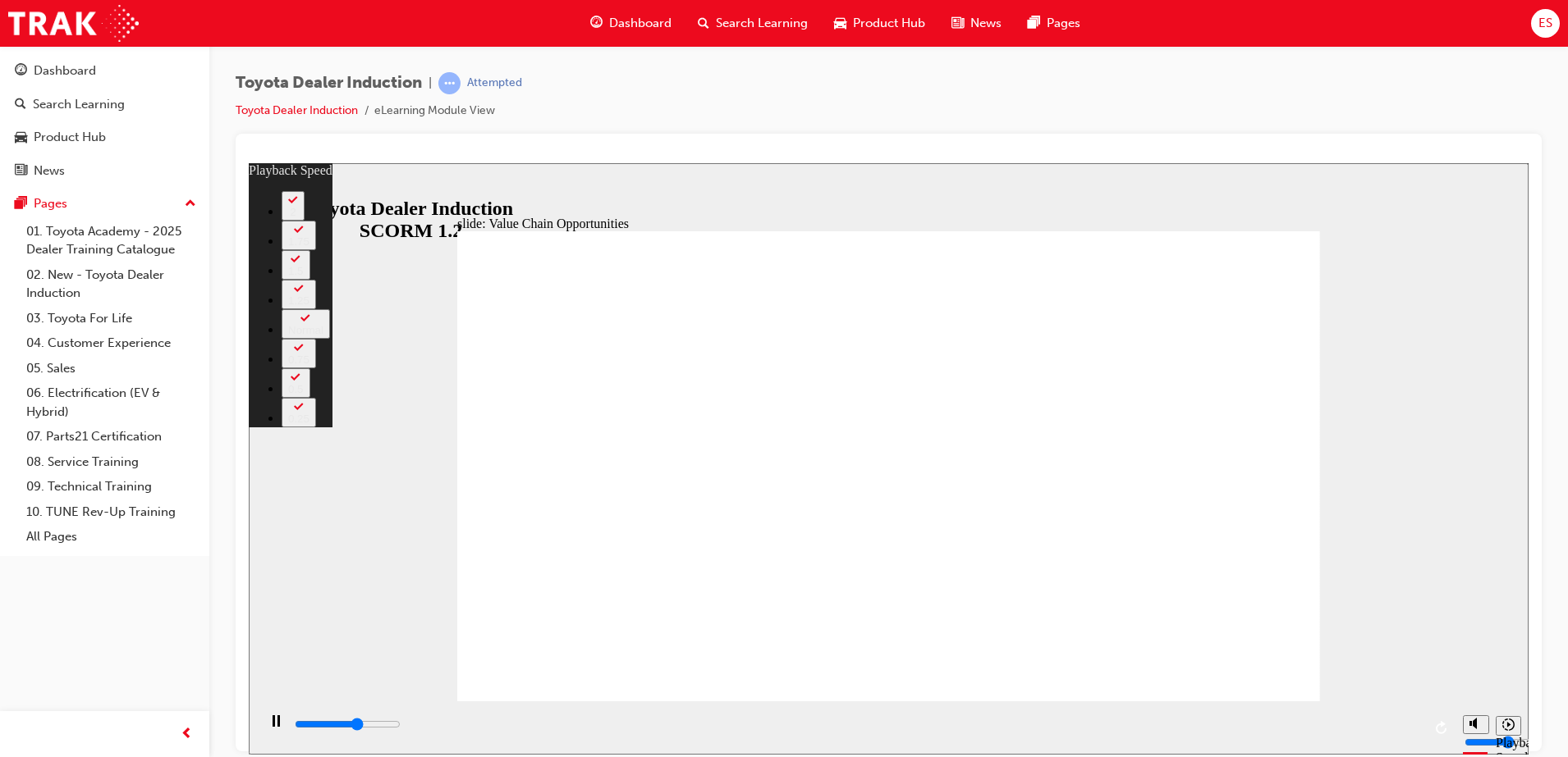
type input "6800"
type input "3"
type input "7100"
type input "3"
type input "7100"
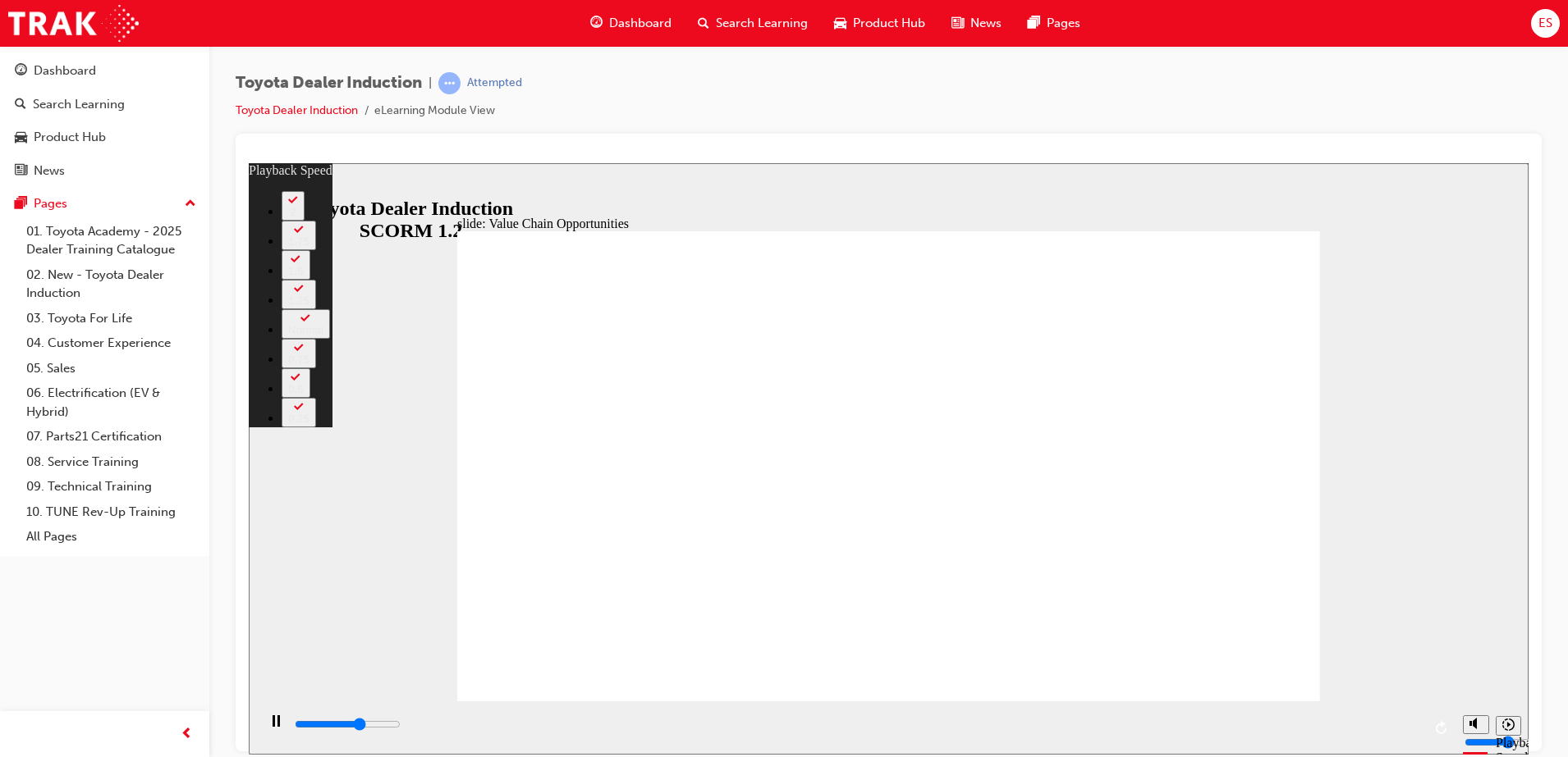
type input "3"
type input "7400"
type input "3"
type input "7600"
type input "3"
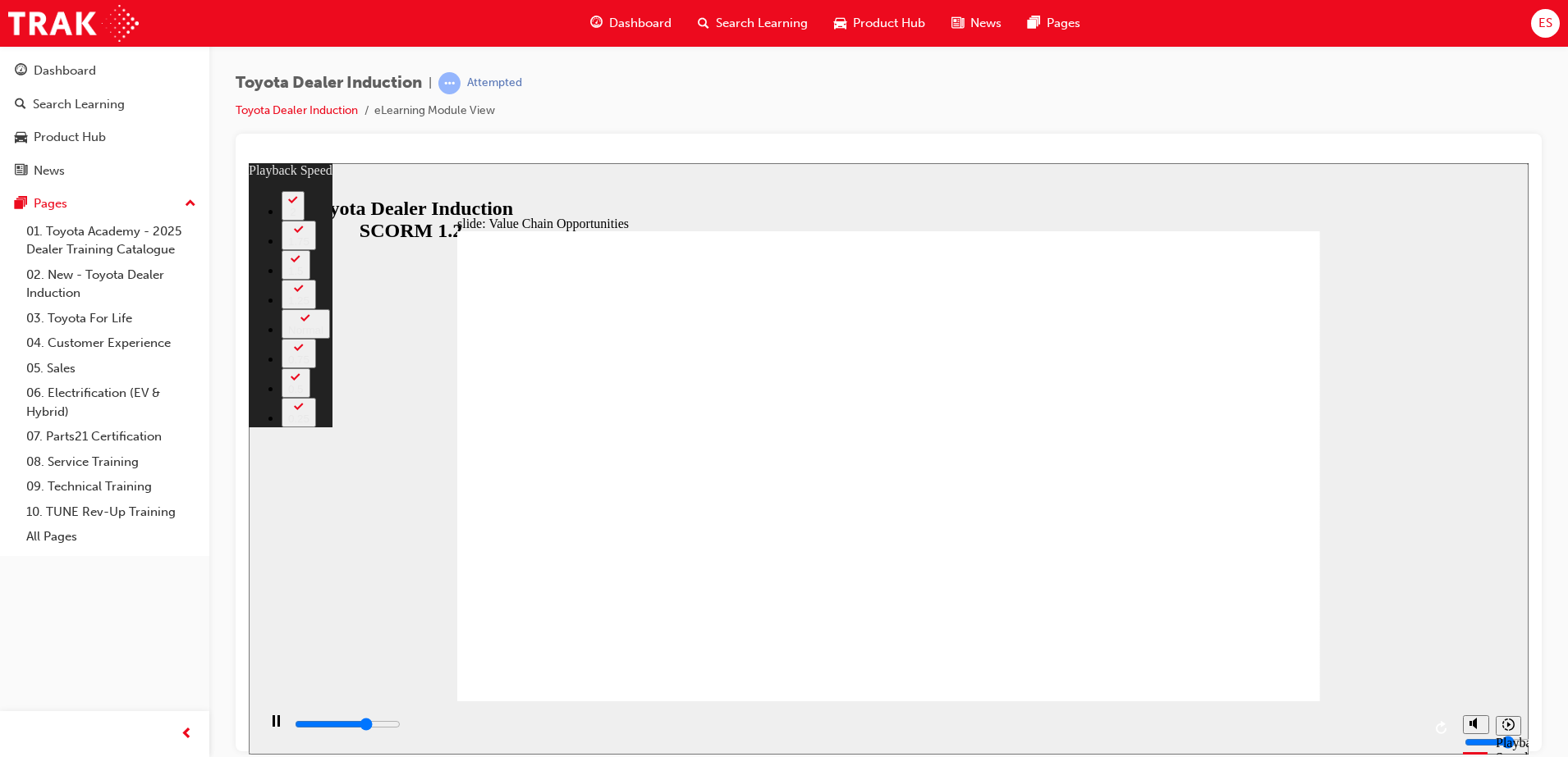
type input "7900"
type input "4"
type input "8200"
type input "4"
type input "8400"
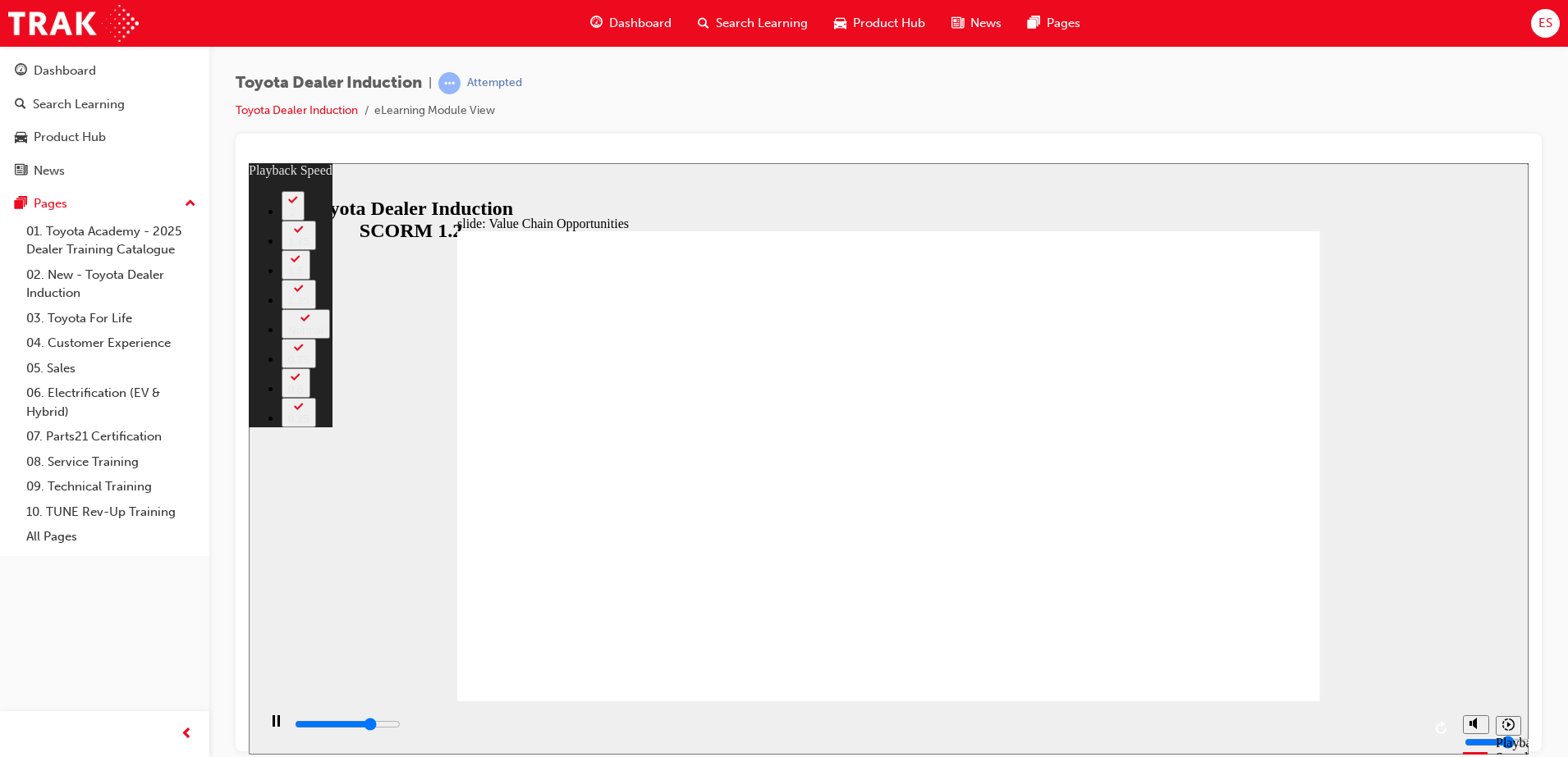
type input "4"
type input "8700"
type input "4"
type input "9000"
type input "5"
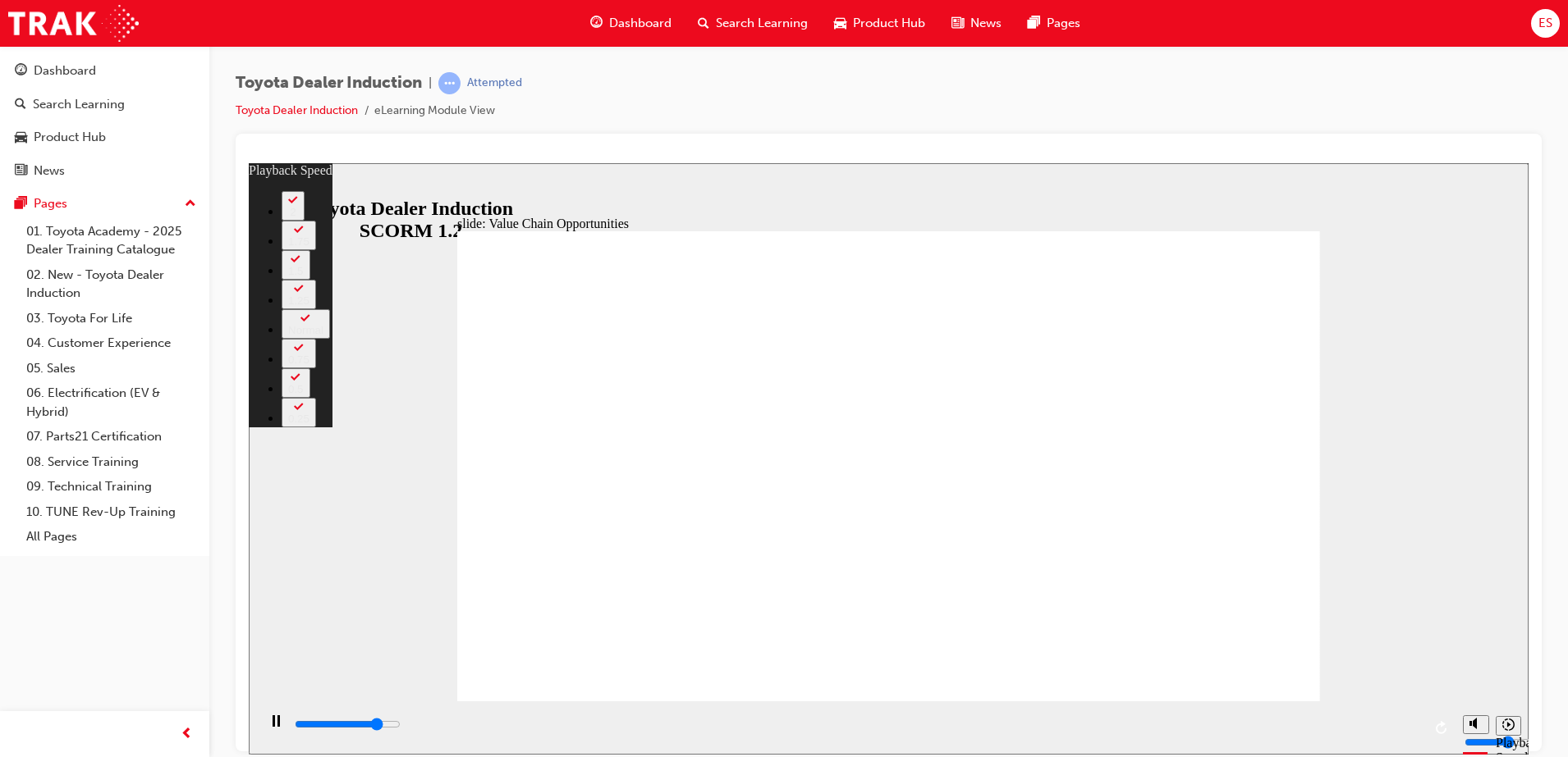
type input "9200"
type input "5"
type input "9500"
type input "5"
type input "9800"
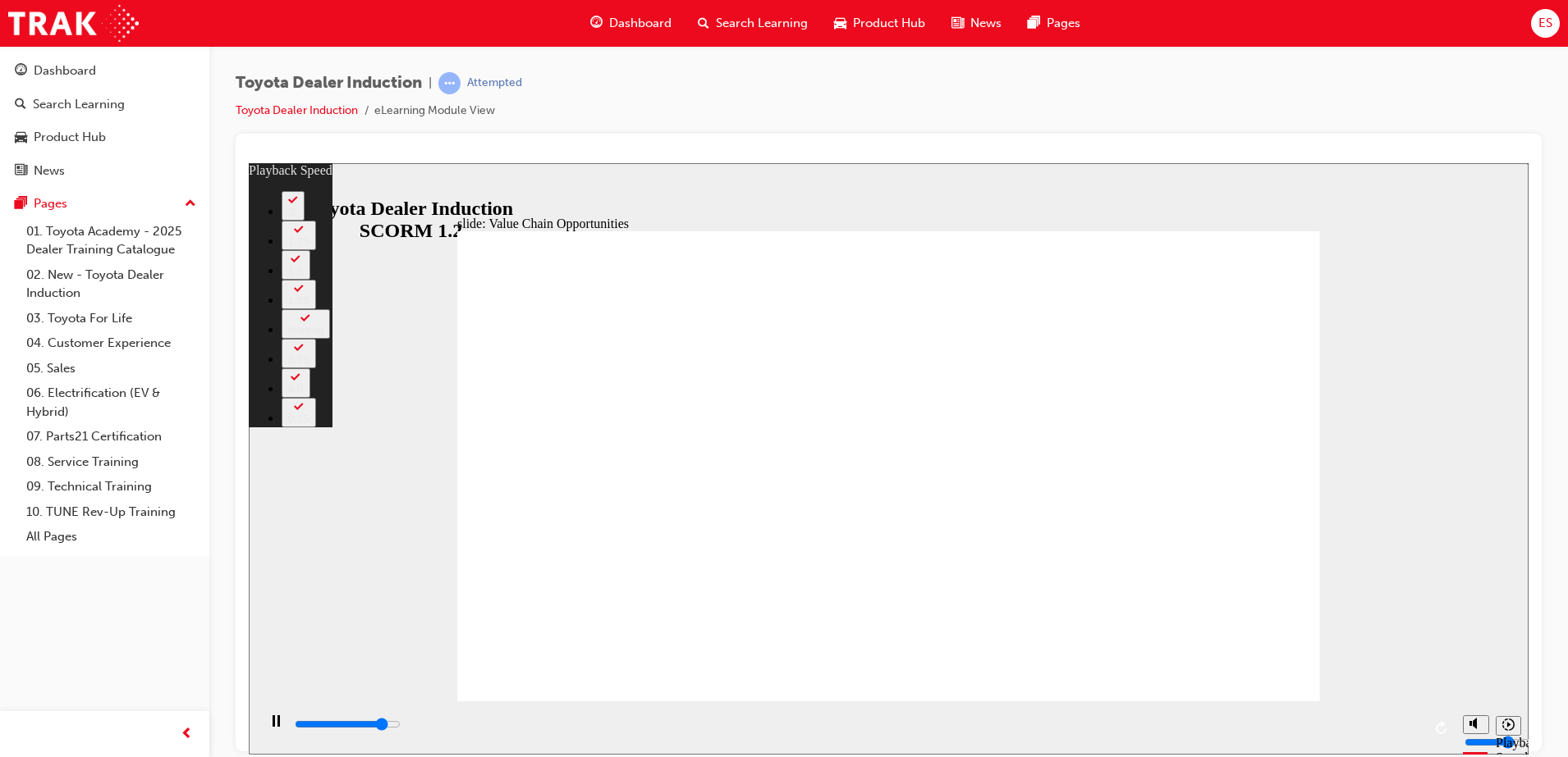
type input "6"
type input "10000"
type input "6"
type input "10300"
type input "6"
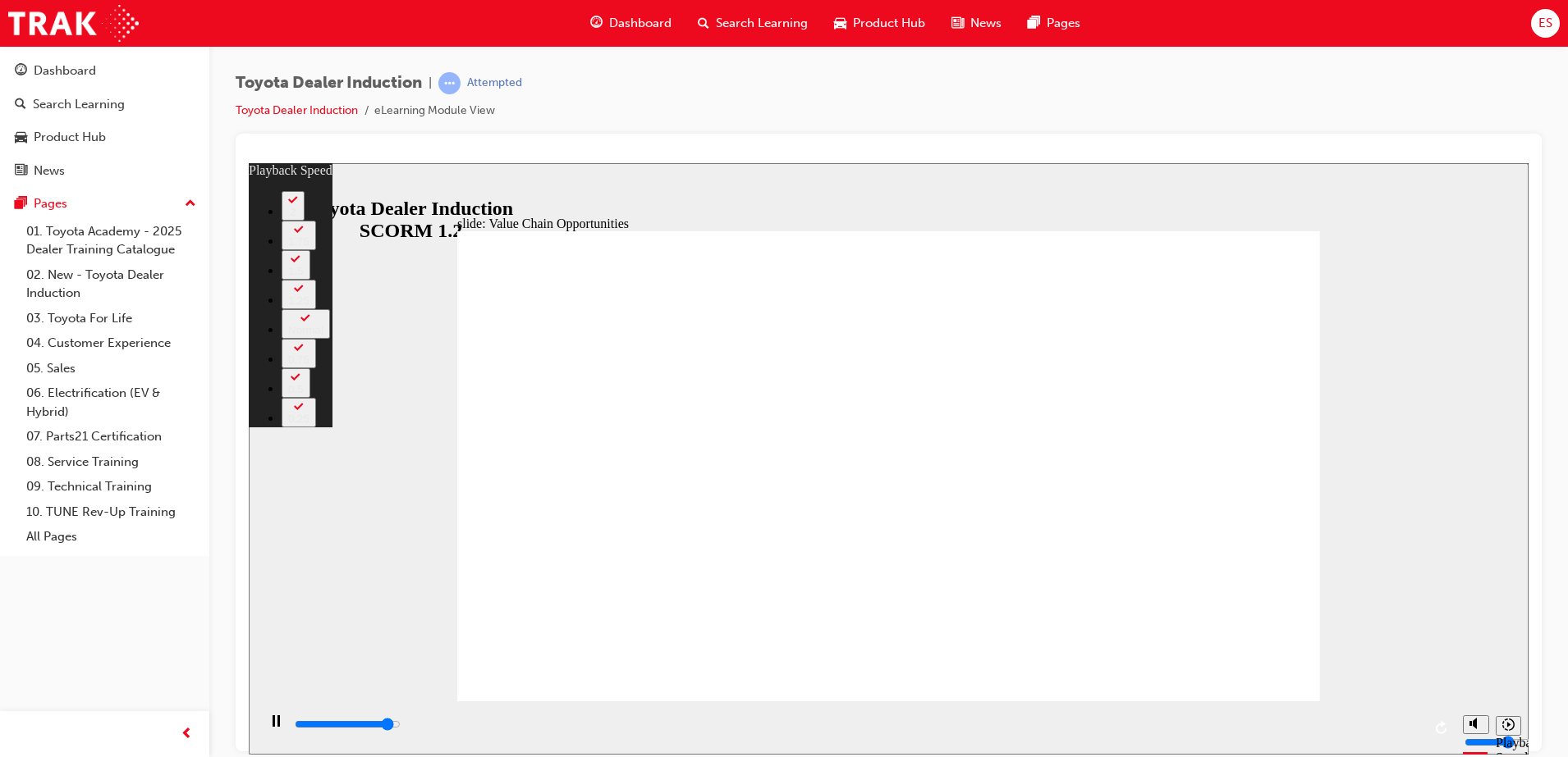
type input "10500"
type input "6"
type input "11000"
type input "7"
type input "11200"
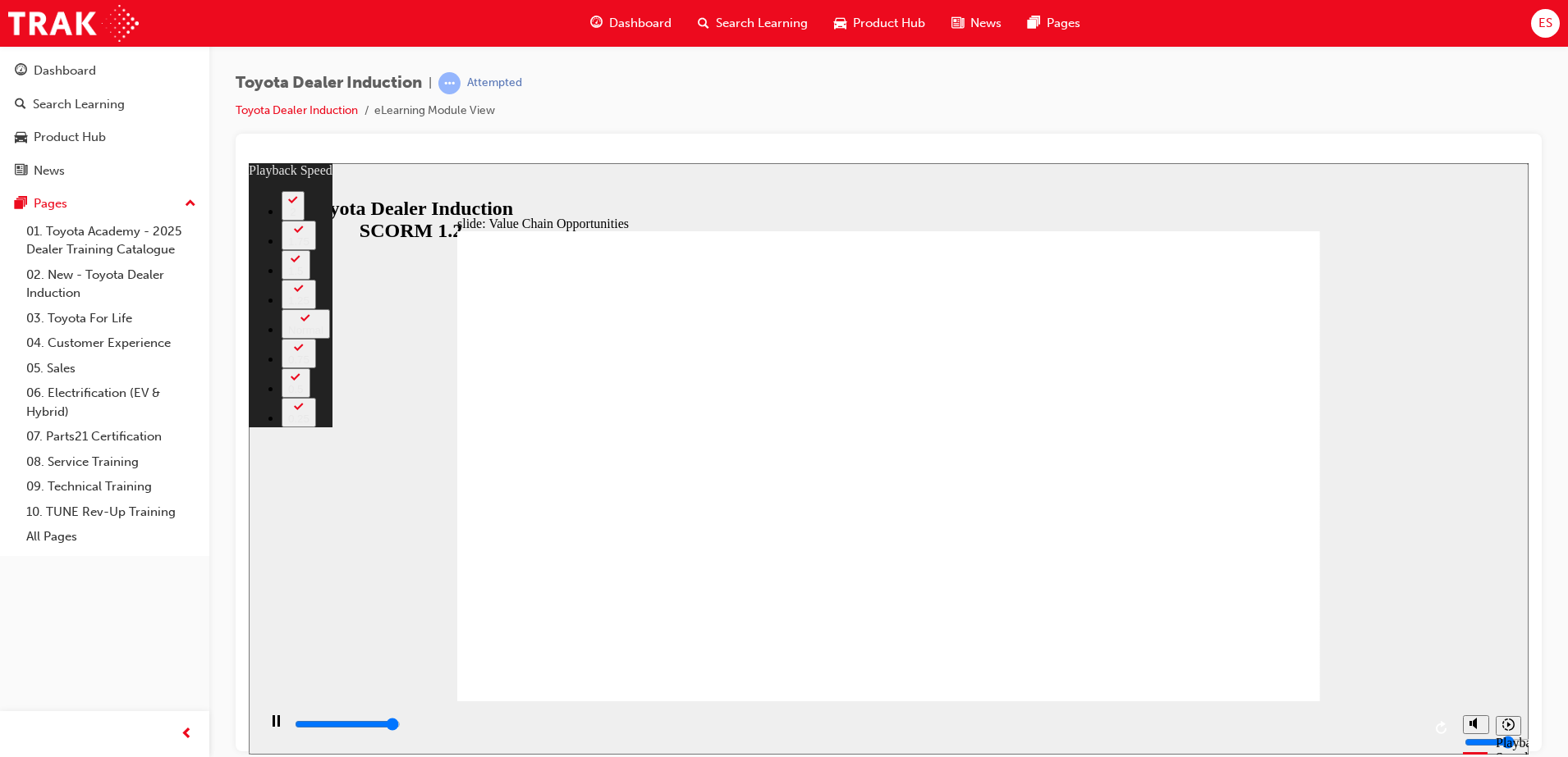
type input "7"
type input "11300"
type input "64"
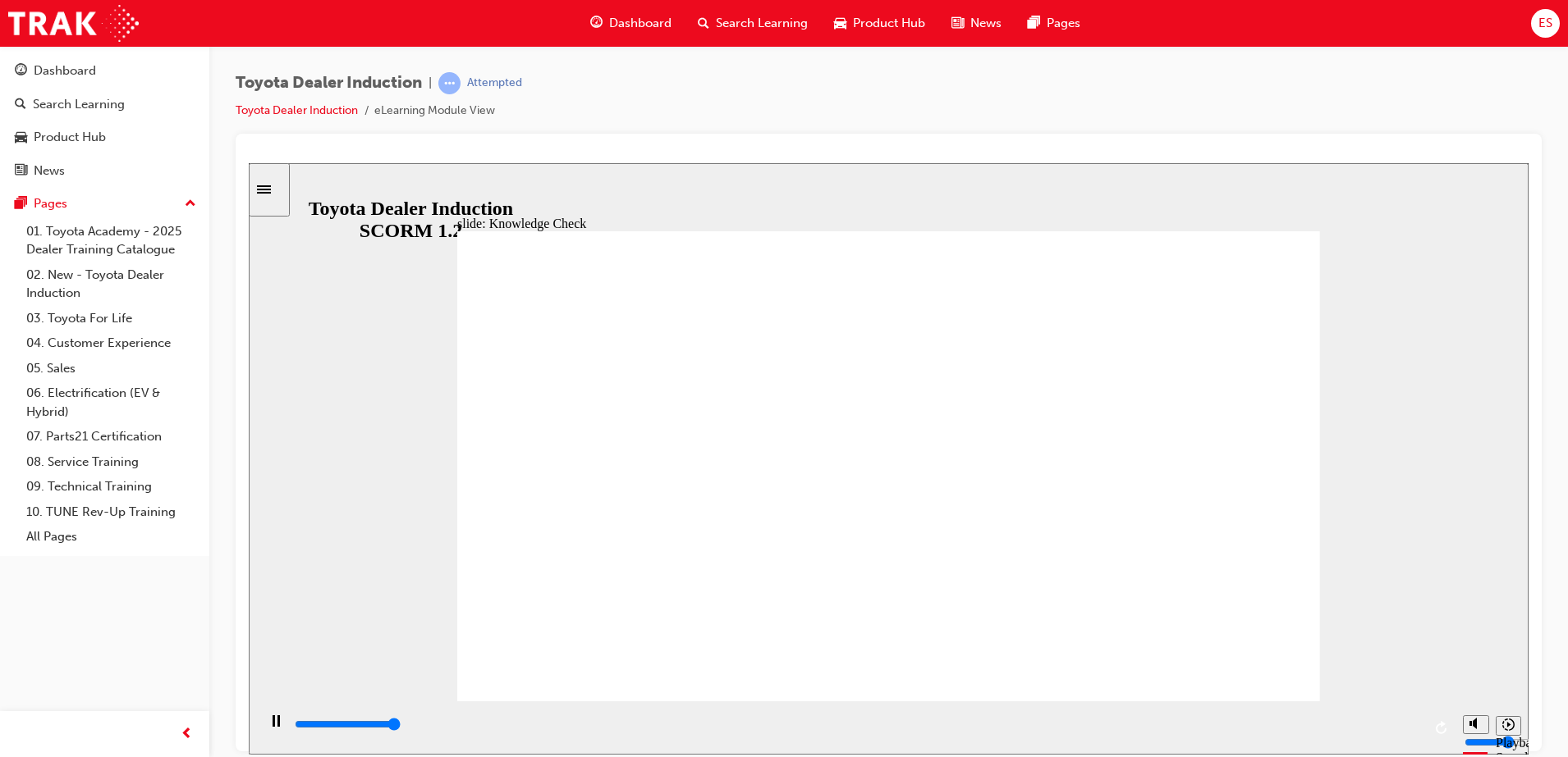
type input "5000"
radio input "true"
type input "5000"
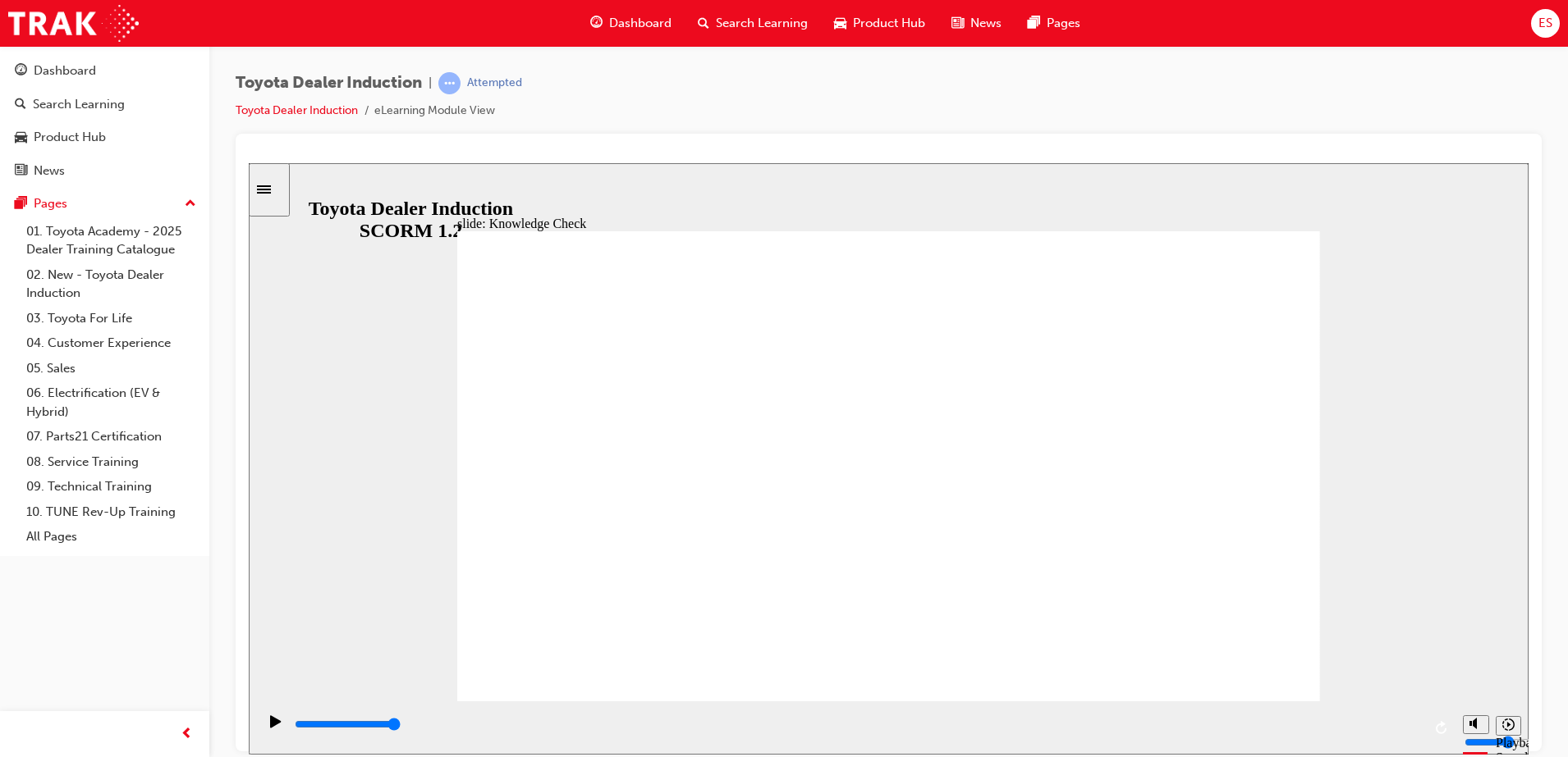
radio input "true"
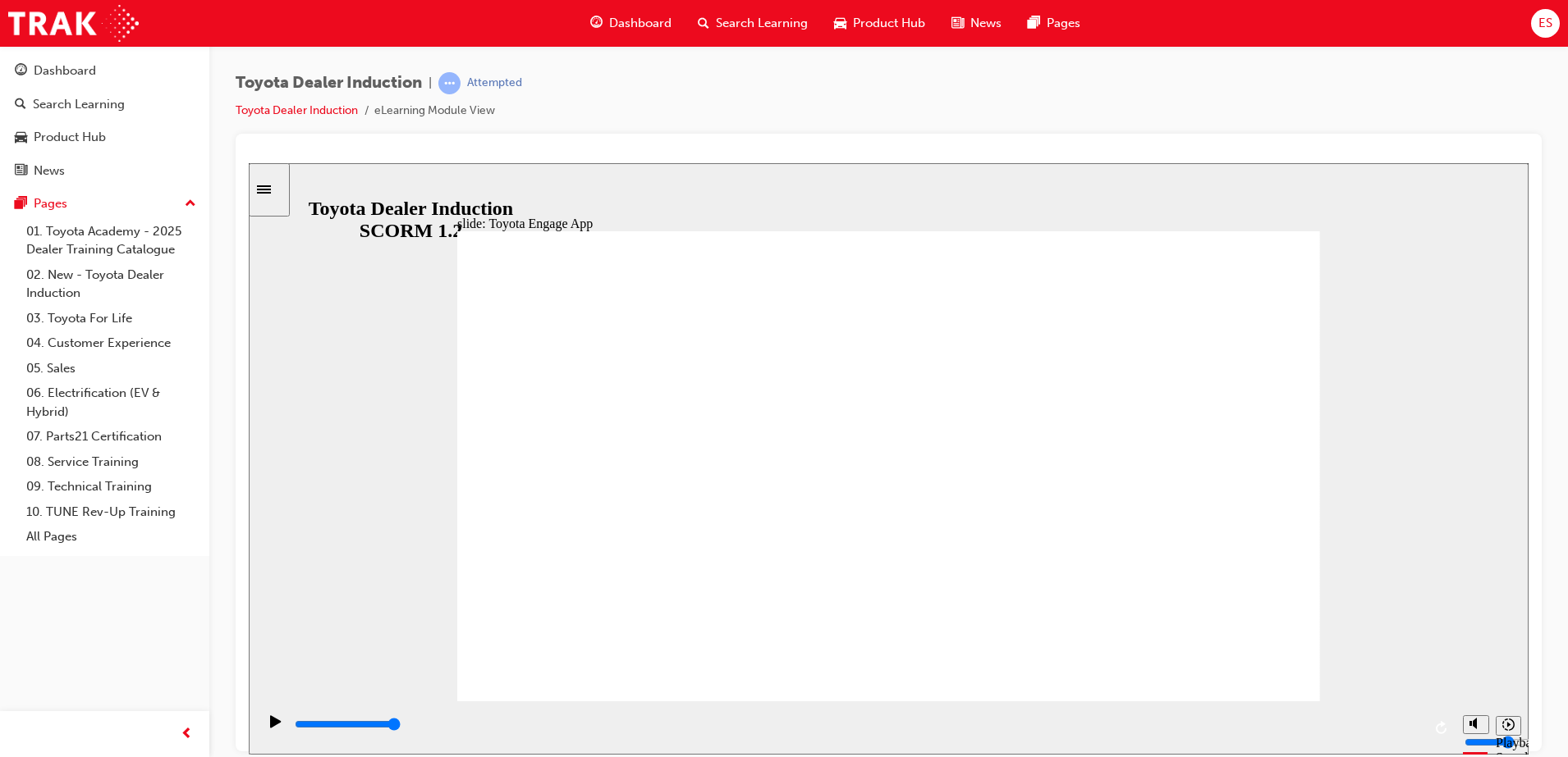
click at [355, 723] on div "playback controls" at bounding box center [857, 725] width 1128 height 18
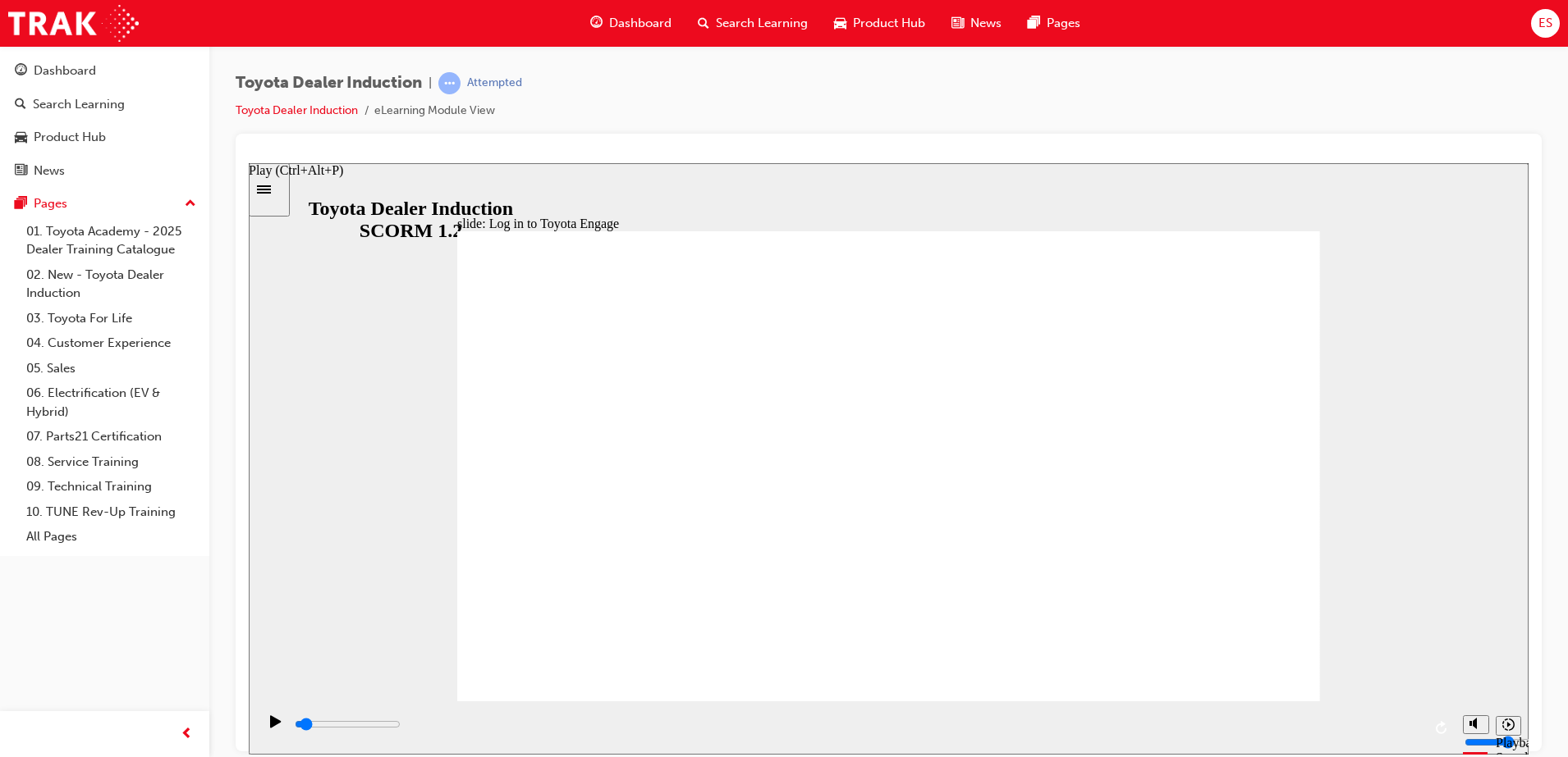
click at [274, 716] on icon "Play (Ctrl+Alt+P)" at bounding box center [275, 722] width 11 height 13
type input "5400"
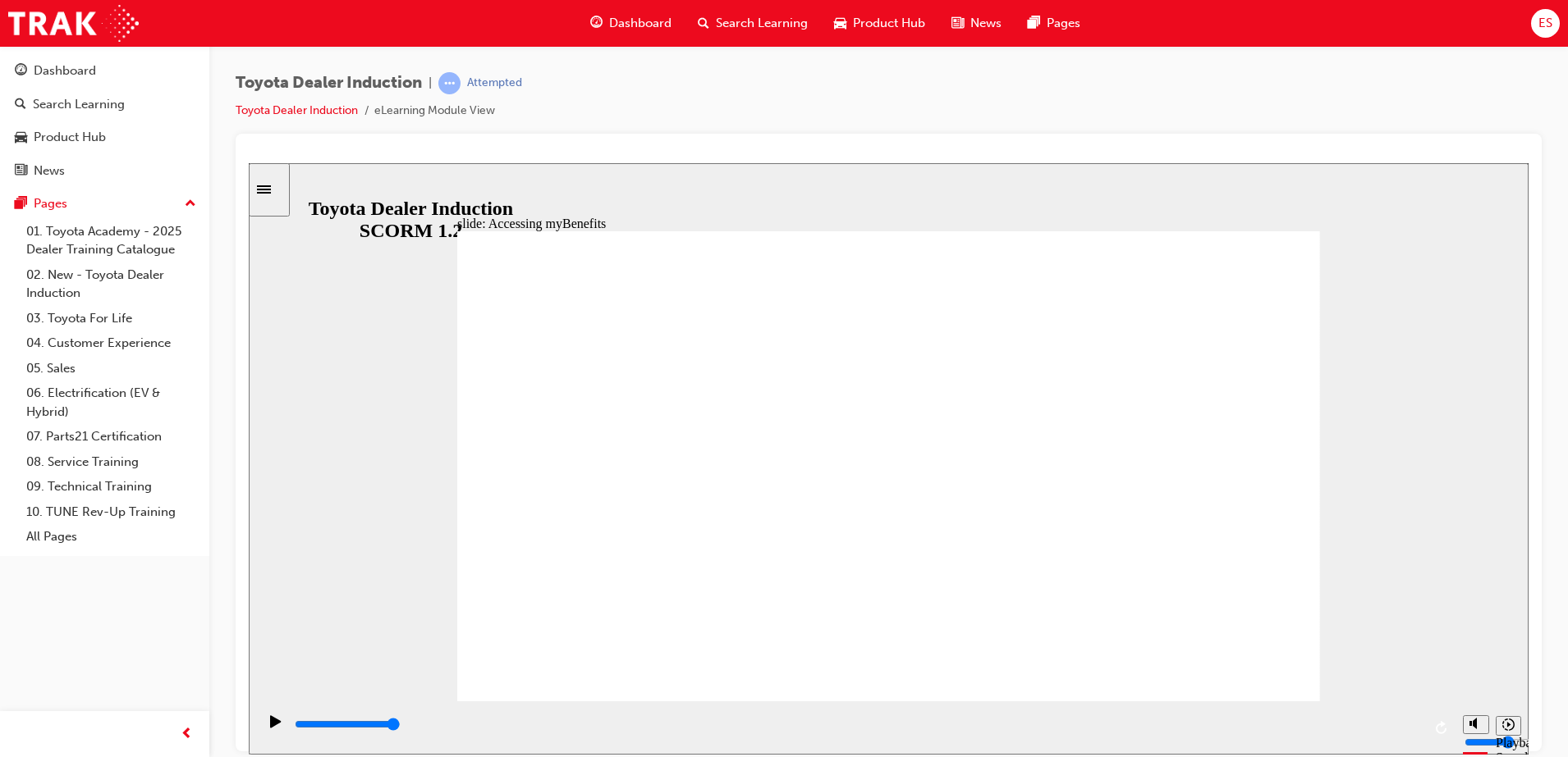
type input "5000"
type input "t"
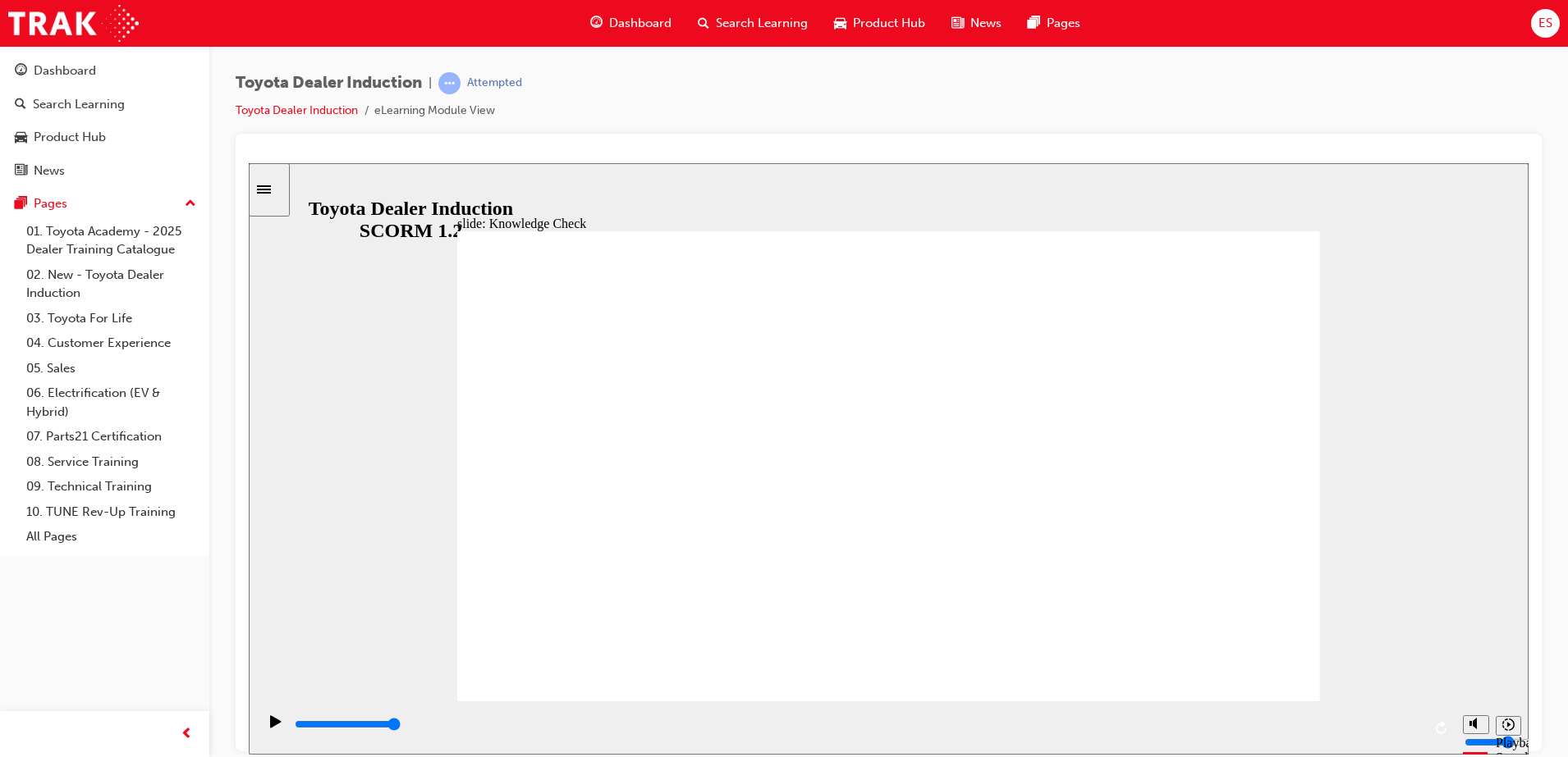
type input "to"
type input "toy"
type input "toyo"
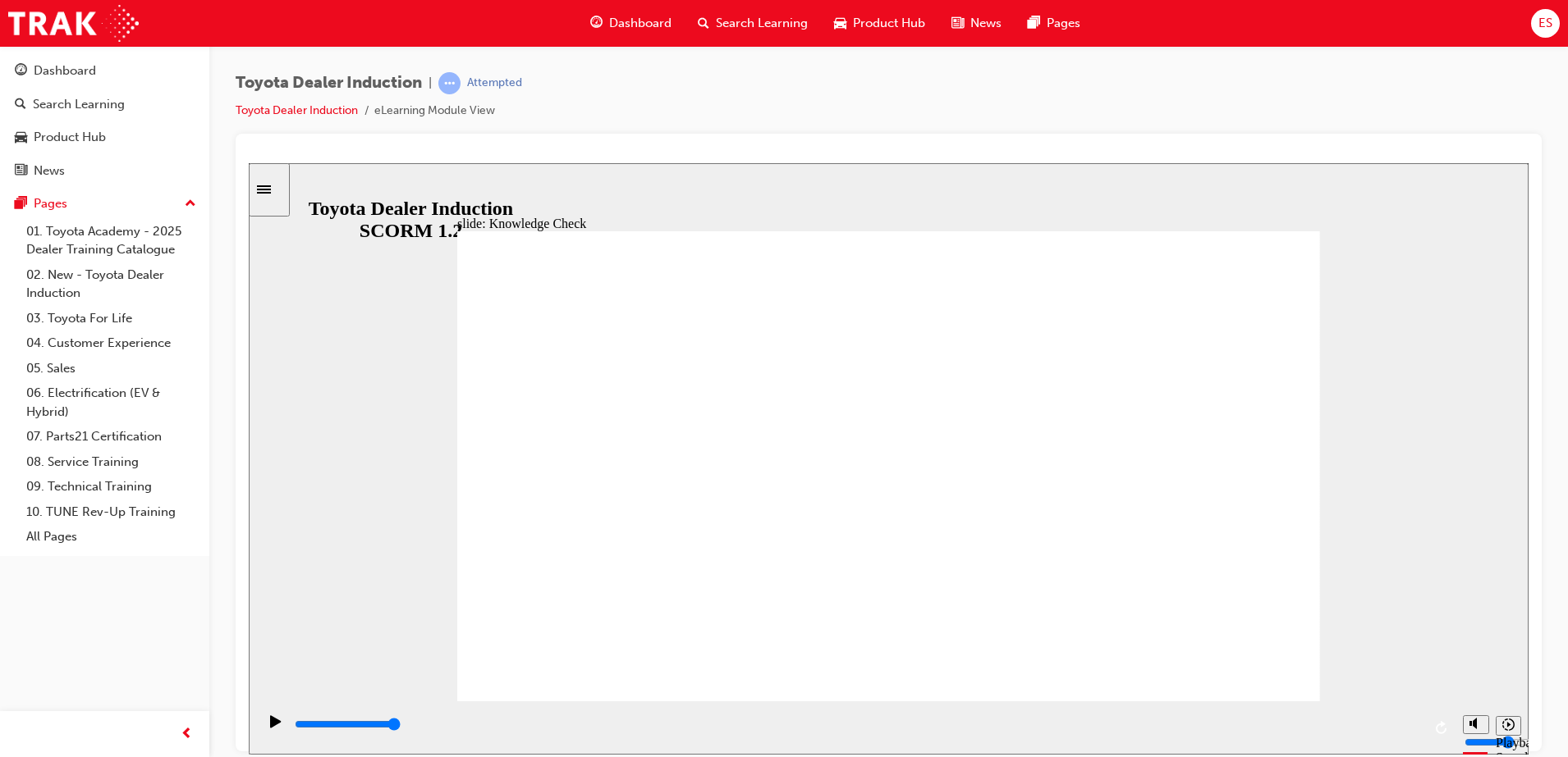
type input "toyo"
type input "toyot"
type input "toyots"
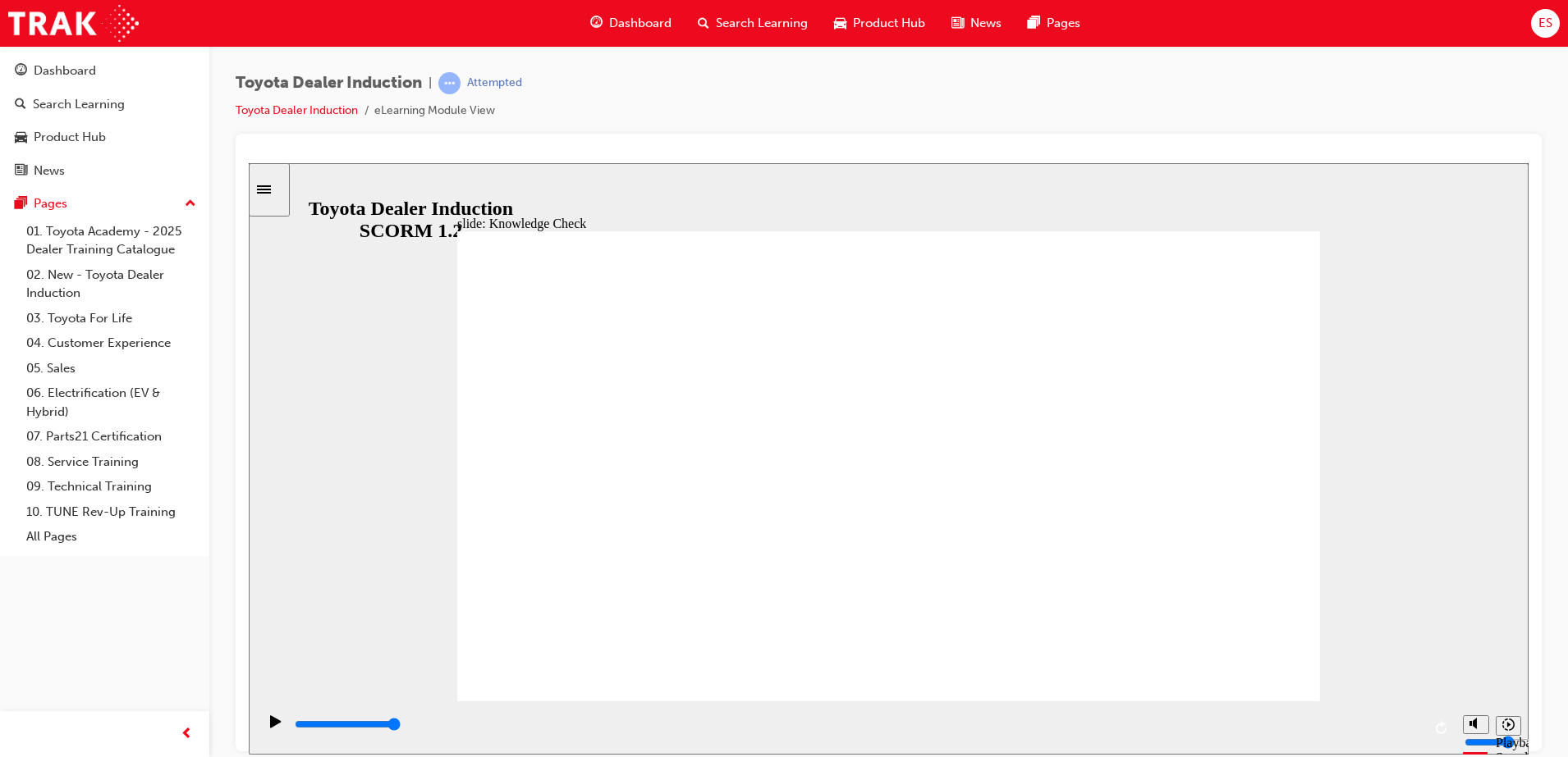
type input "toyots"
type input "toyots c"
type input "toyots ce"
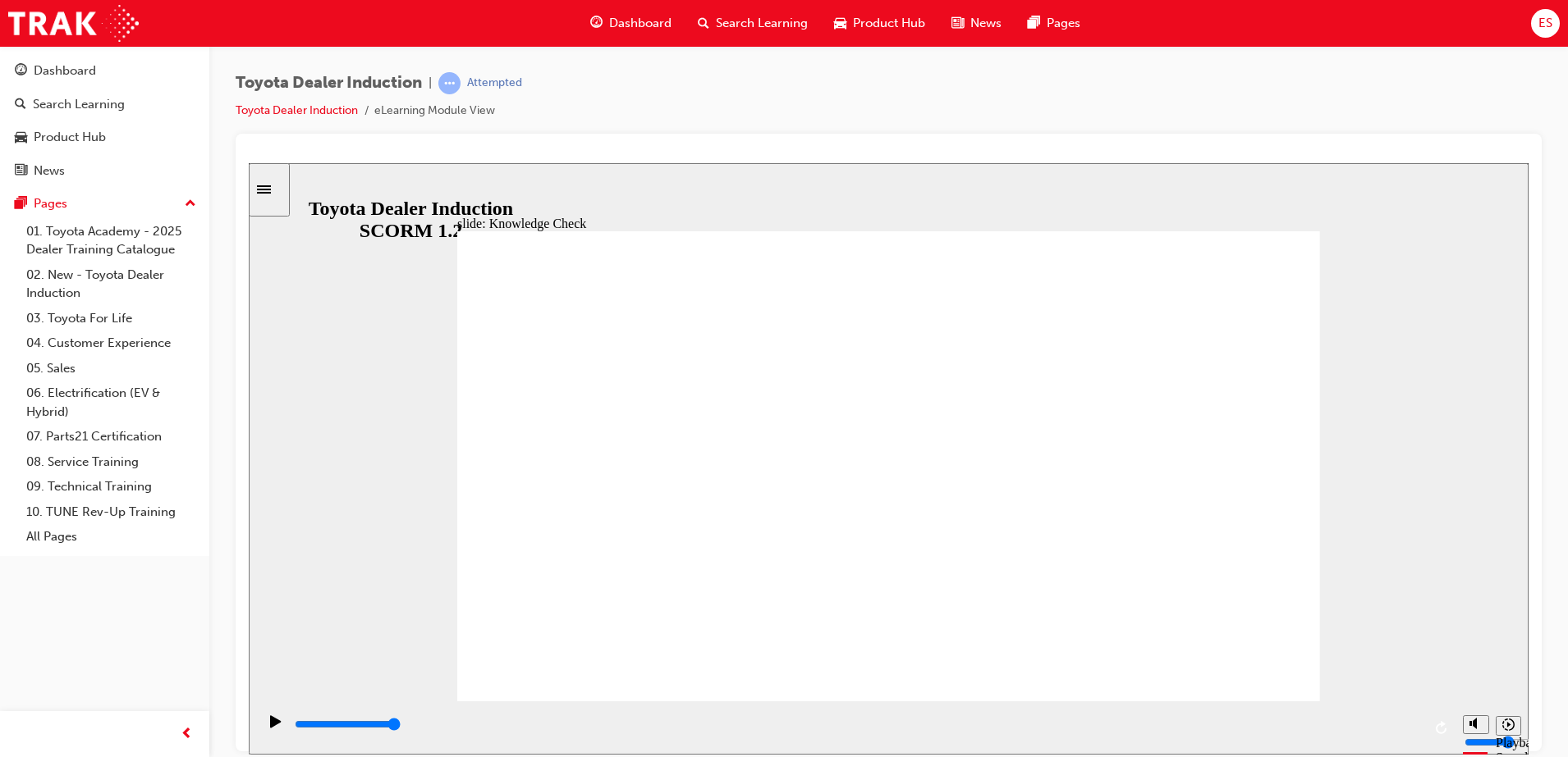
type input "toyots ce"
type input "toyots cen"
type input "toyots cent"
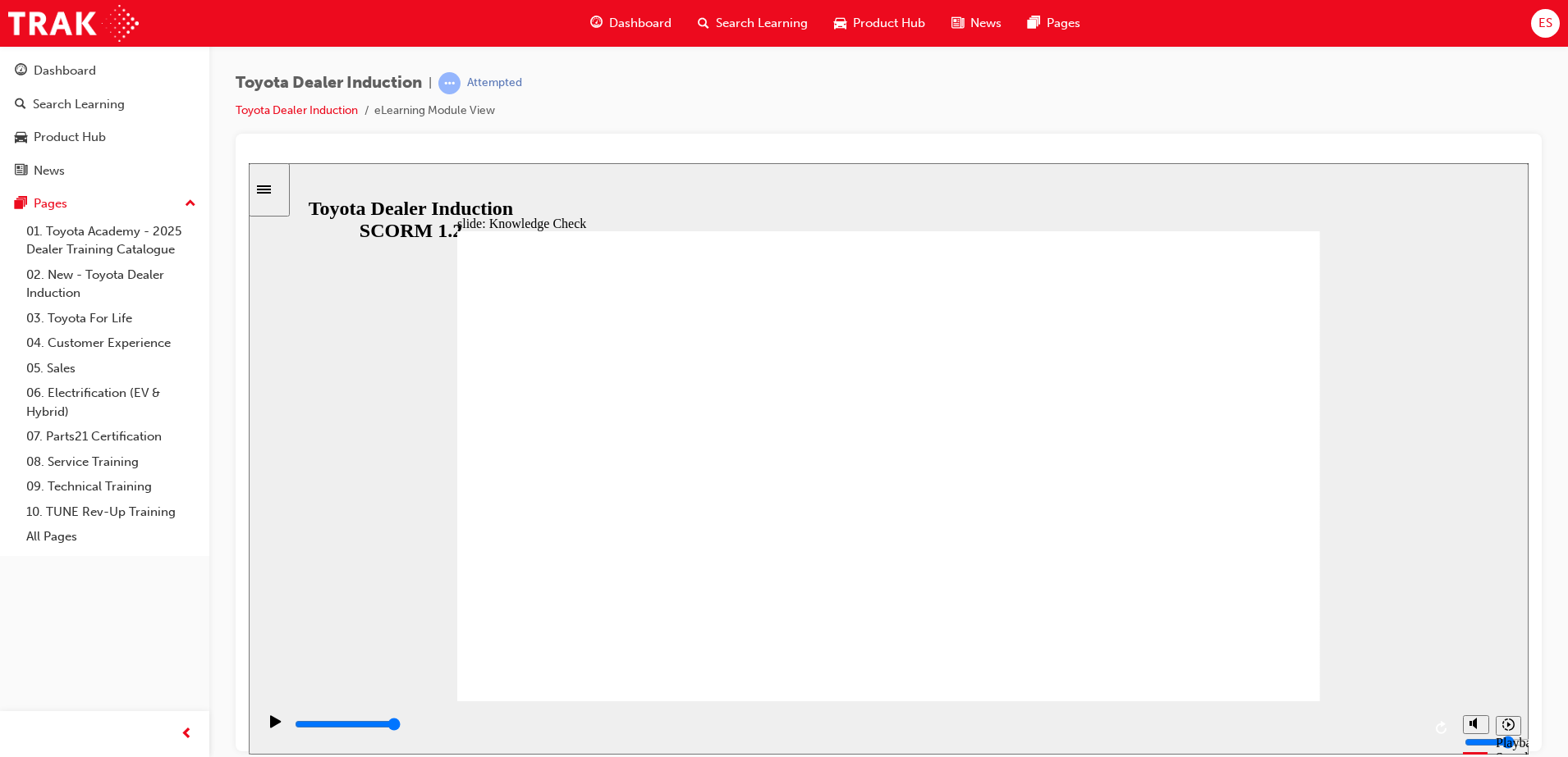
type input "toyots centr"
type input "toyots centra"
type input "toyots central"
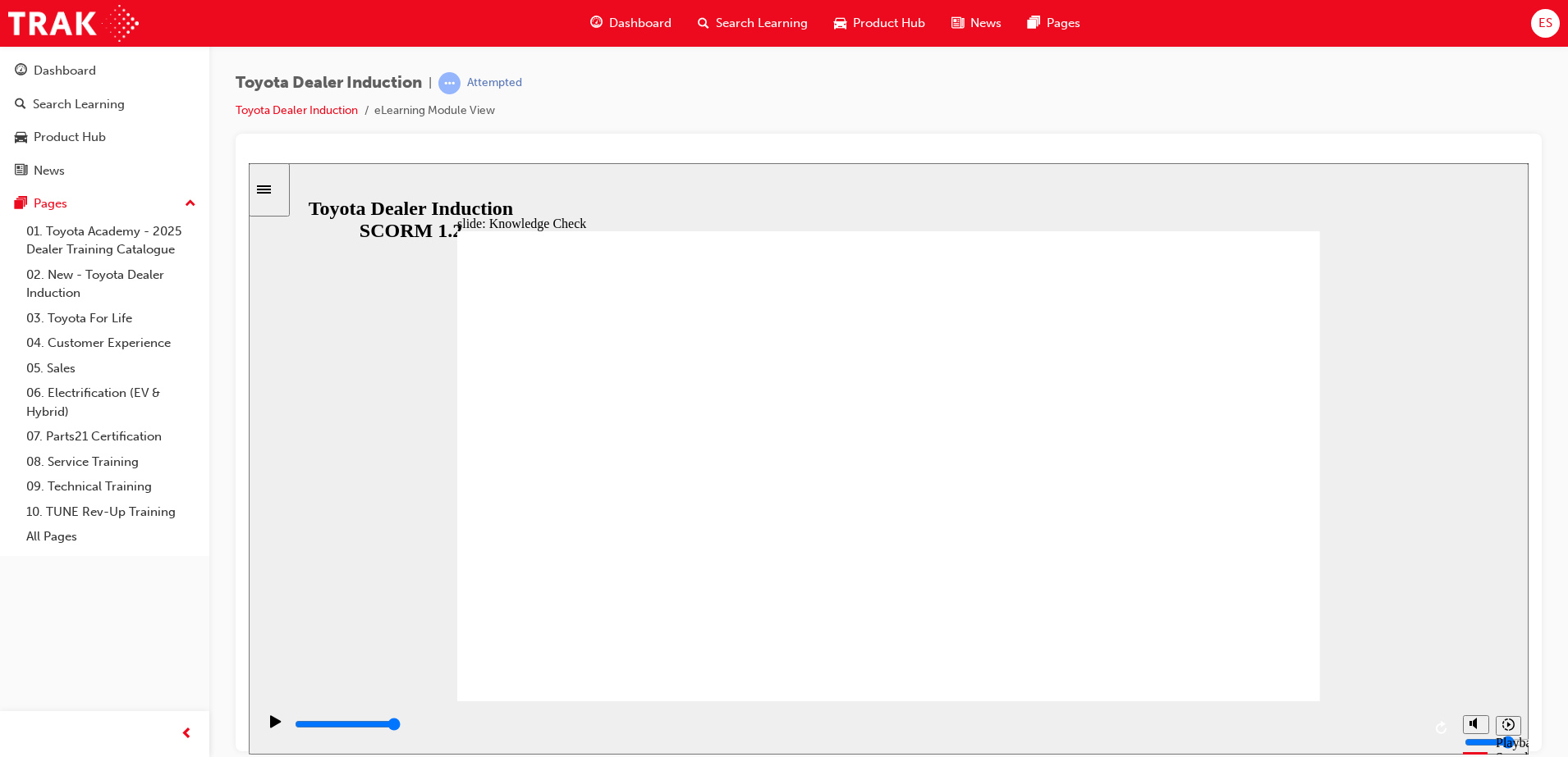
type input "toyots central"
type input "toyots centra"
type input "toyots centr"
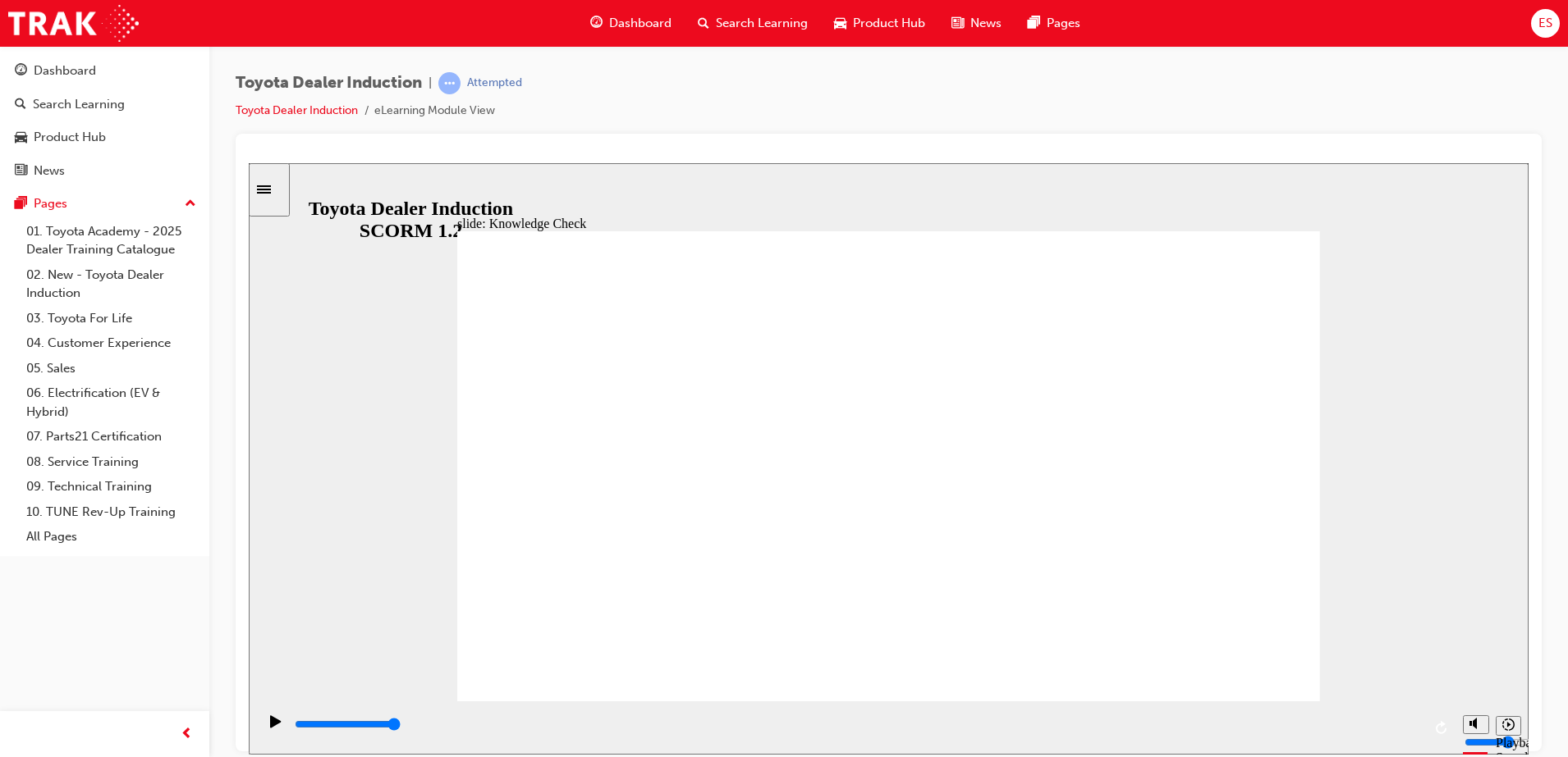
type input "toyots cent"
type input "toyots cen"
type input "toyots ce"
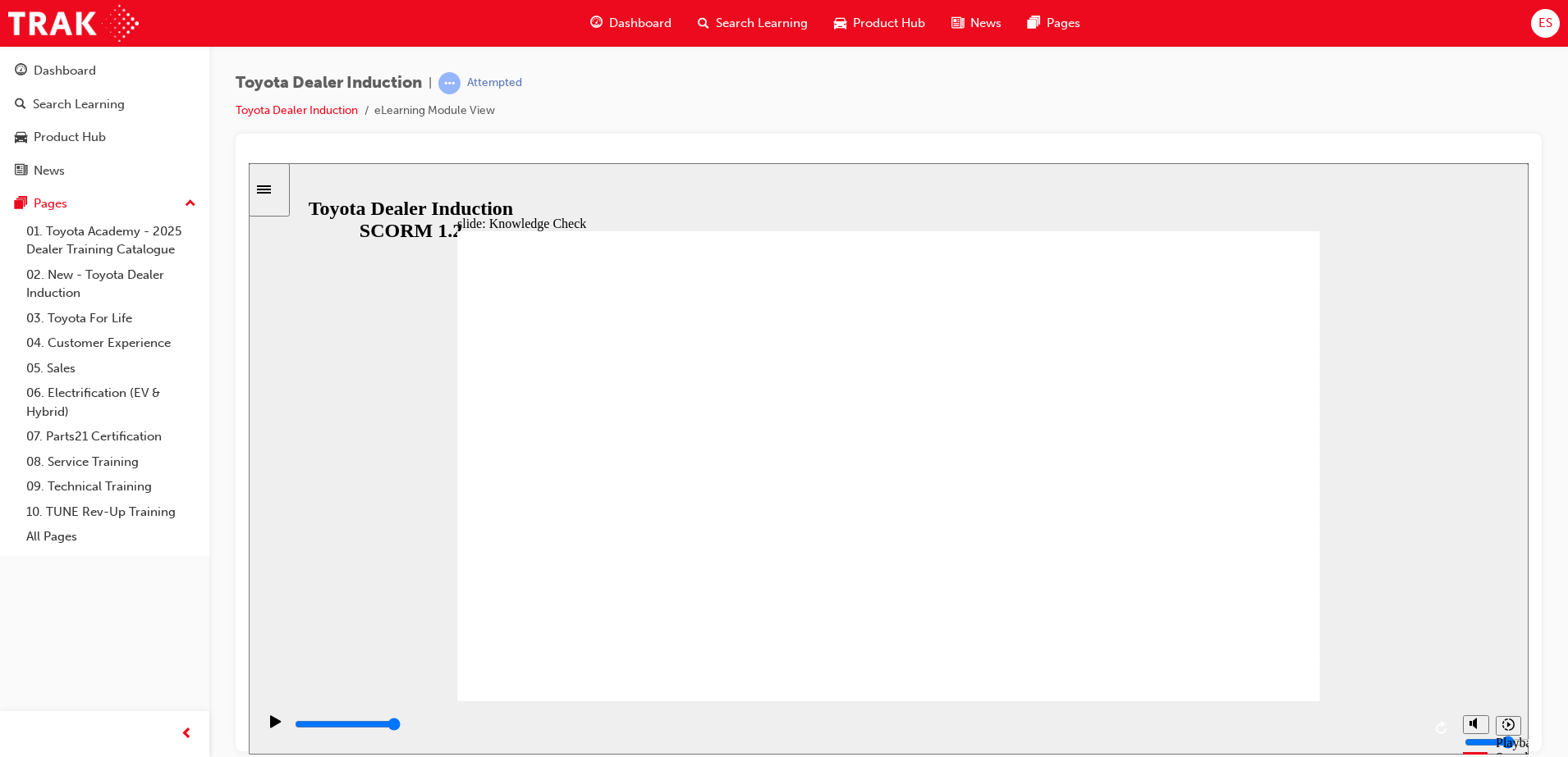
type input "toyots ce"
type input "toyots c"
type input "toyots"
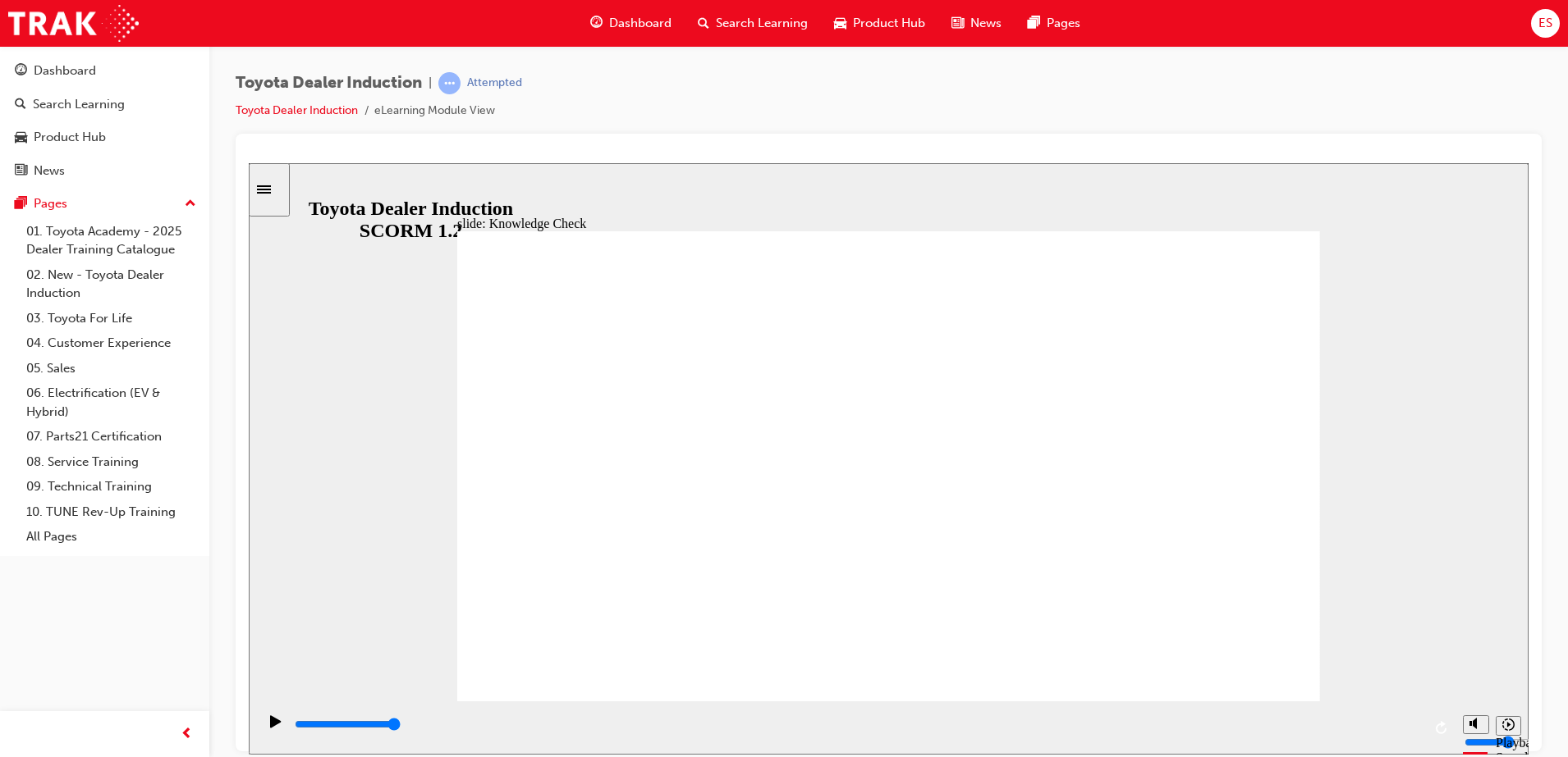
type input "toyots"
type input "toyot"
type input "toyota"
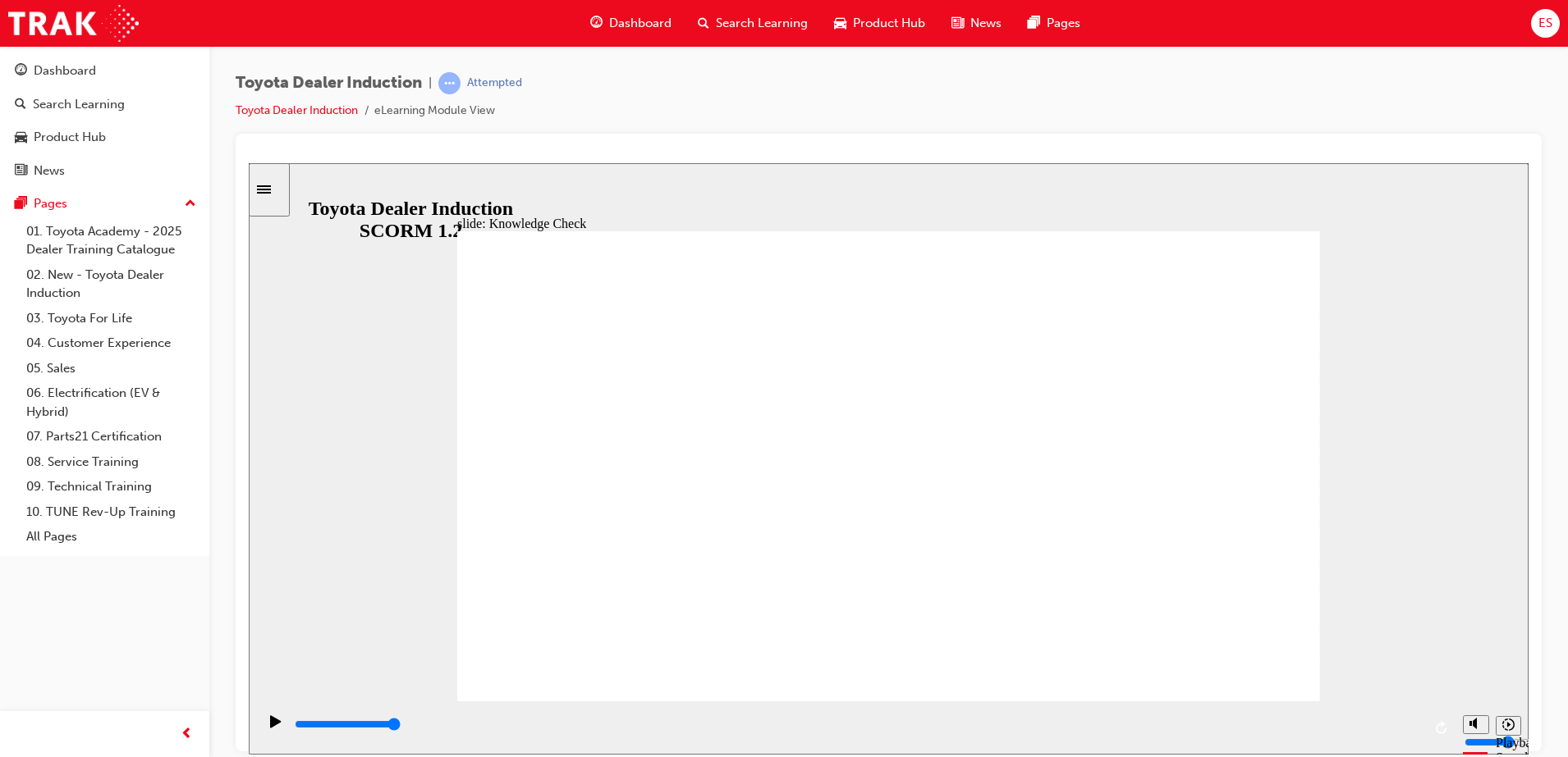
type input "toyota"
type input "toyota e"
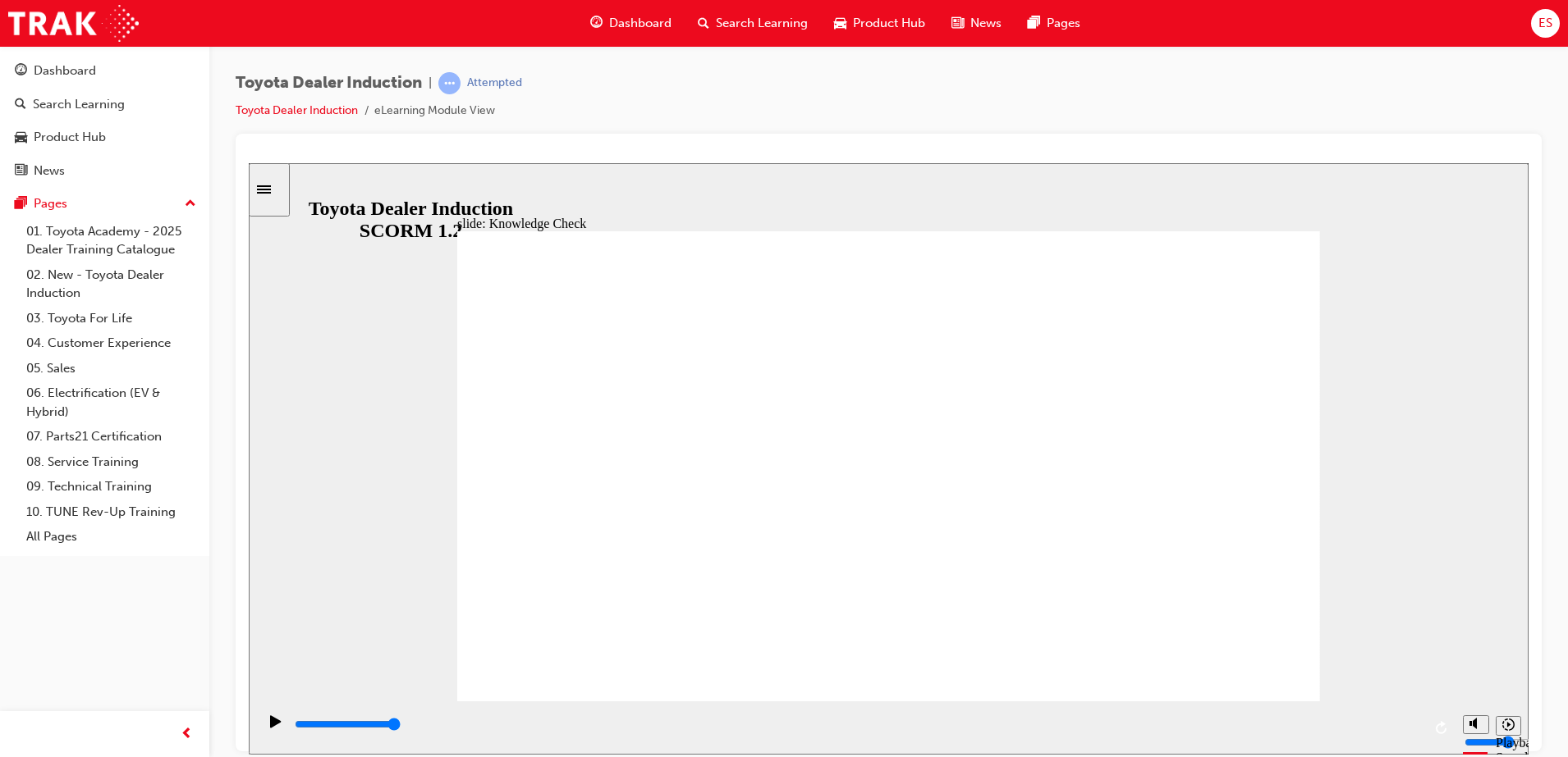
type input "toyota en"
type input "toyota eng"
type input "toyota enga"
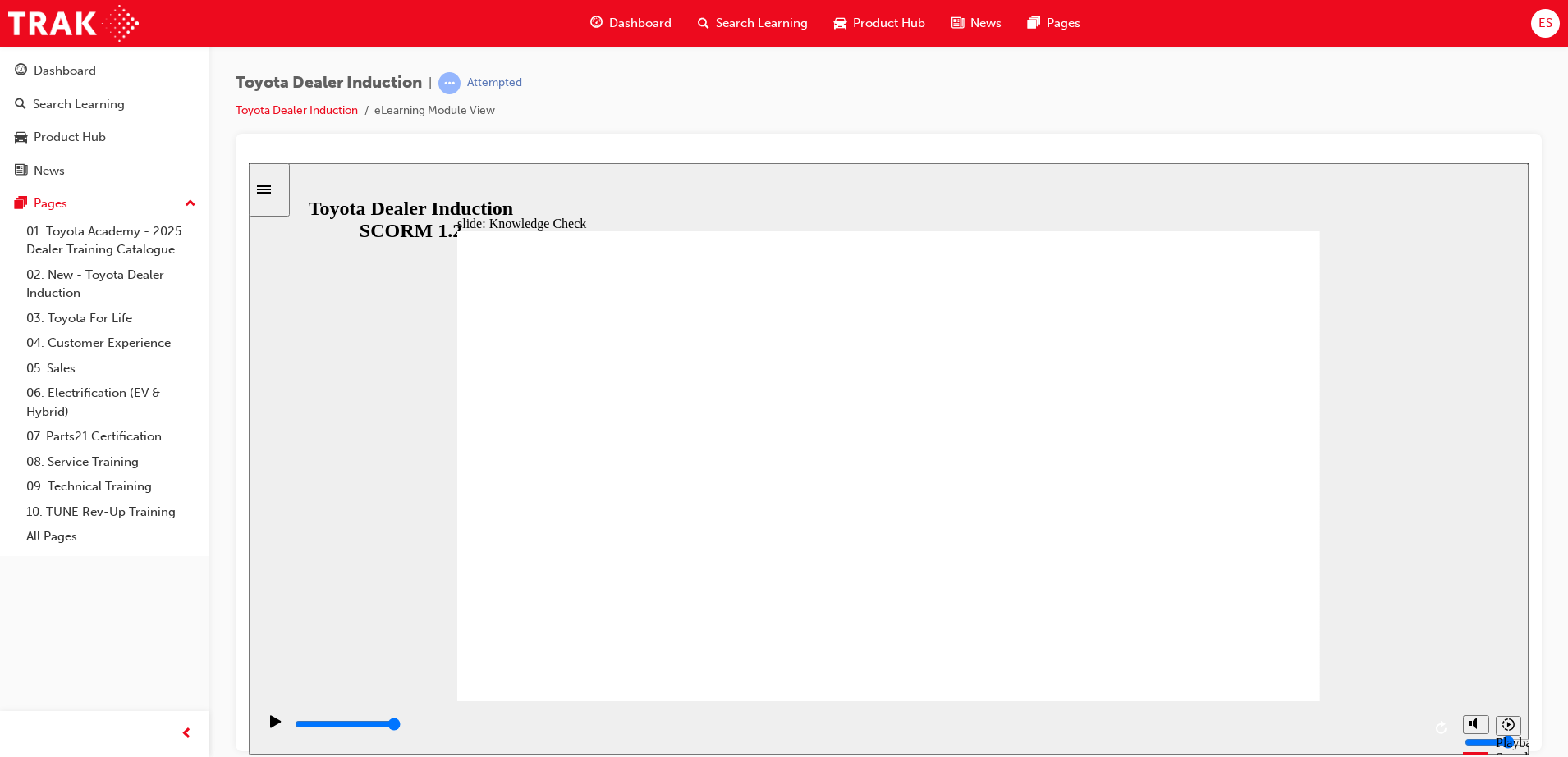
type input "toyota enga"
type input "toyota engag"
type input "toyota engage"
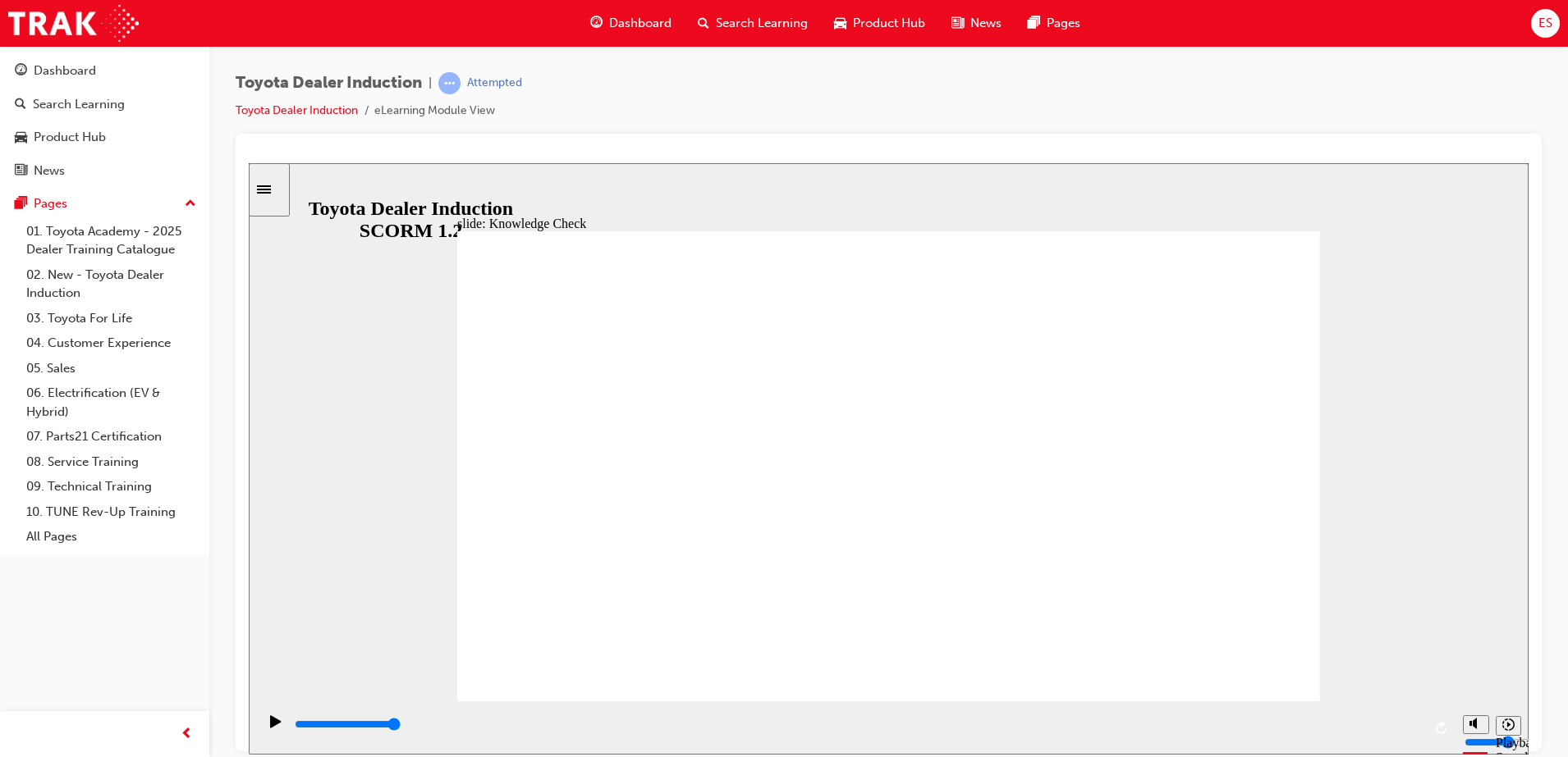
type input "toyota engage"
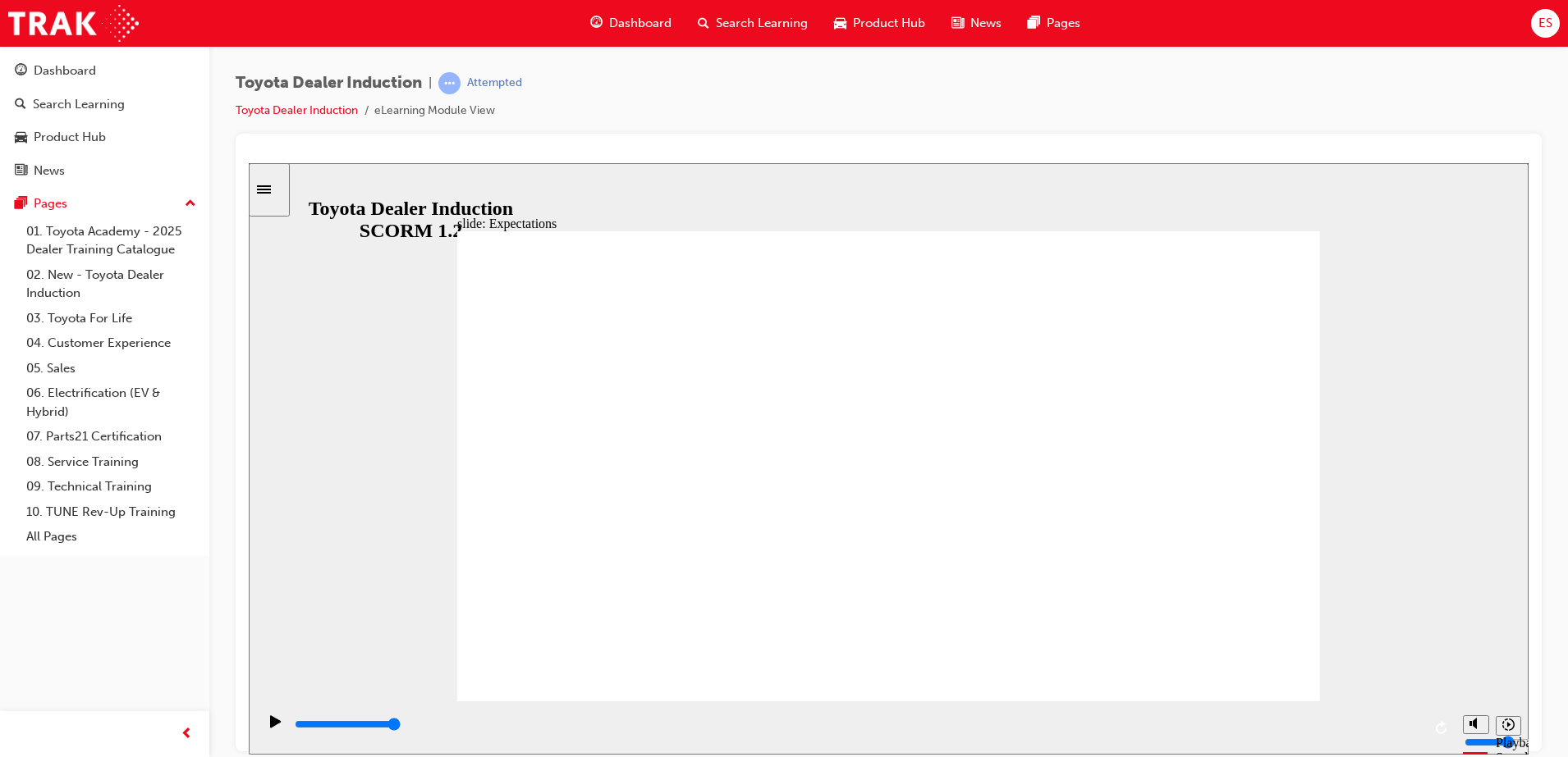
type input "6100"
checkbox input "true"
type input "8400"
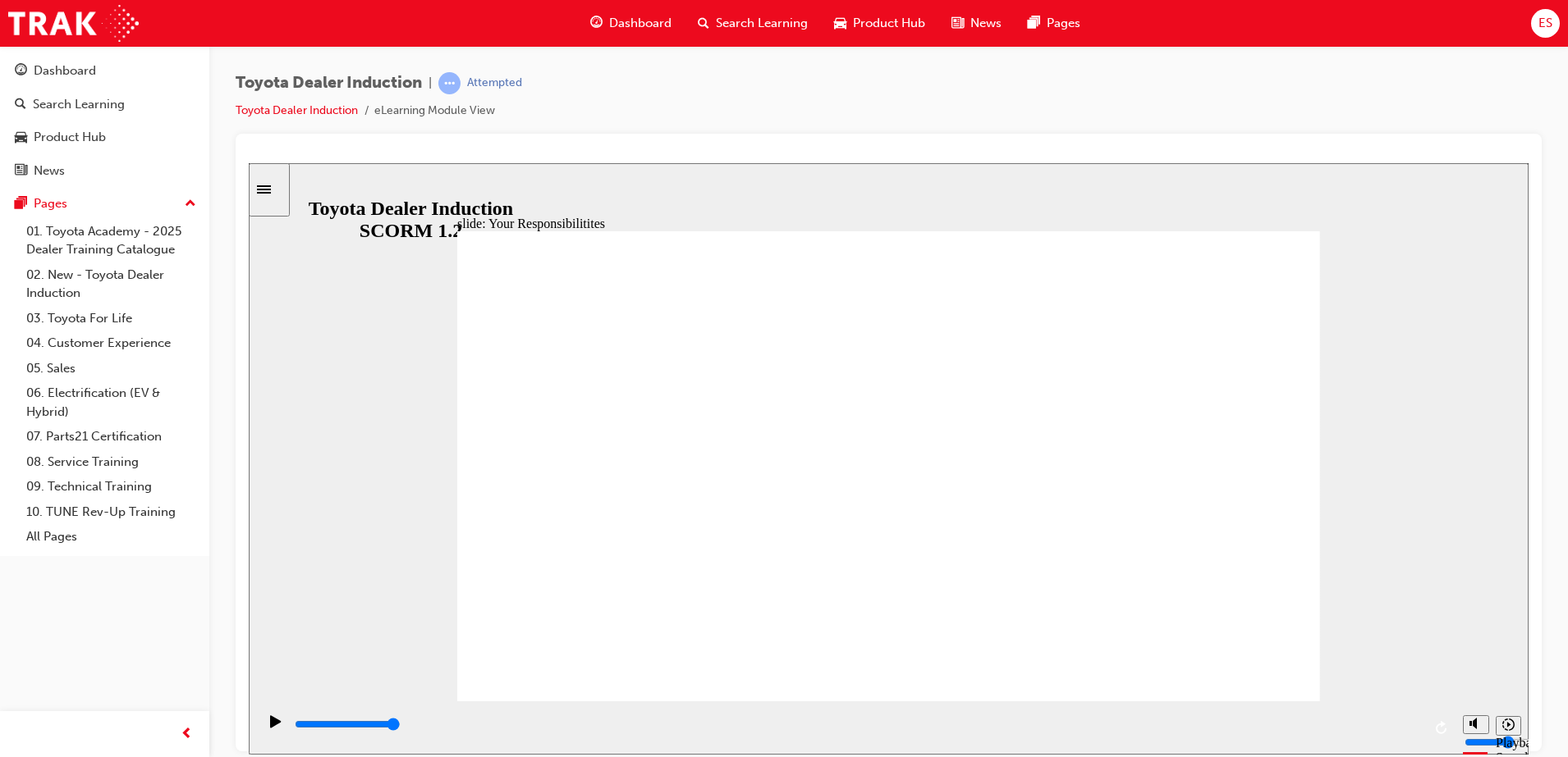
checkbox input "true"
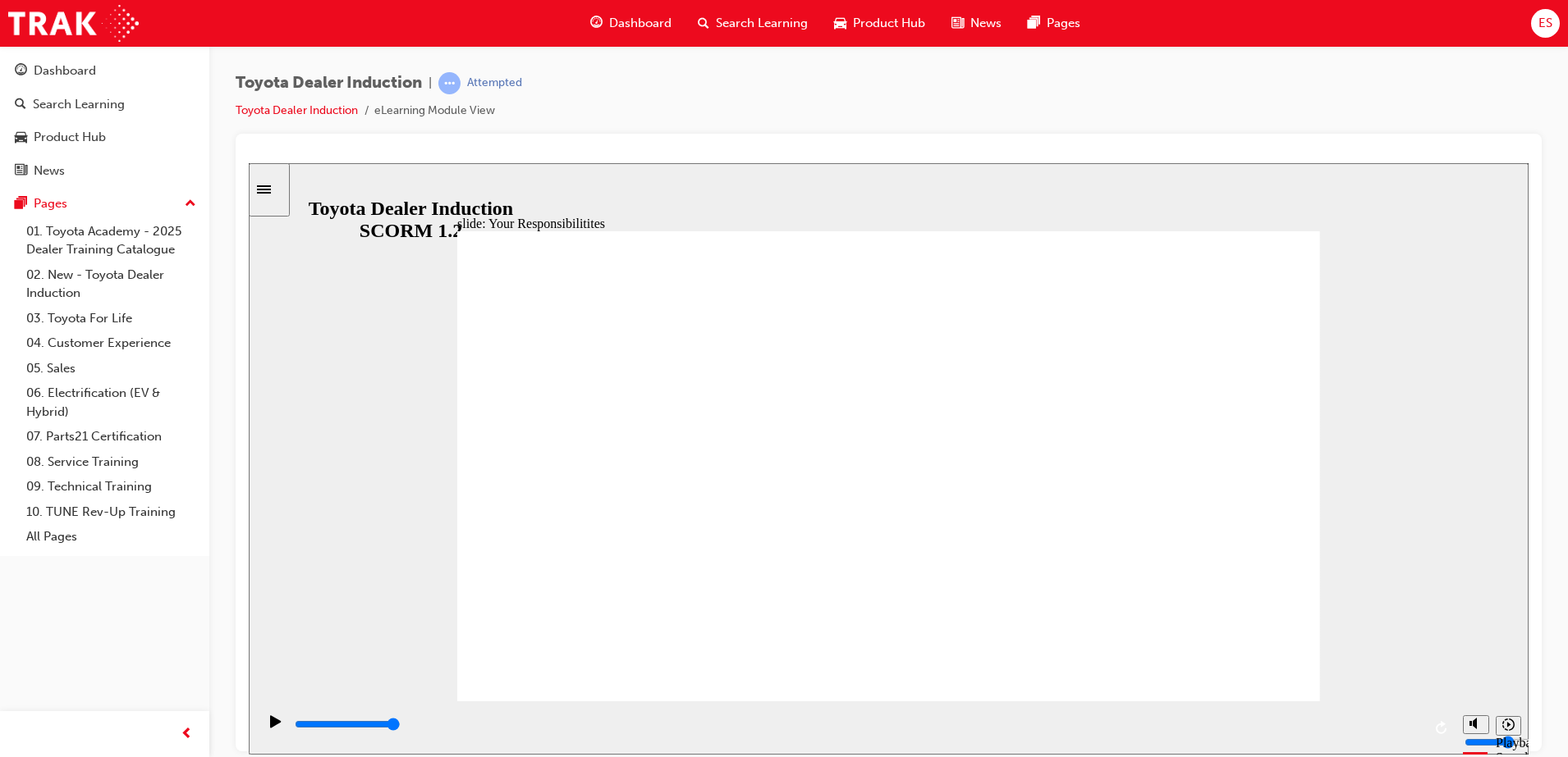
checkbox input "true"
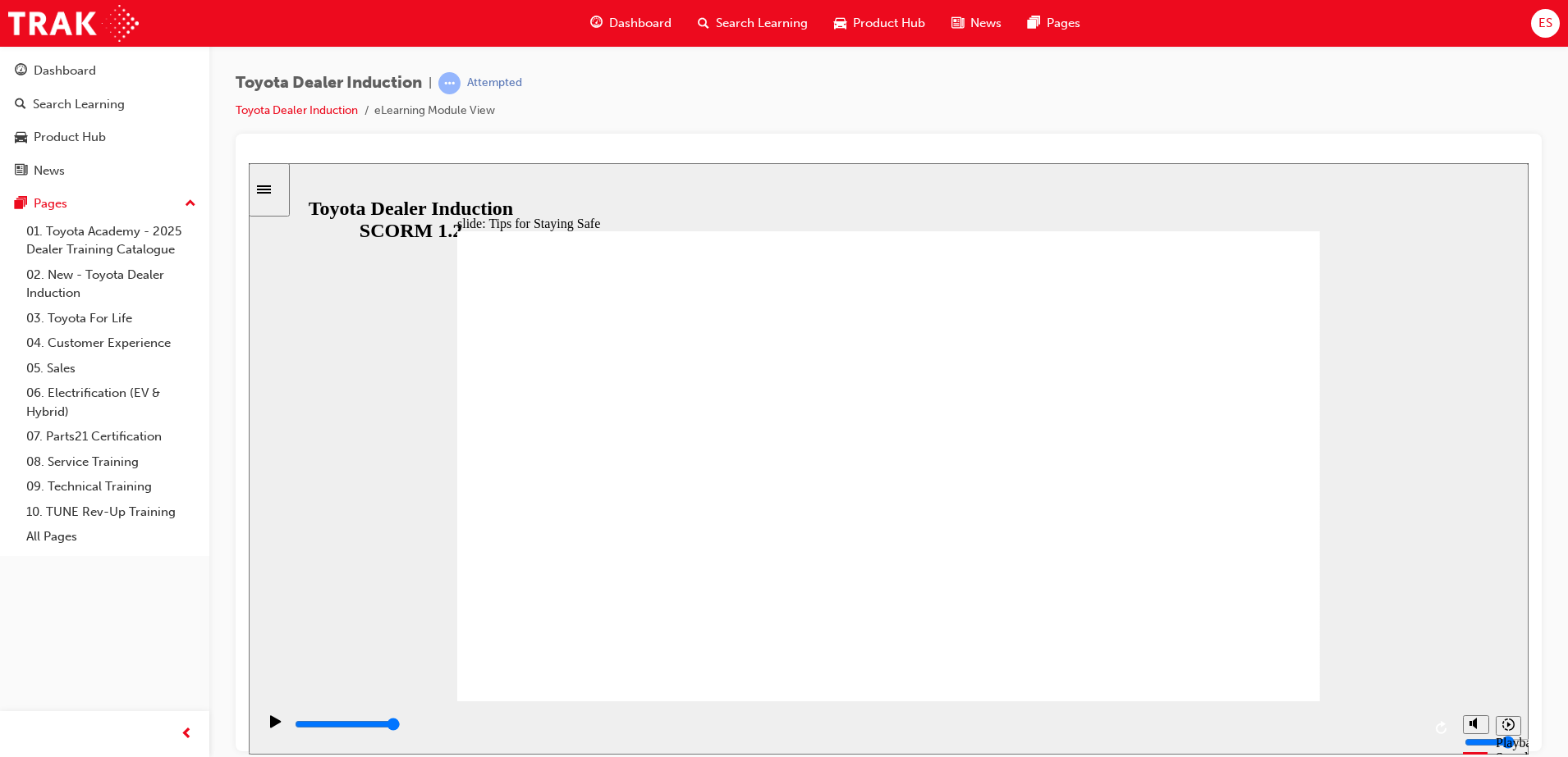
type input "5000"
checkbox input "true"
type input "5000"
drag, startPoint x: 733, startPoint y: 446, endPoint x: 728, endPoint y: 462, distance: 16.8
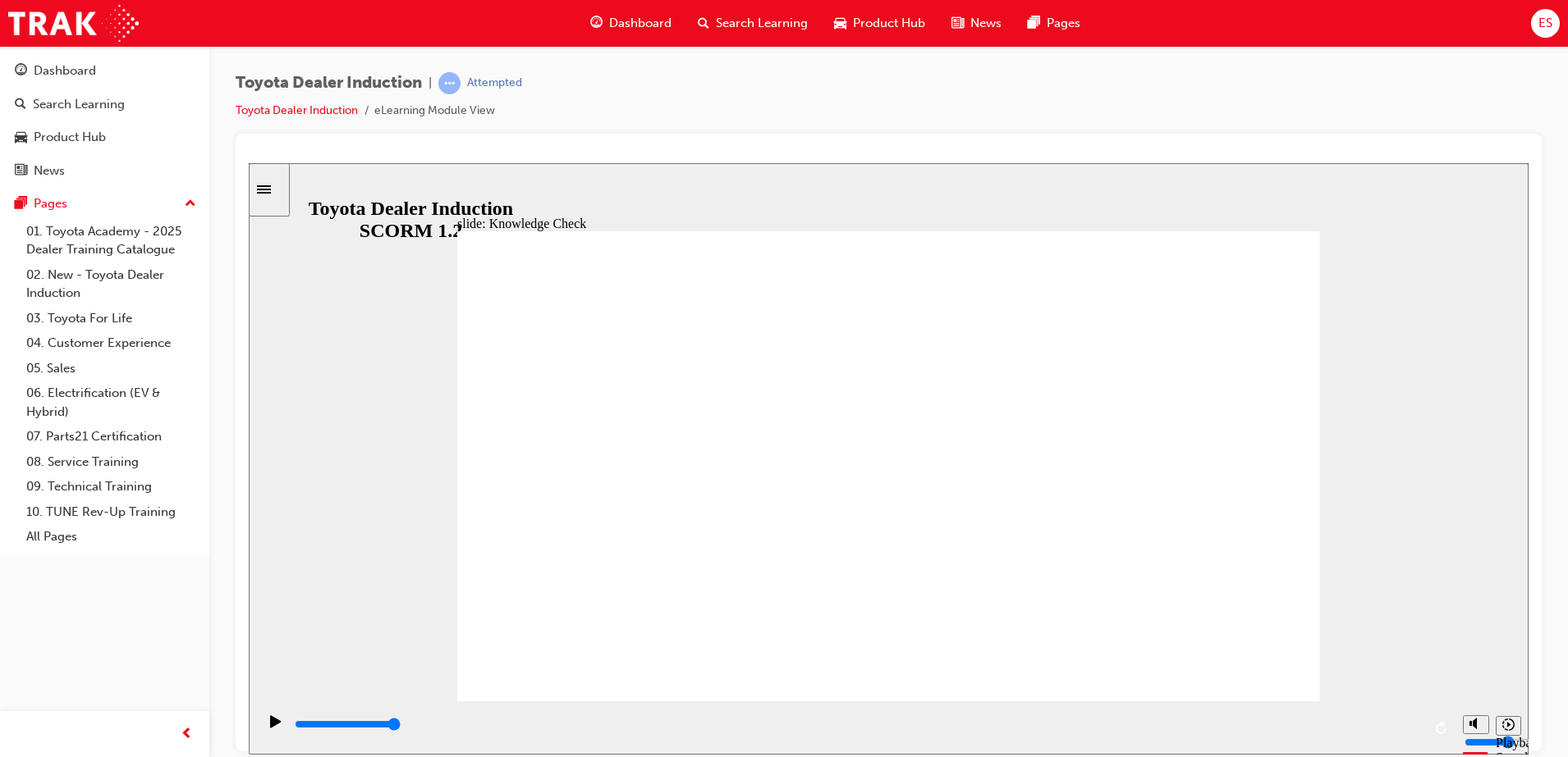
checkbox input "true"
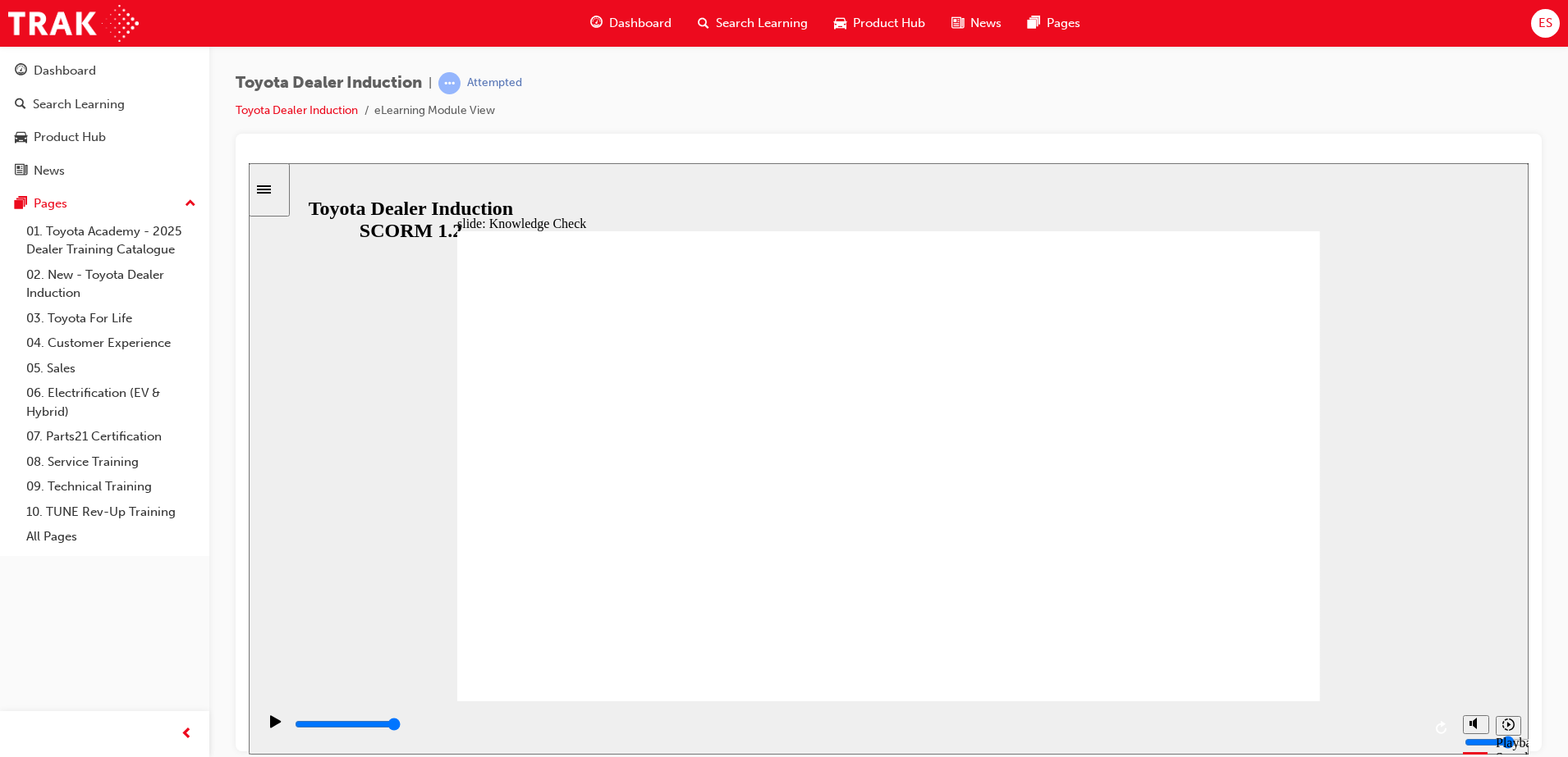
type input "4500"
radio input "true"
drag, startPoint x: 867, startPoint y: 542, endPoint x: 899, endPoint y: 475, distance: 74.2
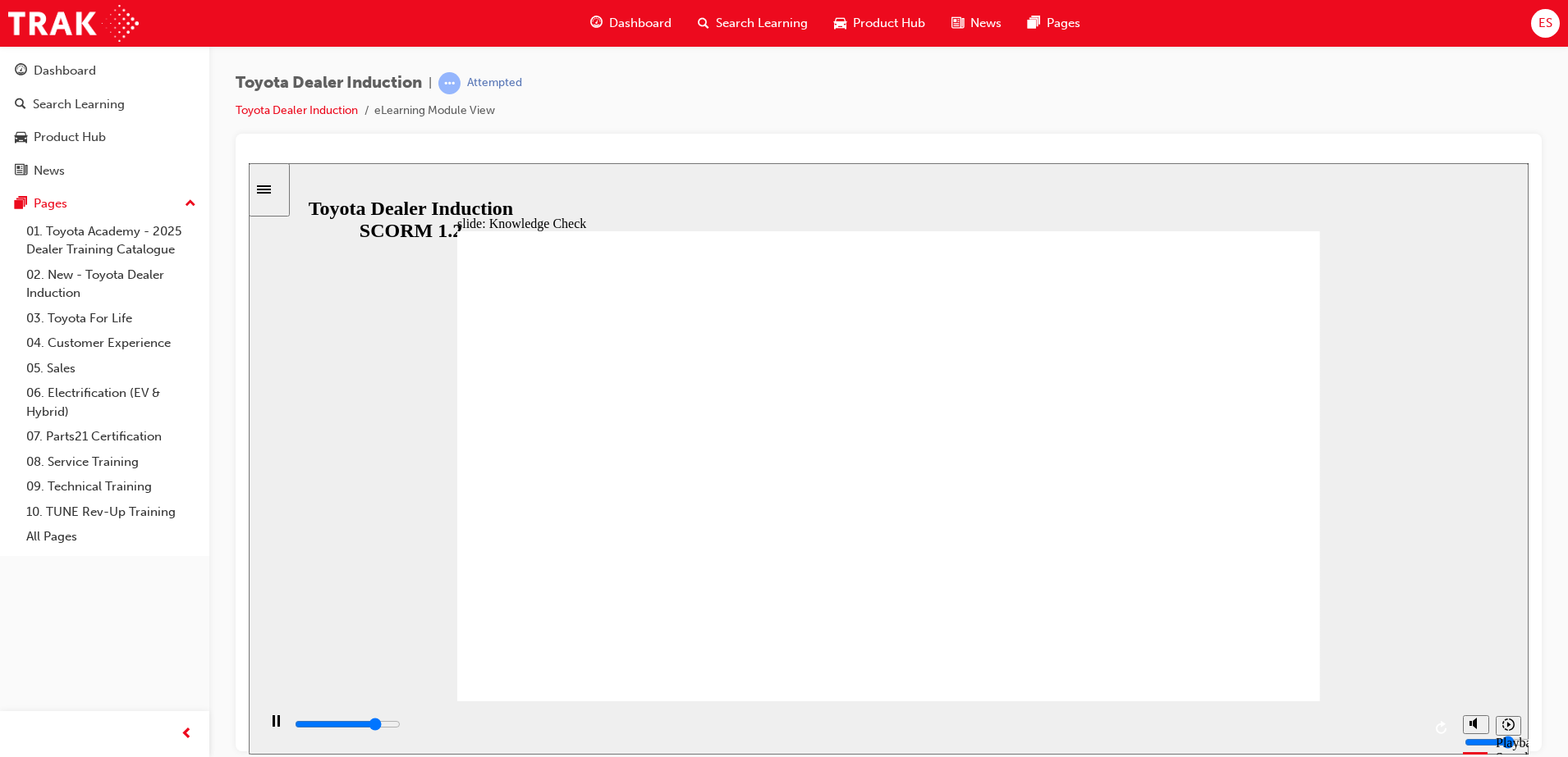
type input "4000"
checkbox input "true"
type input "4700"
checkbox input "true"
type input "5000"
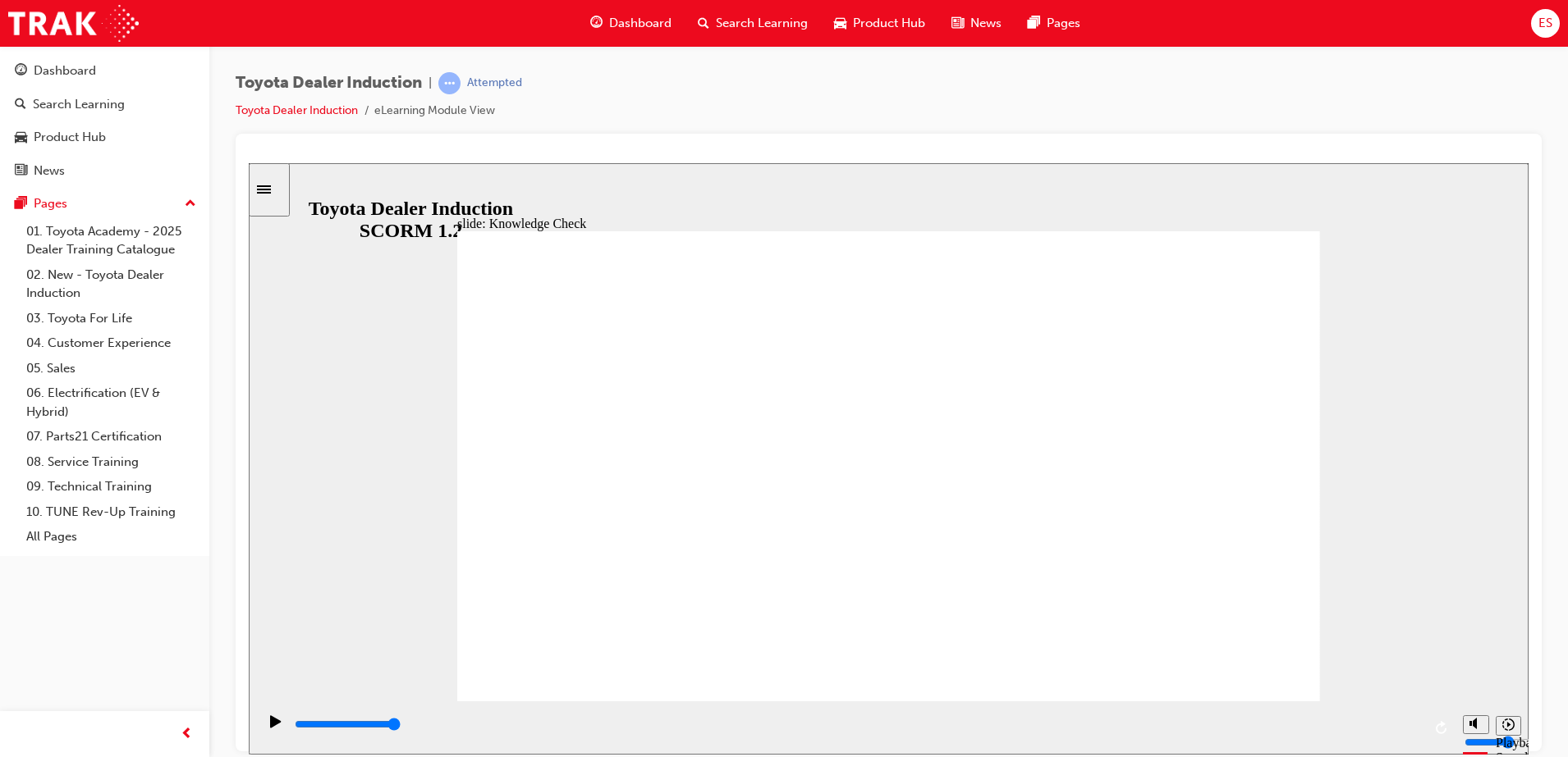
checkbox input "true"
type input "3800"
checkbox input "true"
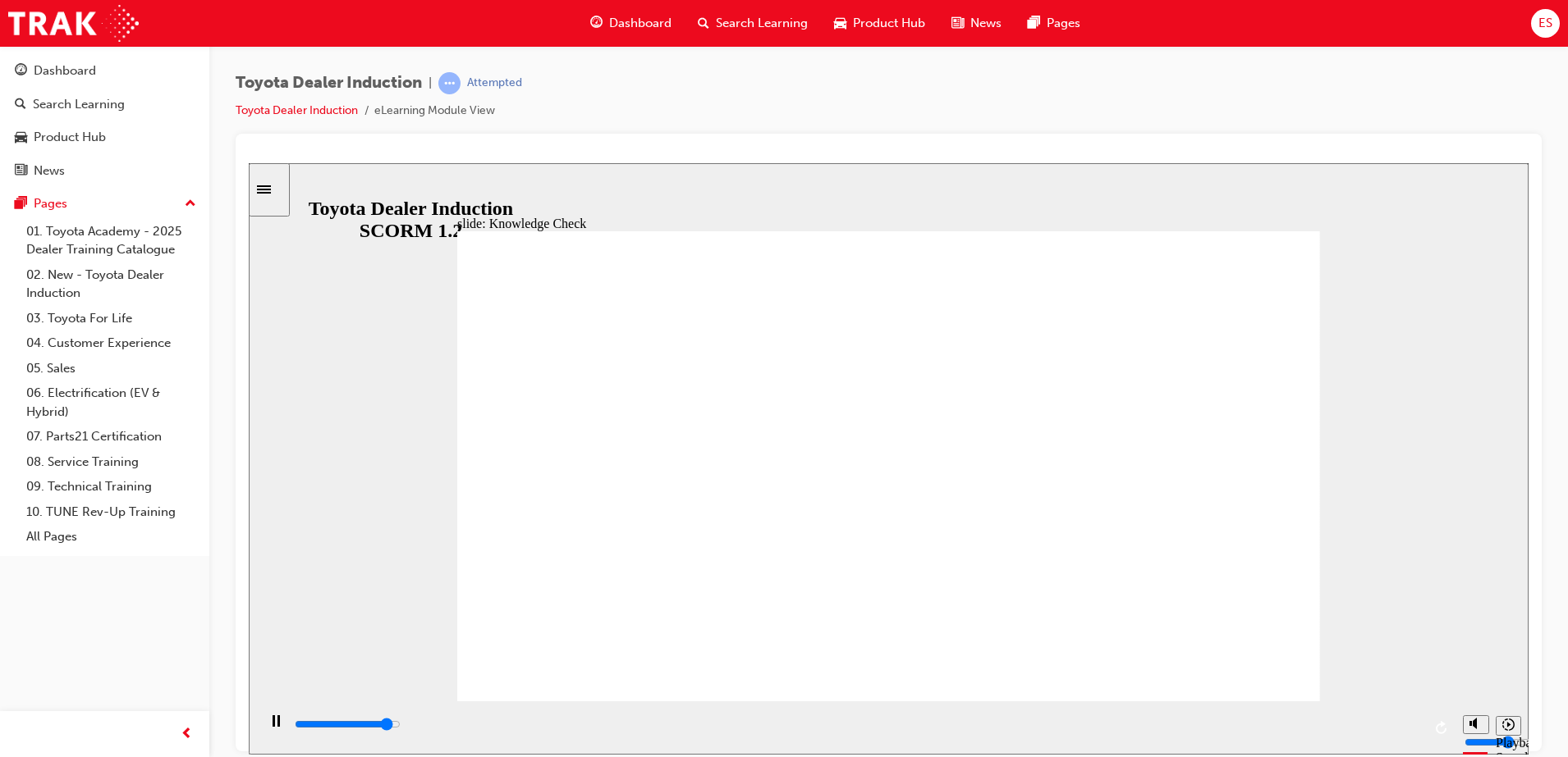
type input "4600"
checkbox input "true"
type input "5000"
checkbox input "true"
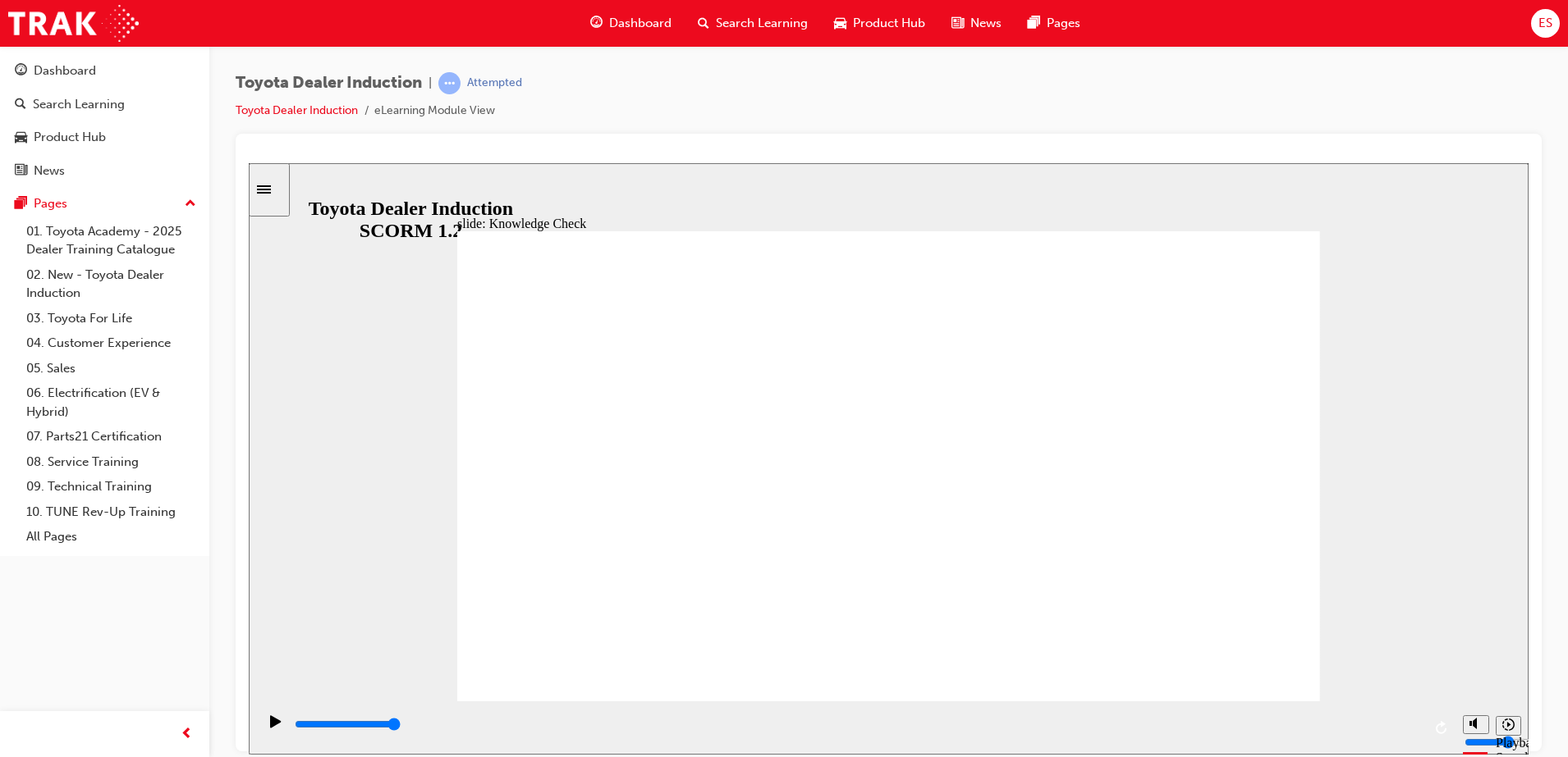
type input "9900"
click at [118, 82] on link "Dashboard" at bounding box center [104, 71] width 196 height 31
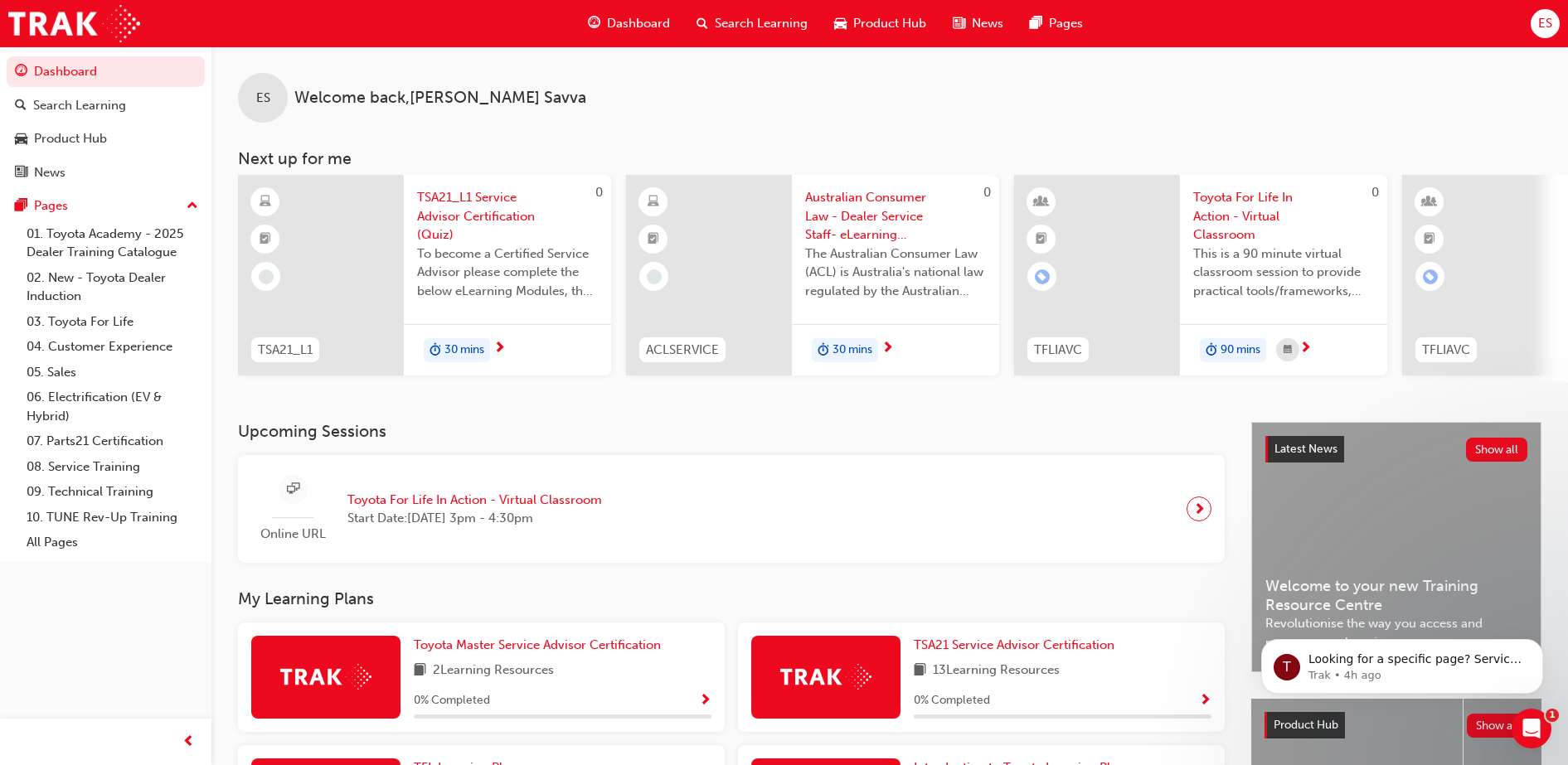
click at [1561, 20] on div "Dashboard Search Learning Product Hub News Pages ES" at bounding box center [784, 23] width 1568 height 47
click at [1554, 22] on div "ES" at bounding box center [1546, 23] width 29 height 29
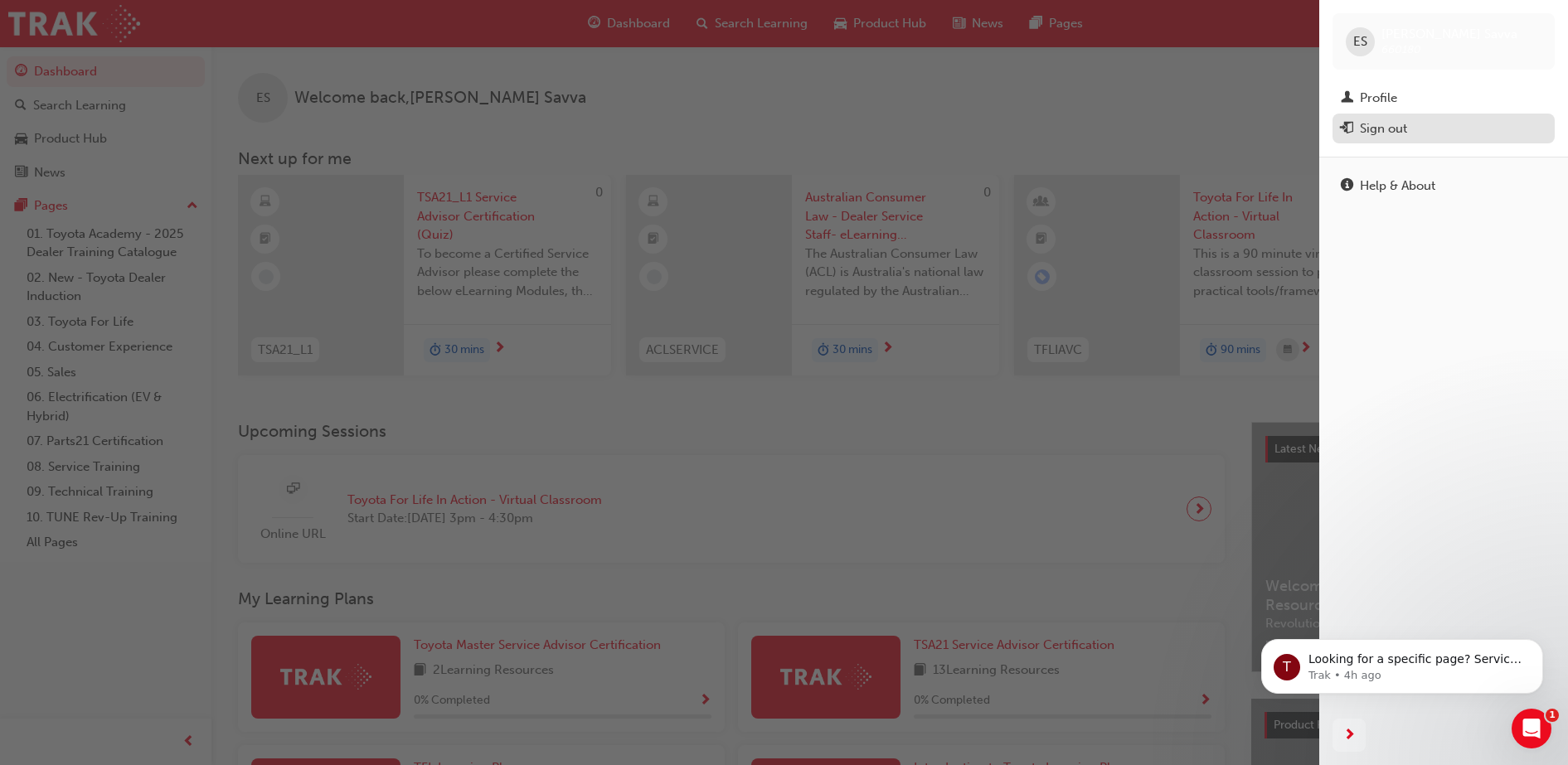
click at [1382, 131] on div "Sign out" at bounding box center [1383, 129] width 47 height 19
